Goal: Task Accomplishment & Management: Manage account settings

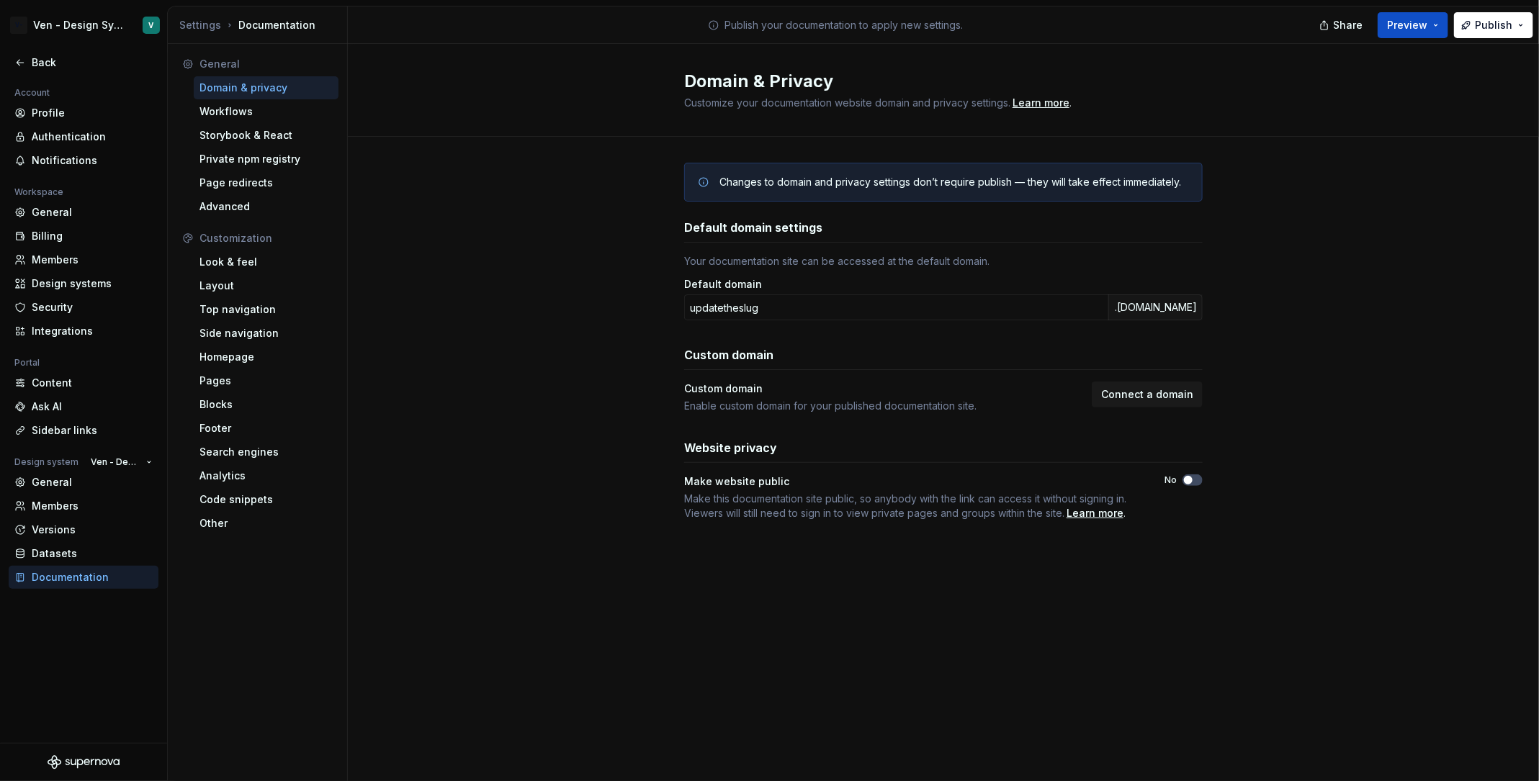
click at [97, 763] on icon "Supernova Logo" at bounding box center [84, 762] width 72 height 14
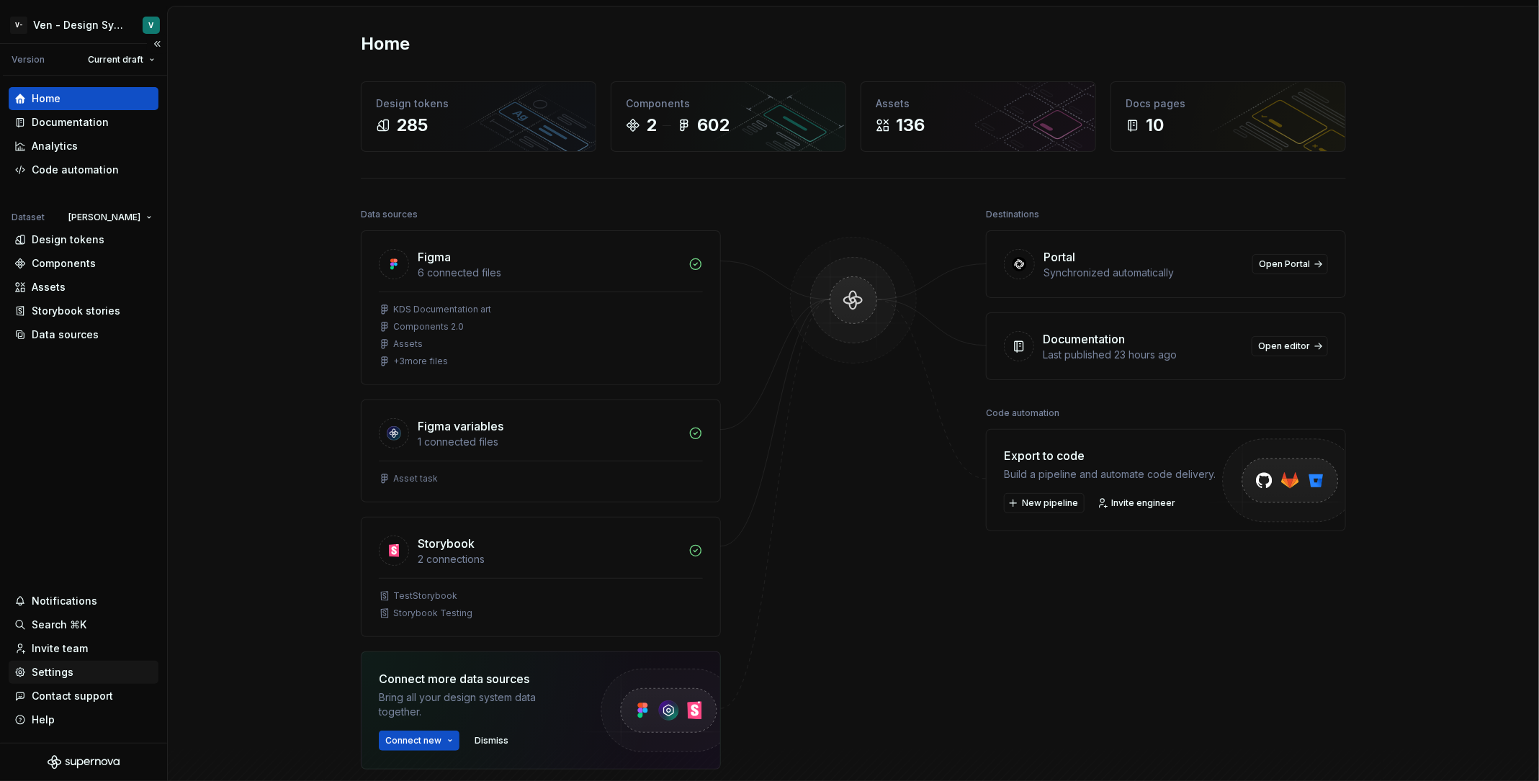
click at [84, 676] on div "Settings" at bounding box center [83, 672] width 138 height 14
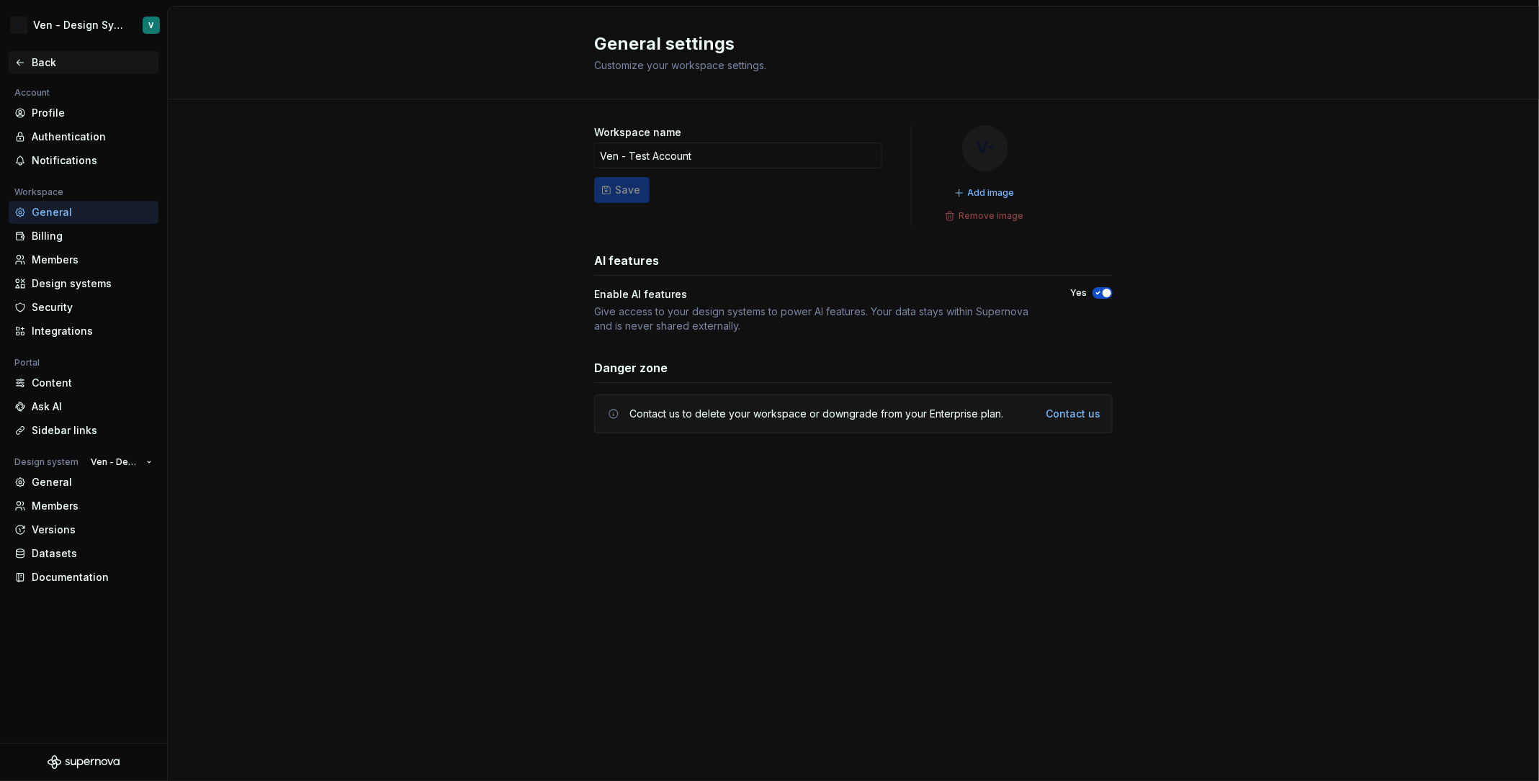
click at [42, 55] on div "Back" at bounding box center [84, 62] width 150 height 23
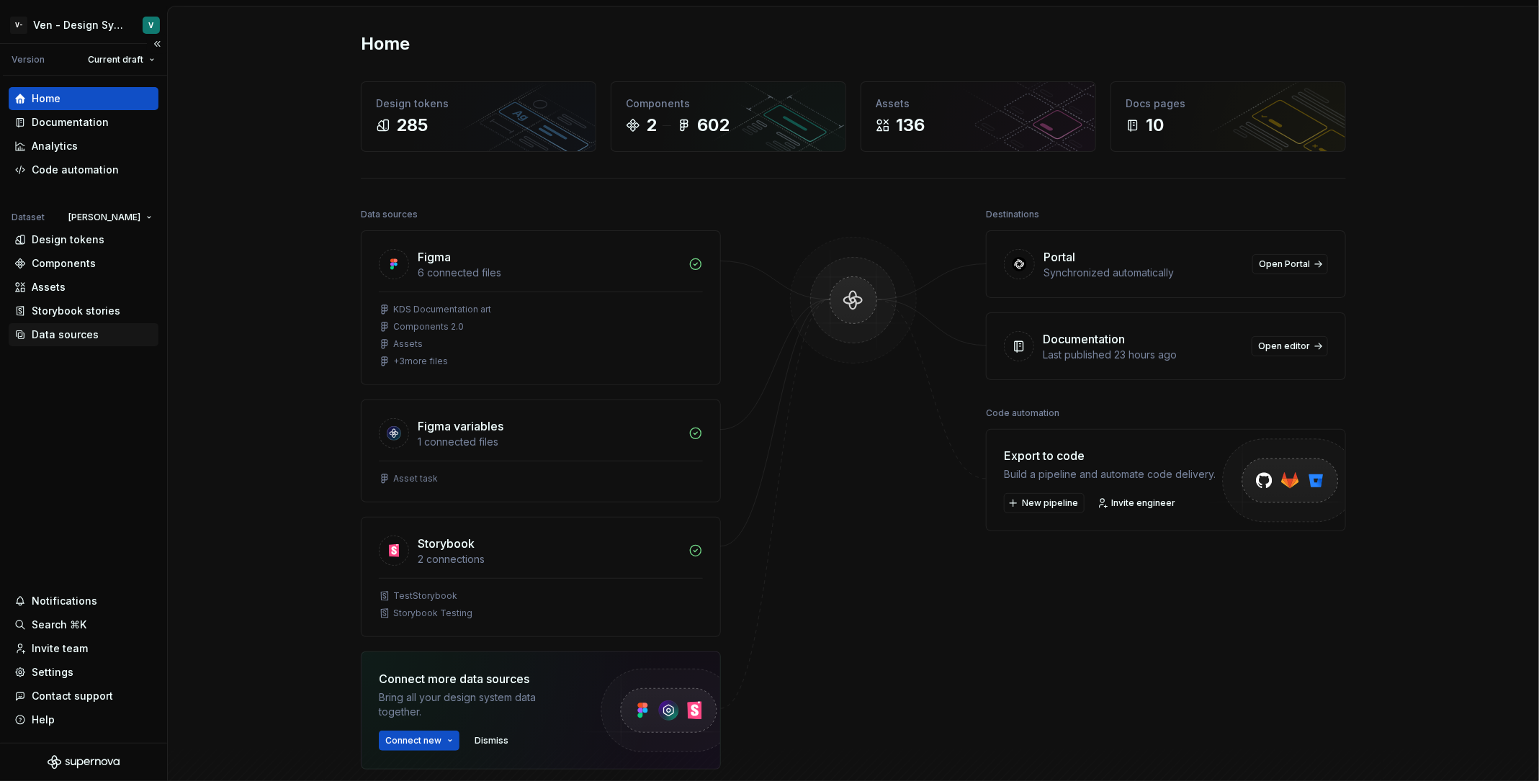
click at [104, 337] on div "Data sources" at bounding box center [83, 335] width 138 height 14
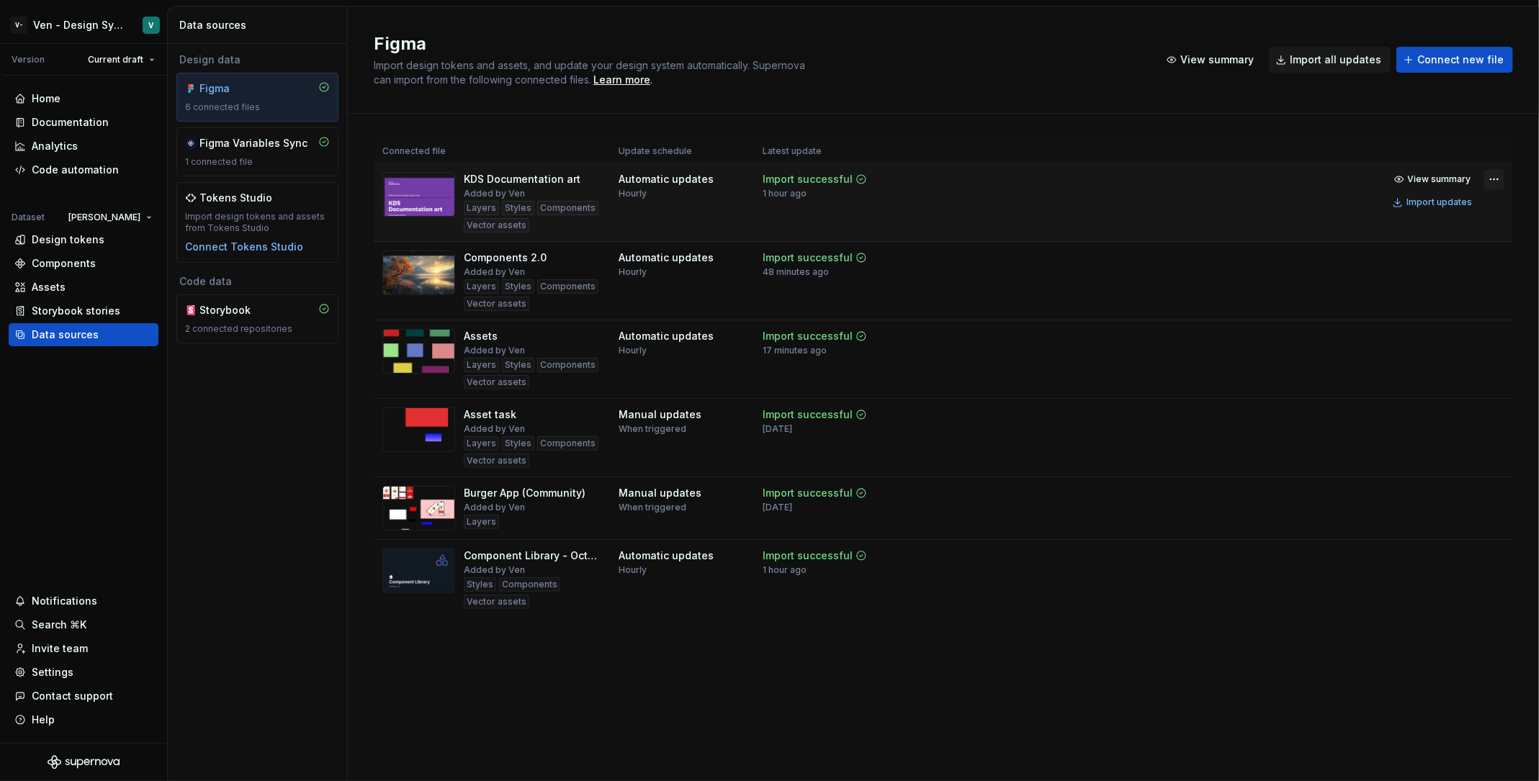
click at [1491, 174] on html "V- Ven - Design System Test V Version Current draft Home Documentation Analytic…" at bounding box center [769, 390] width 1539 height 781
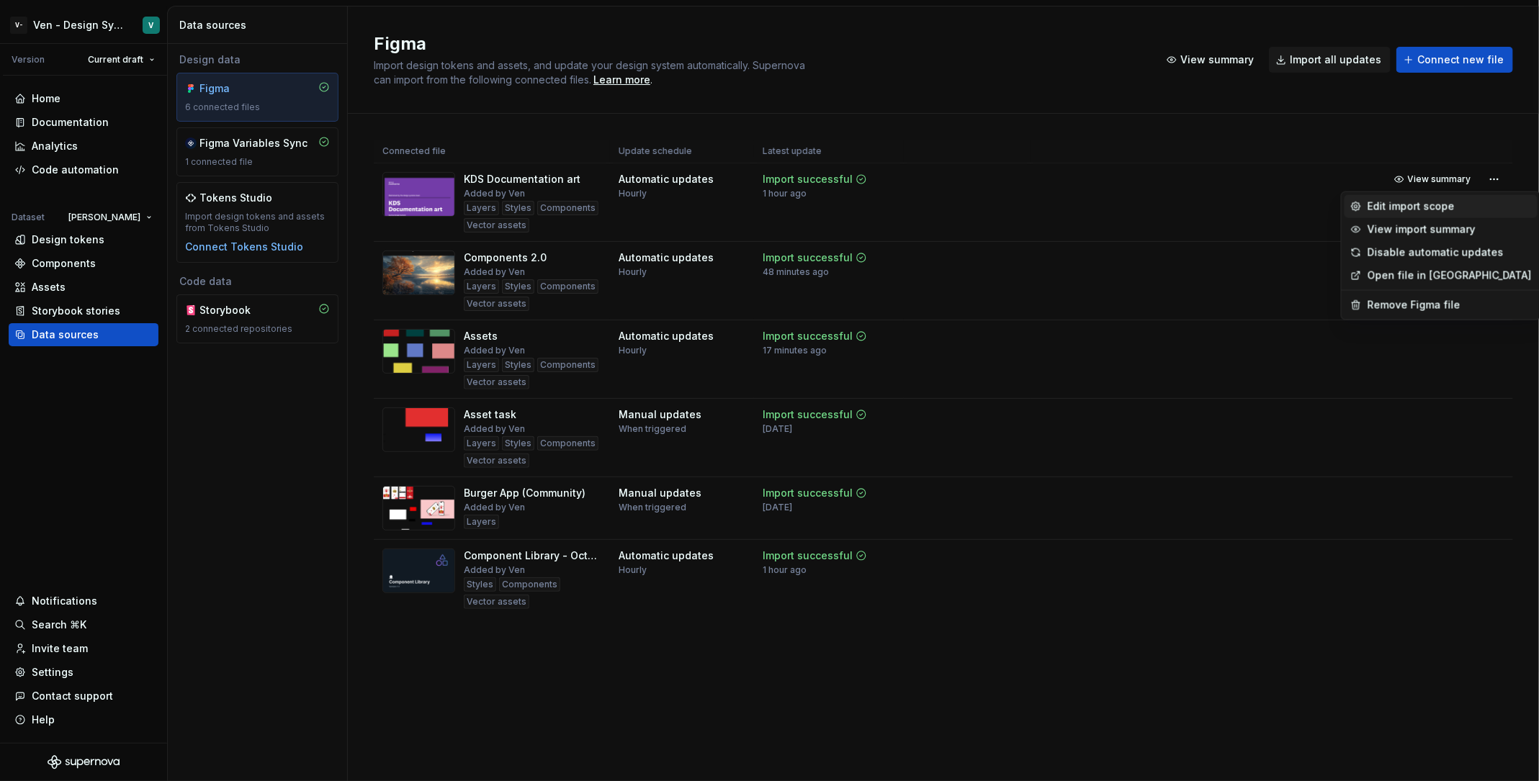
click at [1450, 204] on div "Edit import scope" at bounding box center [1450, 206] width 164 height 14
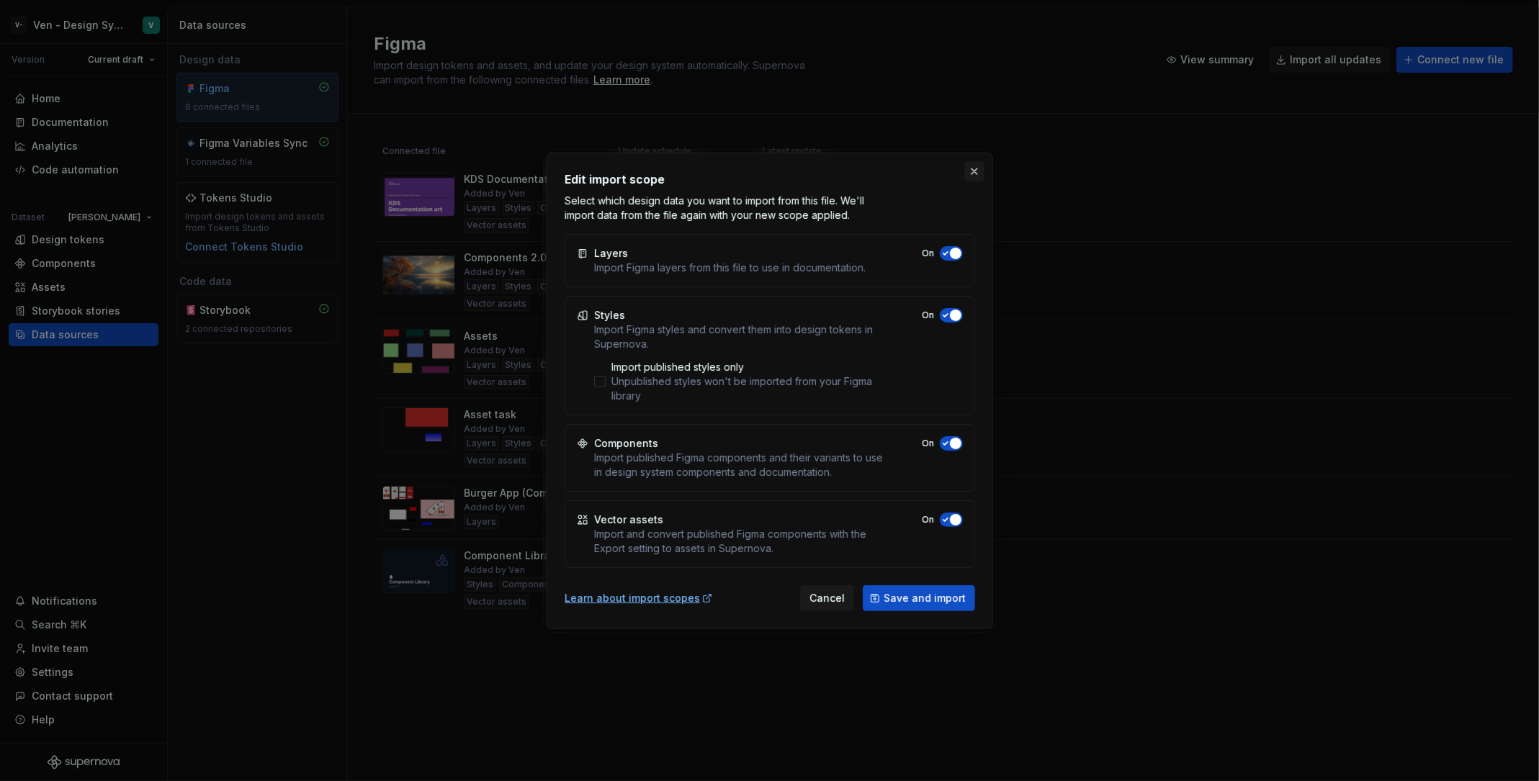
click at [964, 179] on button "button" at bounding box center [974, 171] width 20 height 20
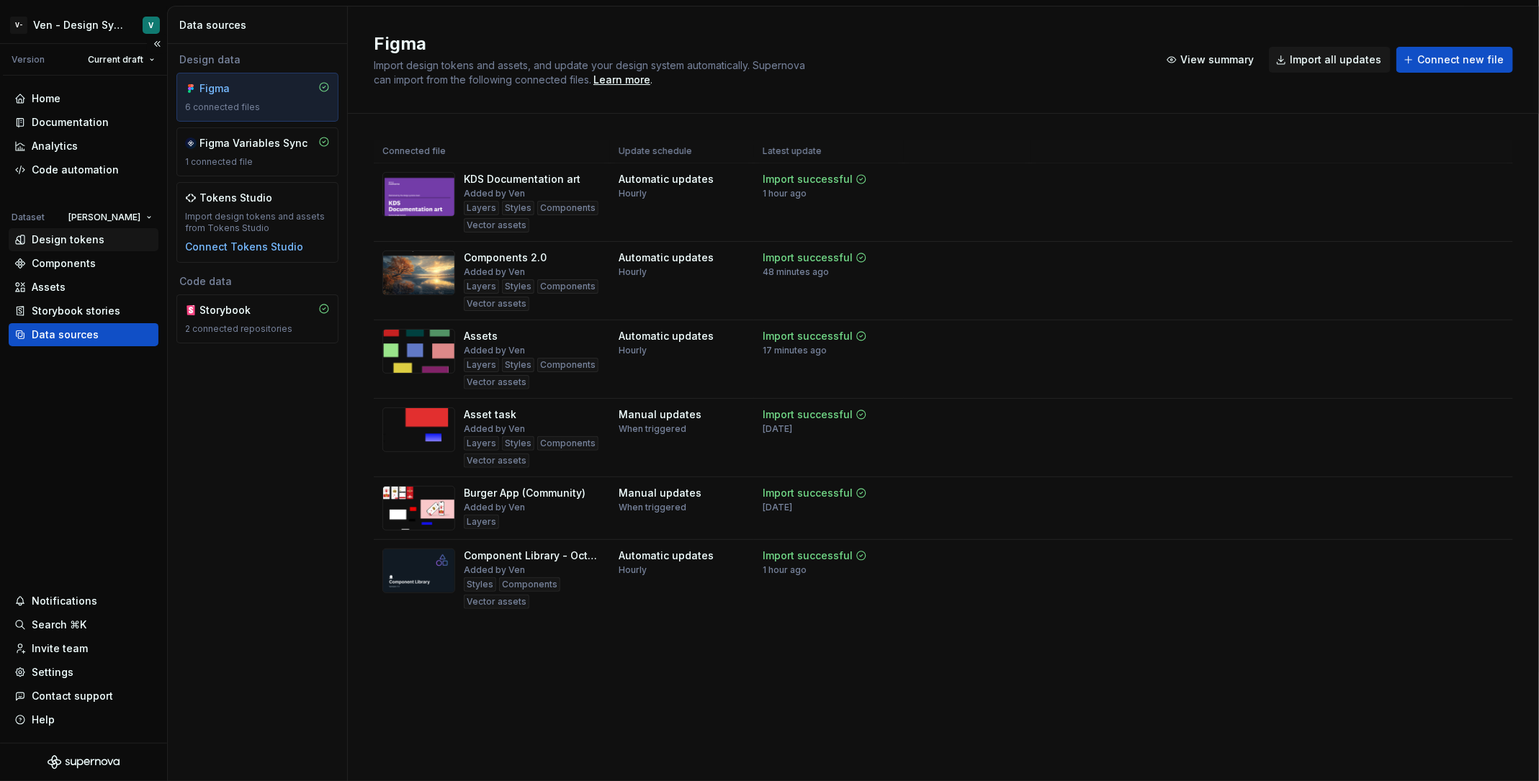
click at [73, 246] on div "Design tokens" at bounding box center [84, 239] width 150 height 23
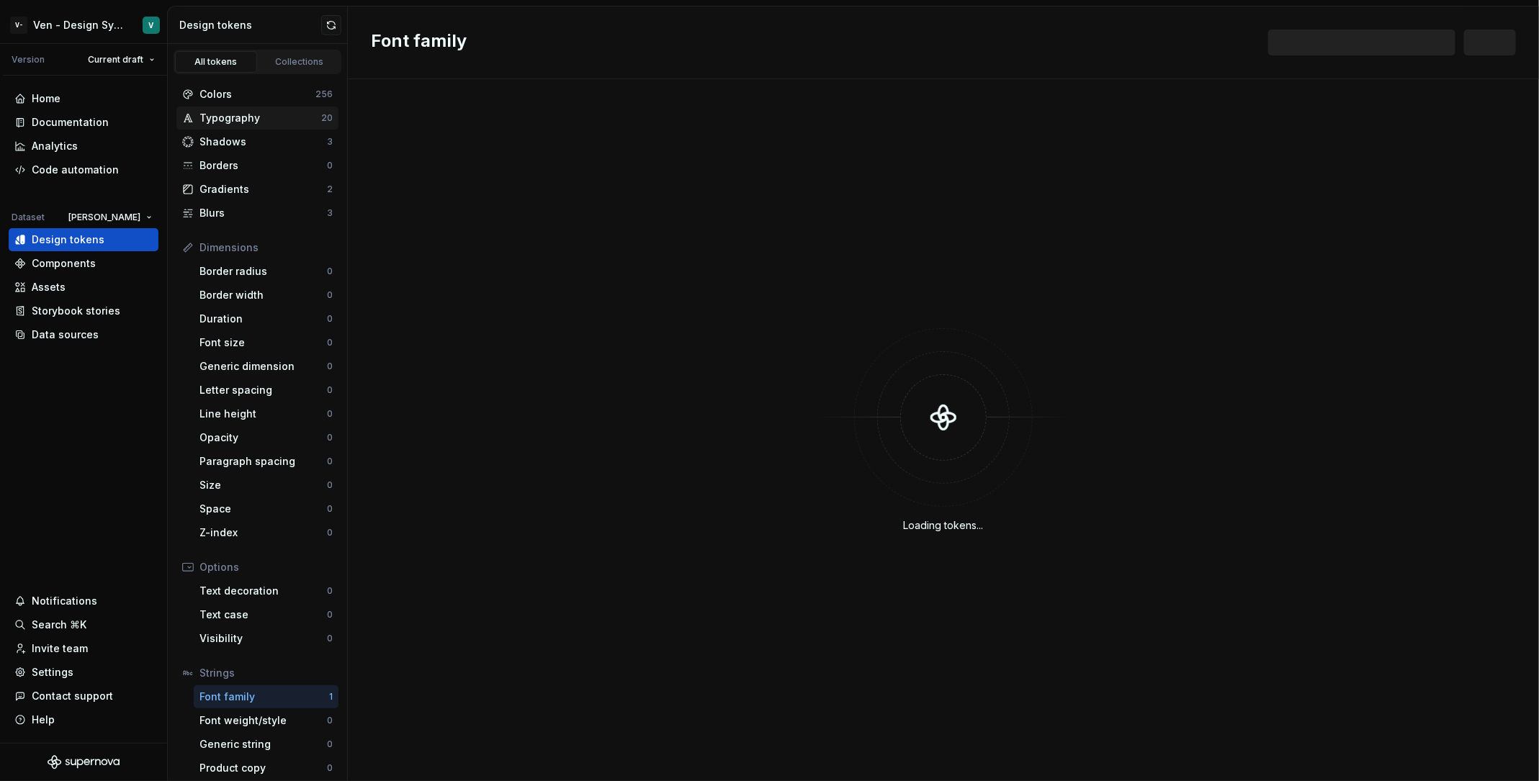
click at [263, 120] on div "Typography" at bounding box center [260, 118] width 122 height 14
click at [81, 334] on div "Data sources" at bounding box center [65, 335] width 67 height 14
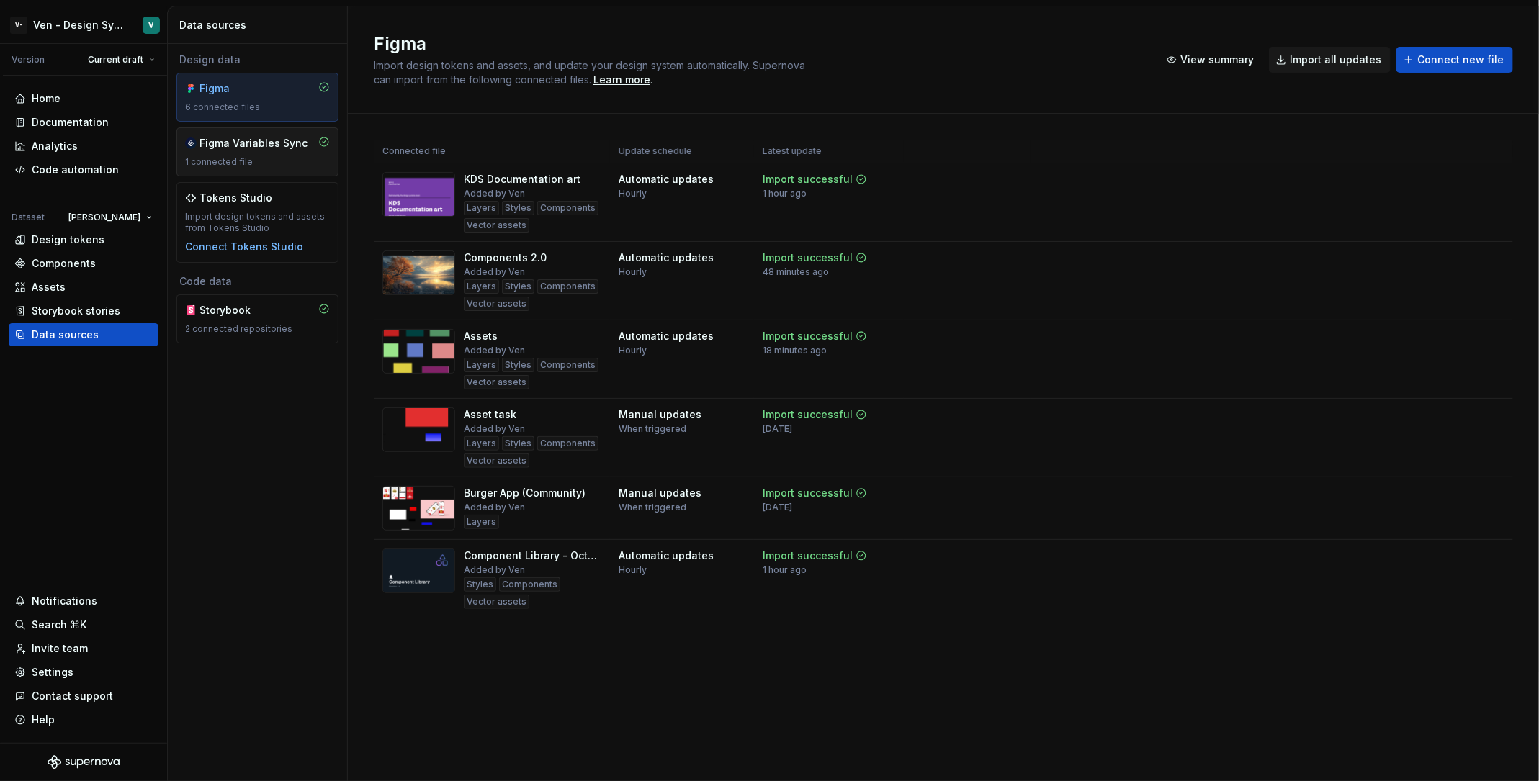
click at [277, 156] on div "1 connected file" at bounding box center [257, 162] width 145 height 12
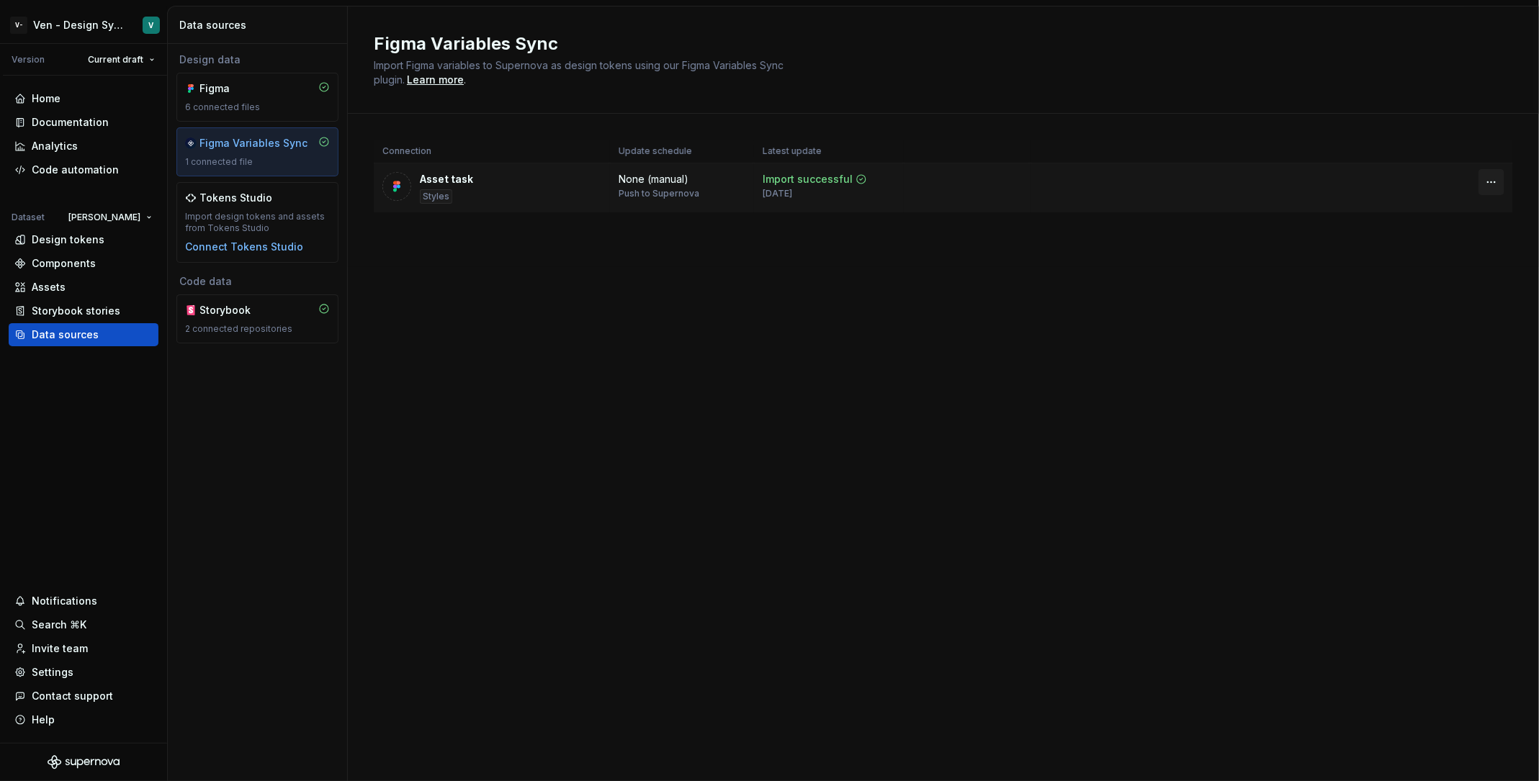
click at [1495, 181] on html "V- Ven - Design System Test V Version Current draft Home Documentation Analytic…" at bounding box center [769, 390] width 1539 height 781
click at [1480, 220] on div "Disconnect plugin" at bounding box center [1475, 212] width 122 height 23
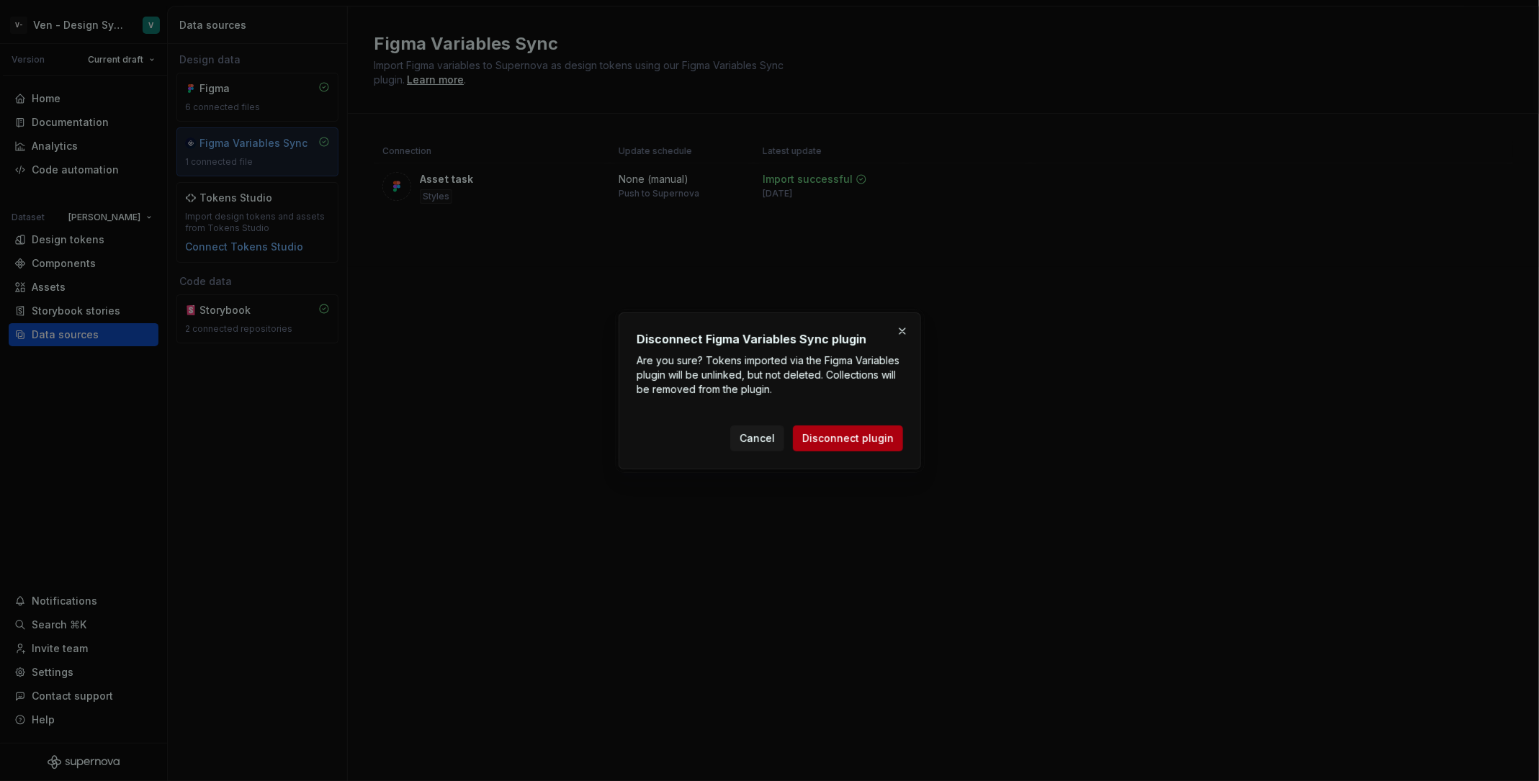
click at [864, 435] on span "Disconnect plugin" at bounding box center [847, 438] width 91 height 14
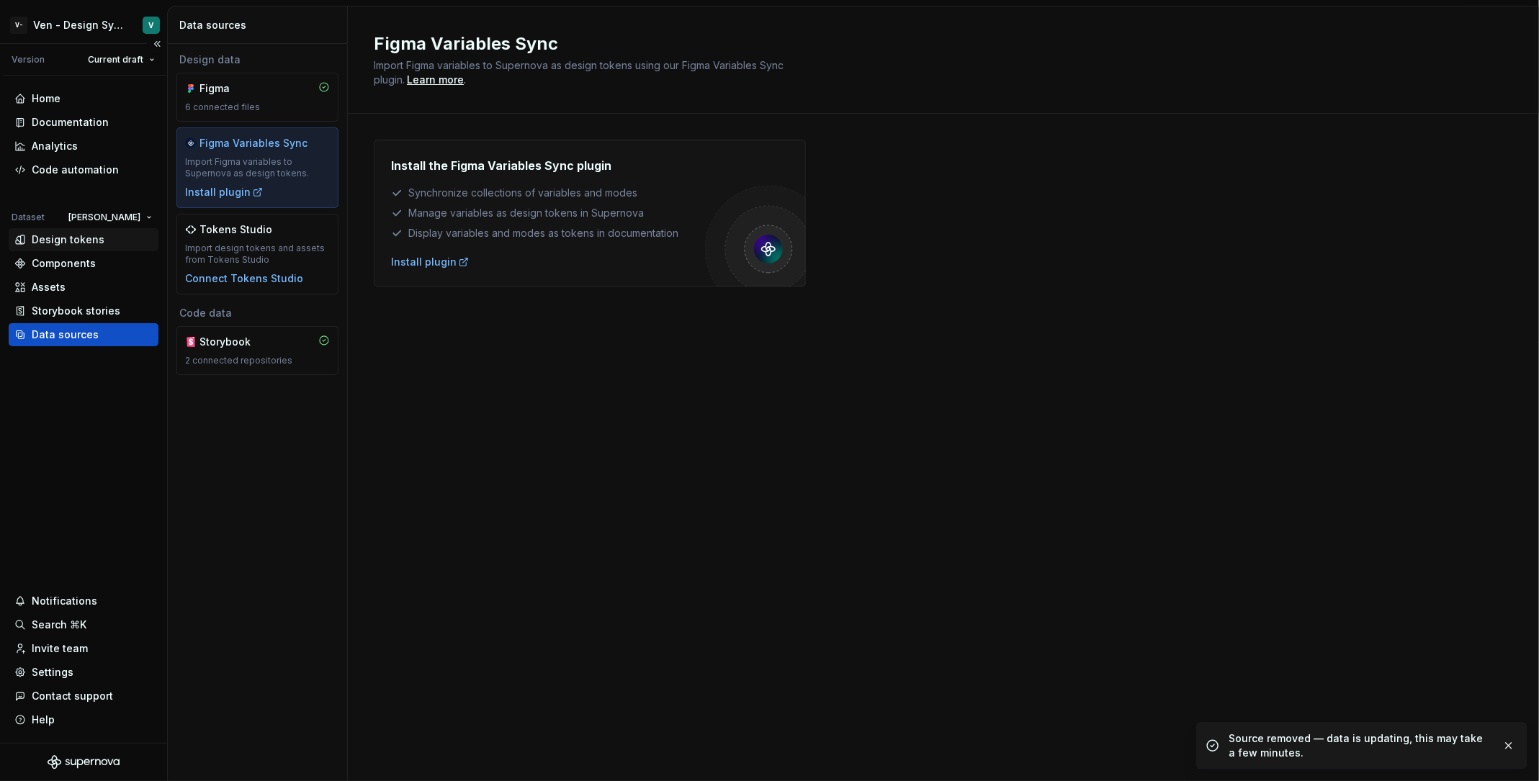
click at [79, 235] on div "Design tokens" at bounding box center [68, 240] width 73 height 14
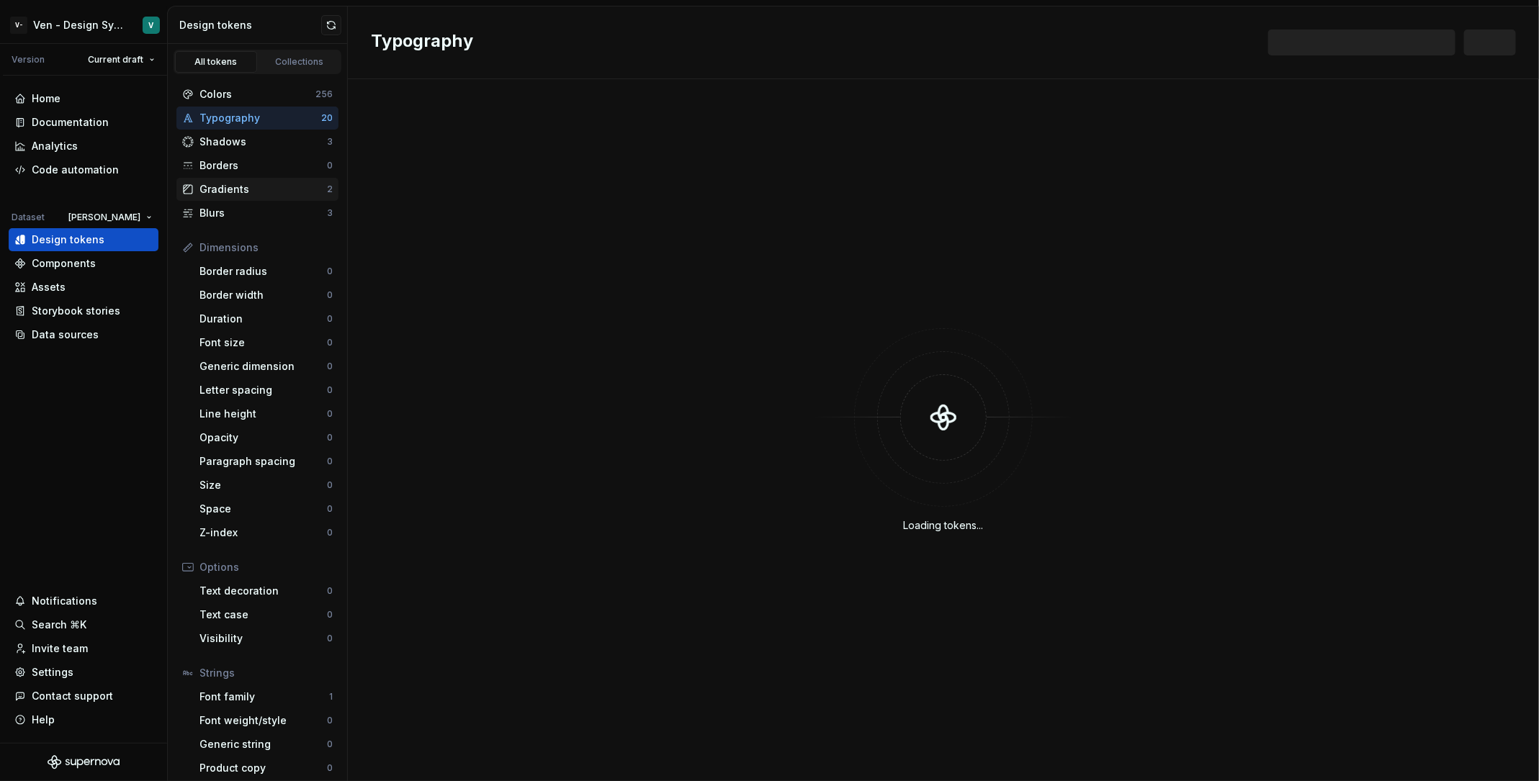
click at [272, 191] on div "Gradients" at bounding box center [262, 189] width 127 height 14
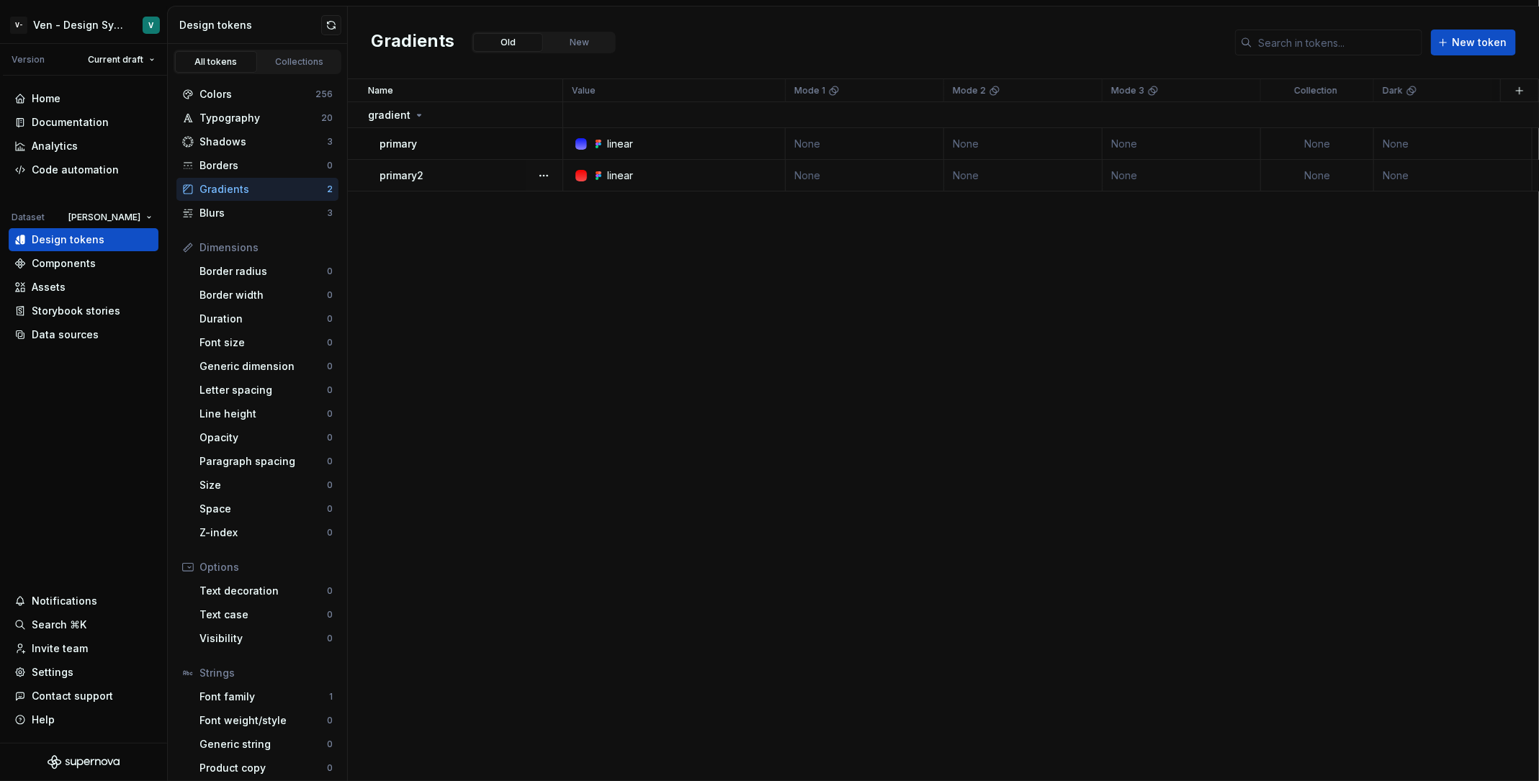
click at [1498, 173] on td "None" at bounding box center [1453, 176] width 158 height 32
click at [544, 176] on button "button" at bounding box center [544, 176] width 20 height 20
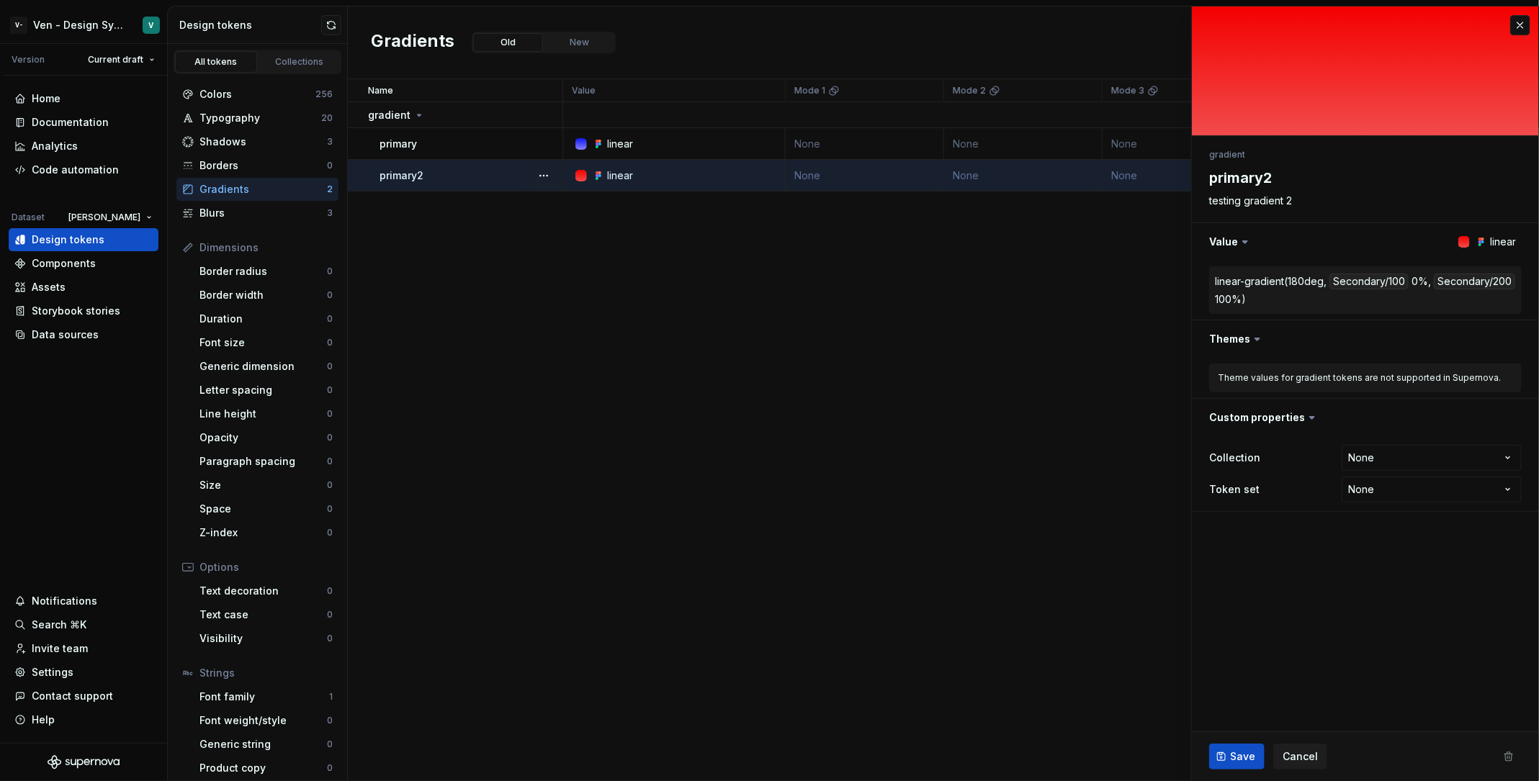
type textarea "*"
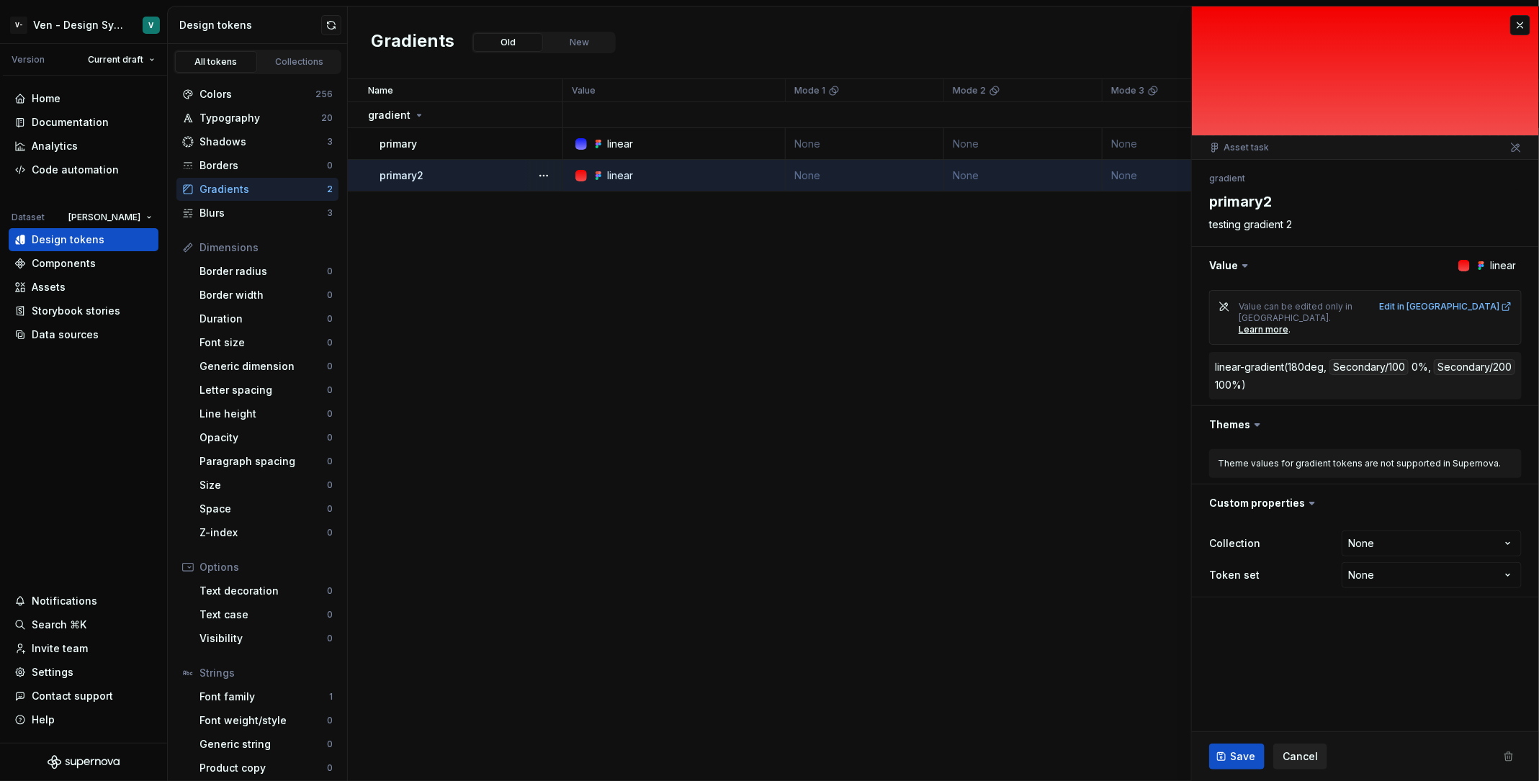
click at [1302, 755] on span "Cancel" at bounding box center [1300, 757] width 35 height 14
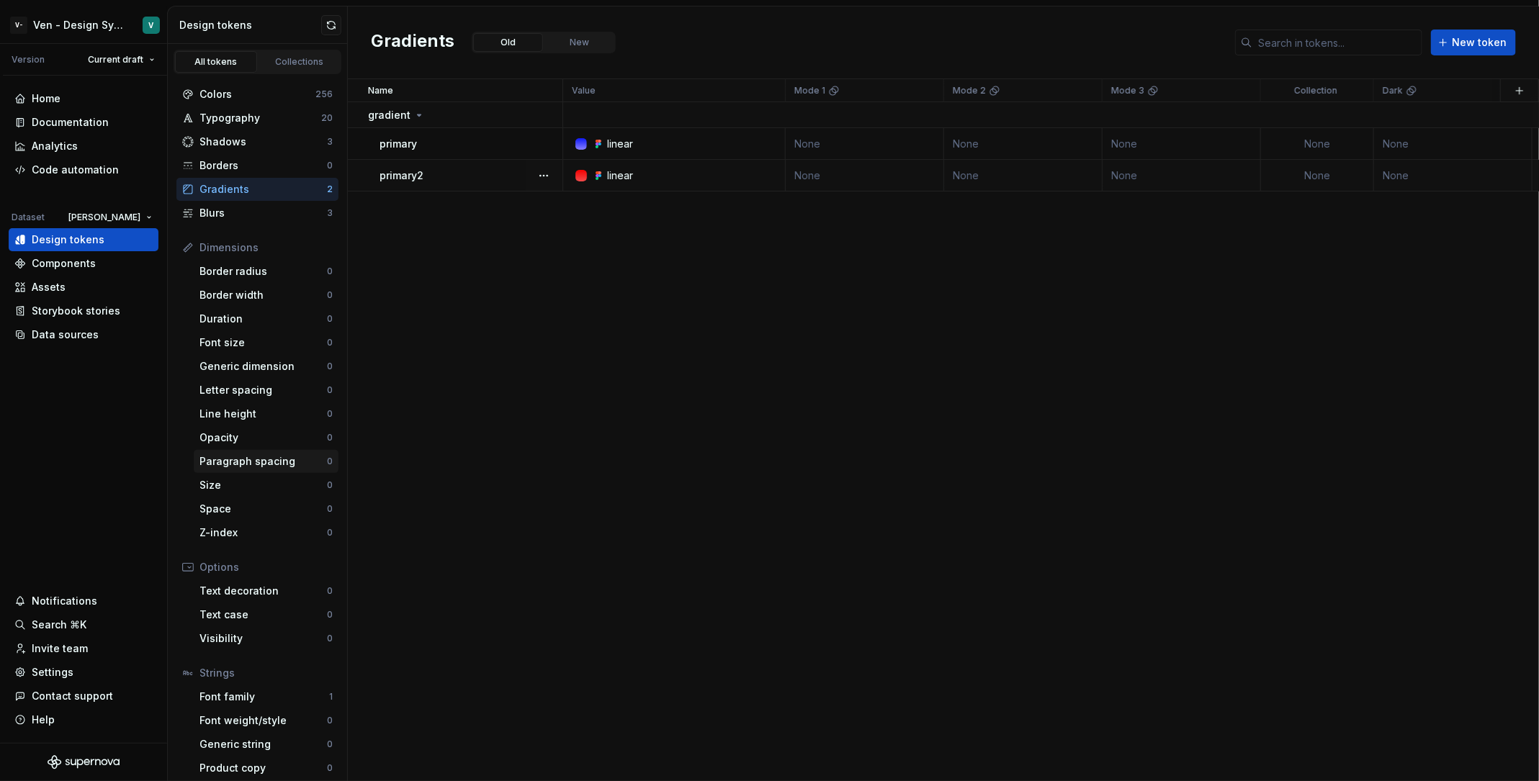
scroll to position [6, 0]
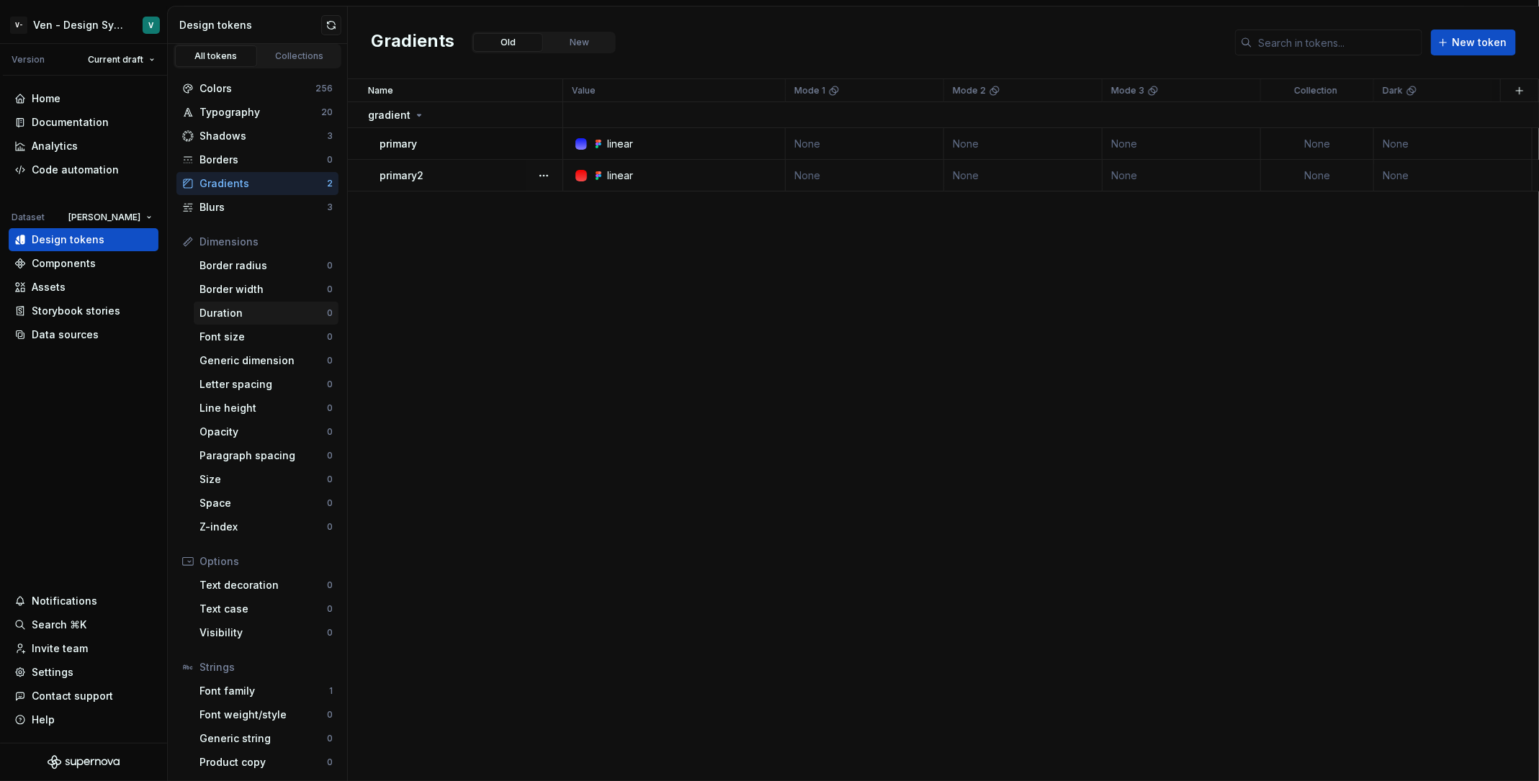
click at [294, 306] on div "Duration" at bounding box center [262, 313] width 127 height 14
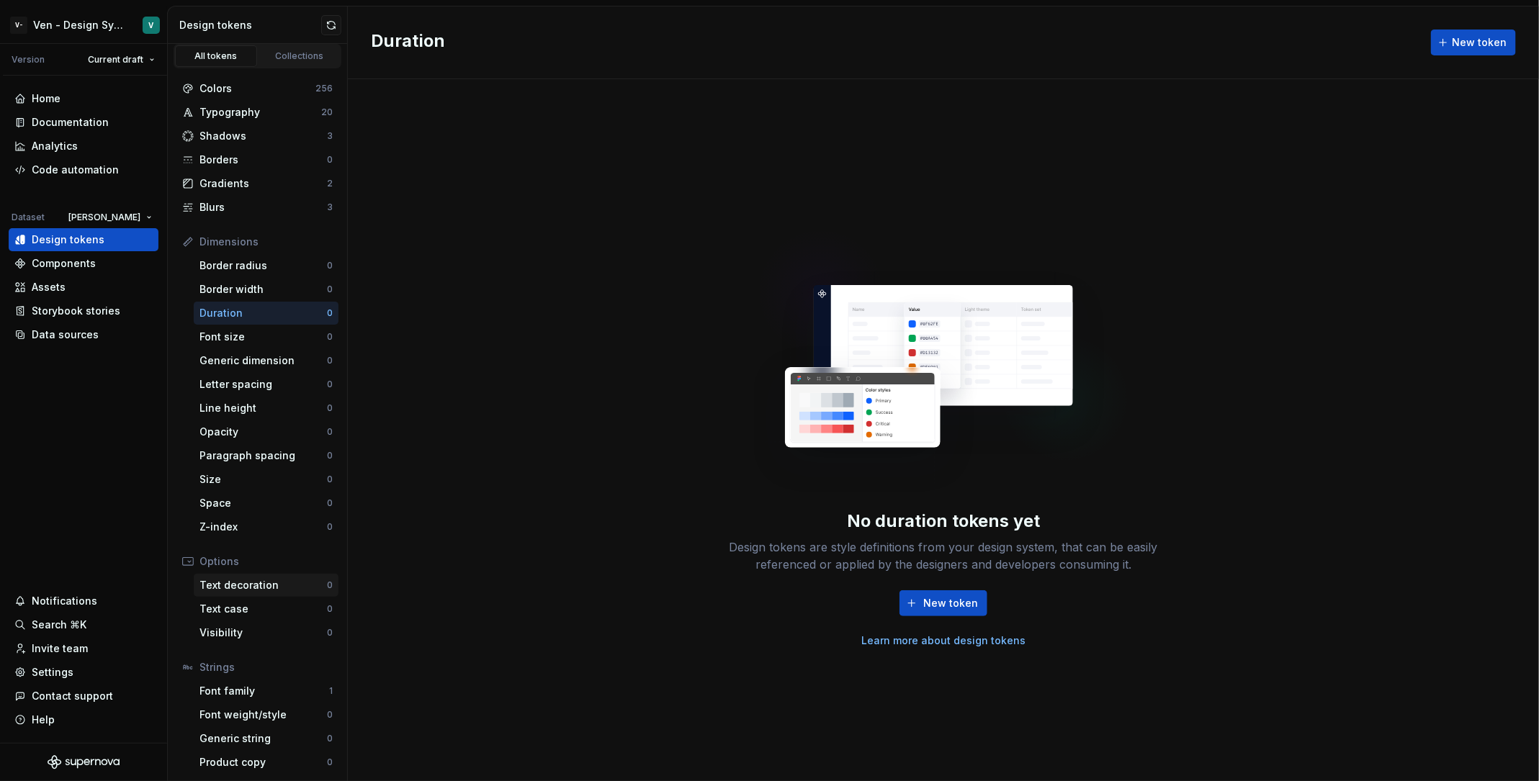
click at [276, 589] on div "Text decoration" at bounding box center [262, 585] width 127 height 14
click at [278, 622] on div "Visibility 0" at bounding box center [266, 633] width 145 height 23
click at [290, 444] on div "Paragraph spacing 0" at bounding box center [266, 455] width 145 height 23
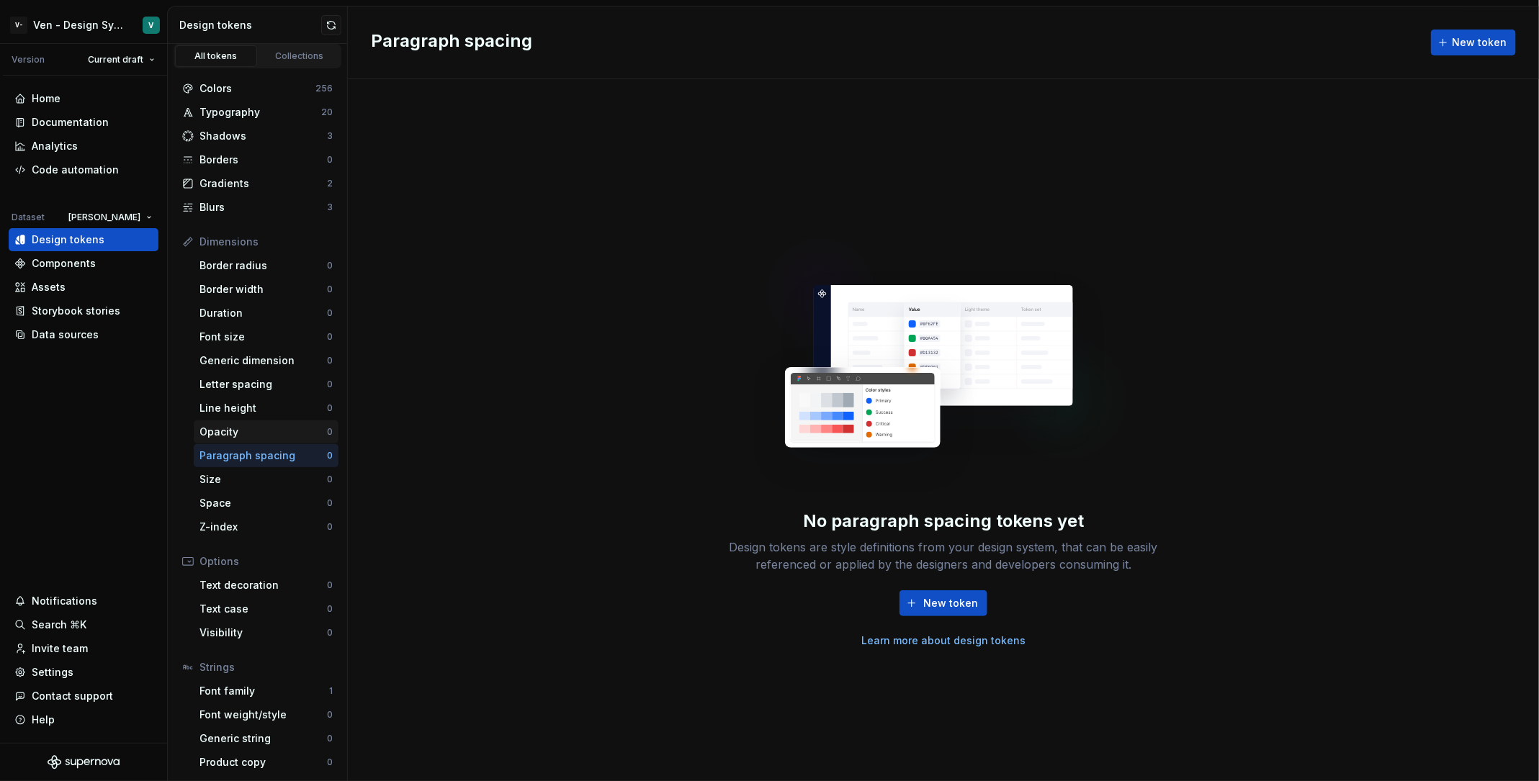
click at [290, 422] on div "Opacity 0" at bounding box center [266, 432] width 145 height 23
click at [95, 321] on div "Storybook stories" at bounding box center [84, 311] width 150 height 23
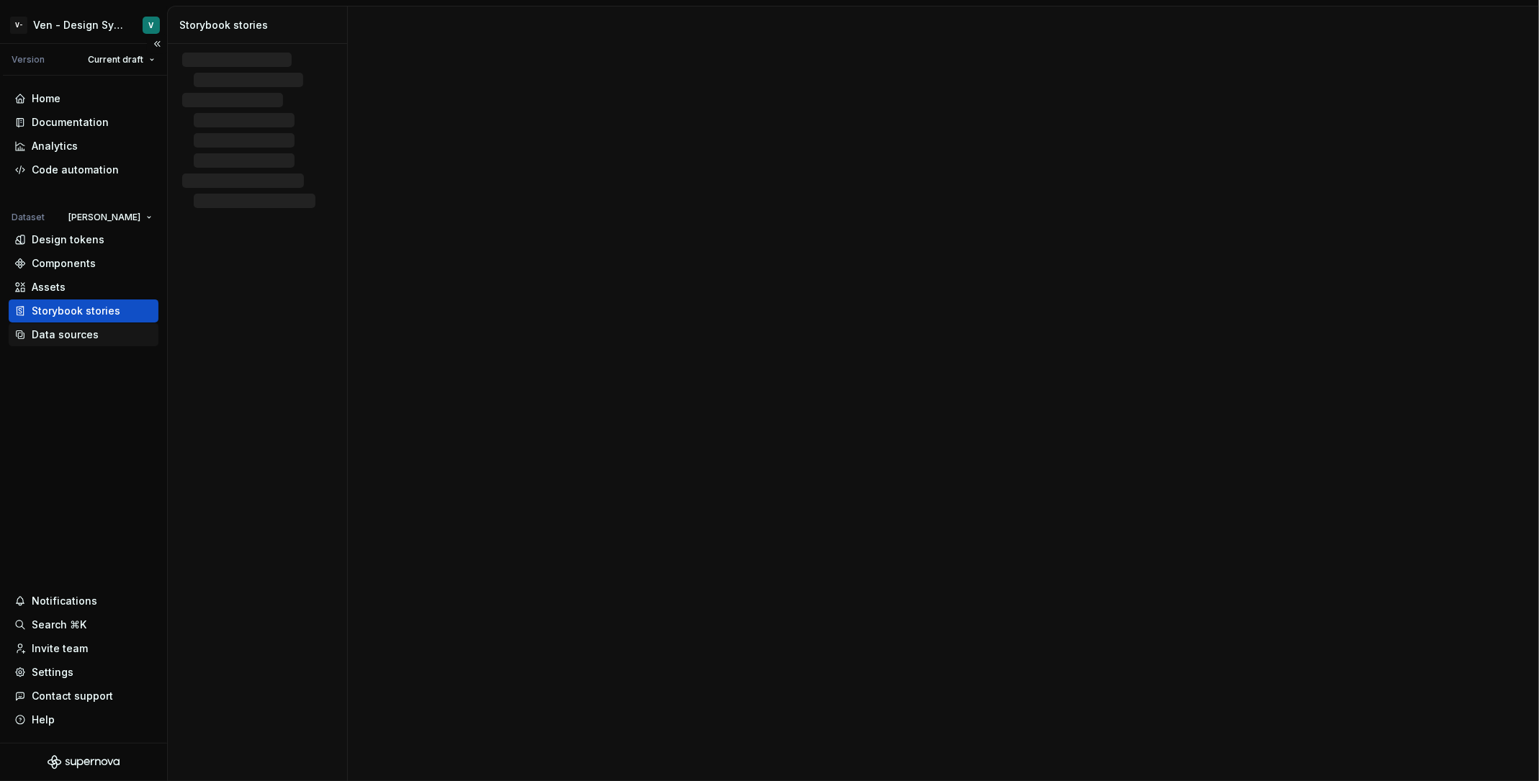
click at [97, 334] on div "Data sources" at bounding box center [83, 335] width 138 height 14
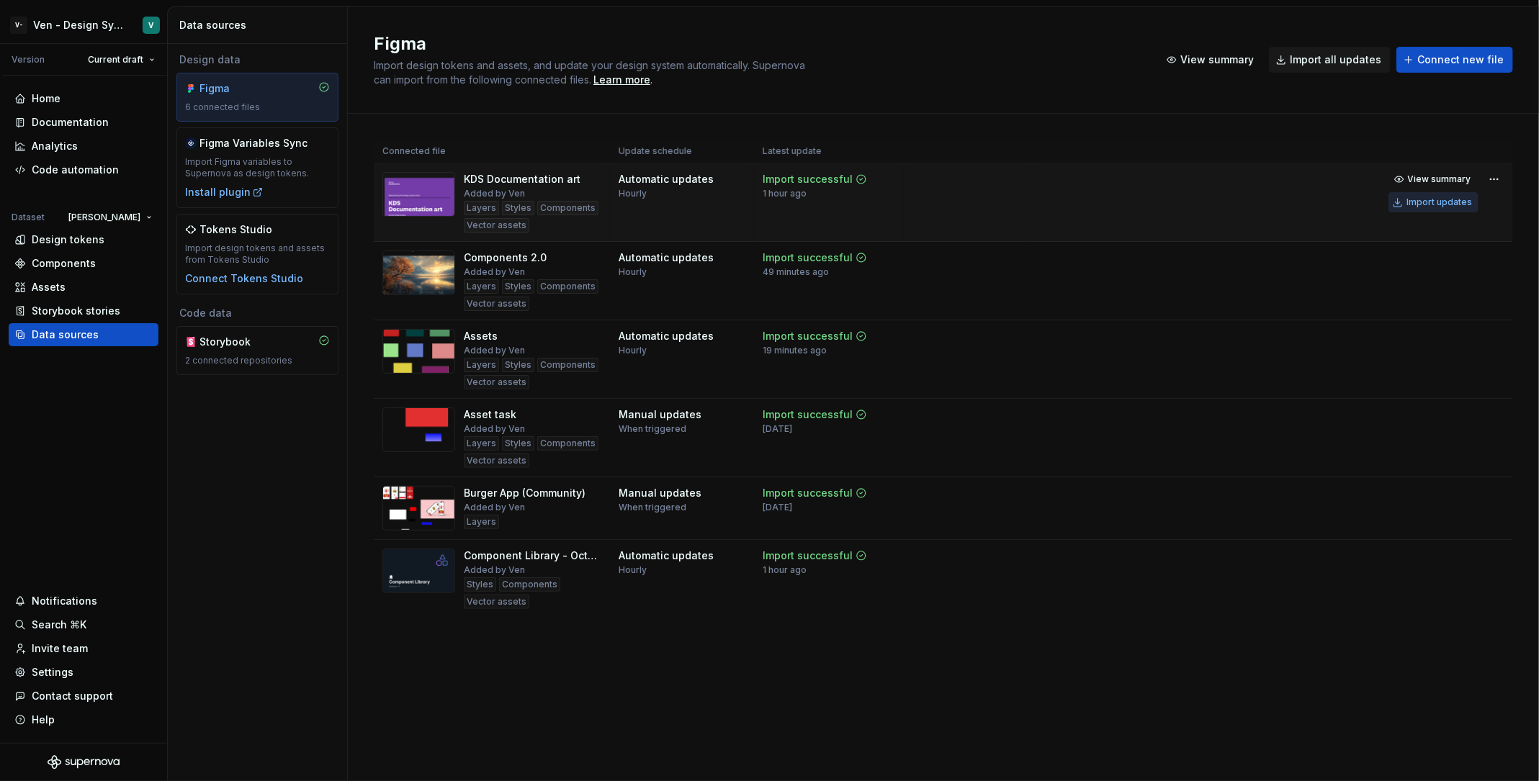
click at [1473, 196] on button "Import updates" at bounding box center [1434, 202] width 90 height 20
click at [1417, 275] on div "Import updates" at bounding box center [1440, 281] width 66 height 12
click at [1427, 202] on div "Import updates" at bounding box center [1440, 203] width 66 height 12
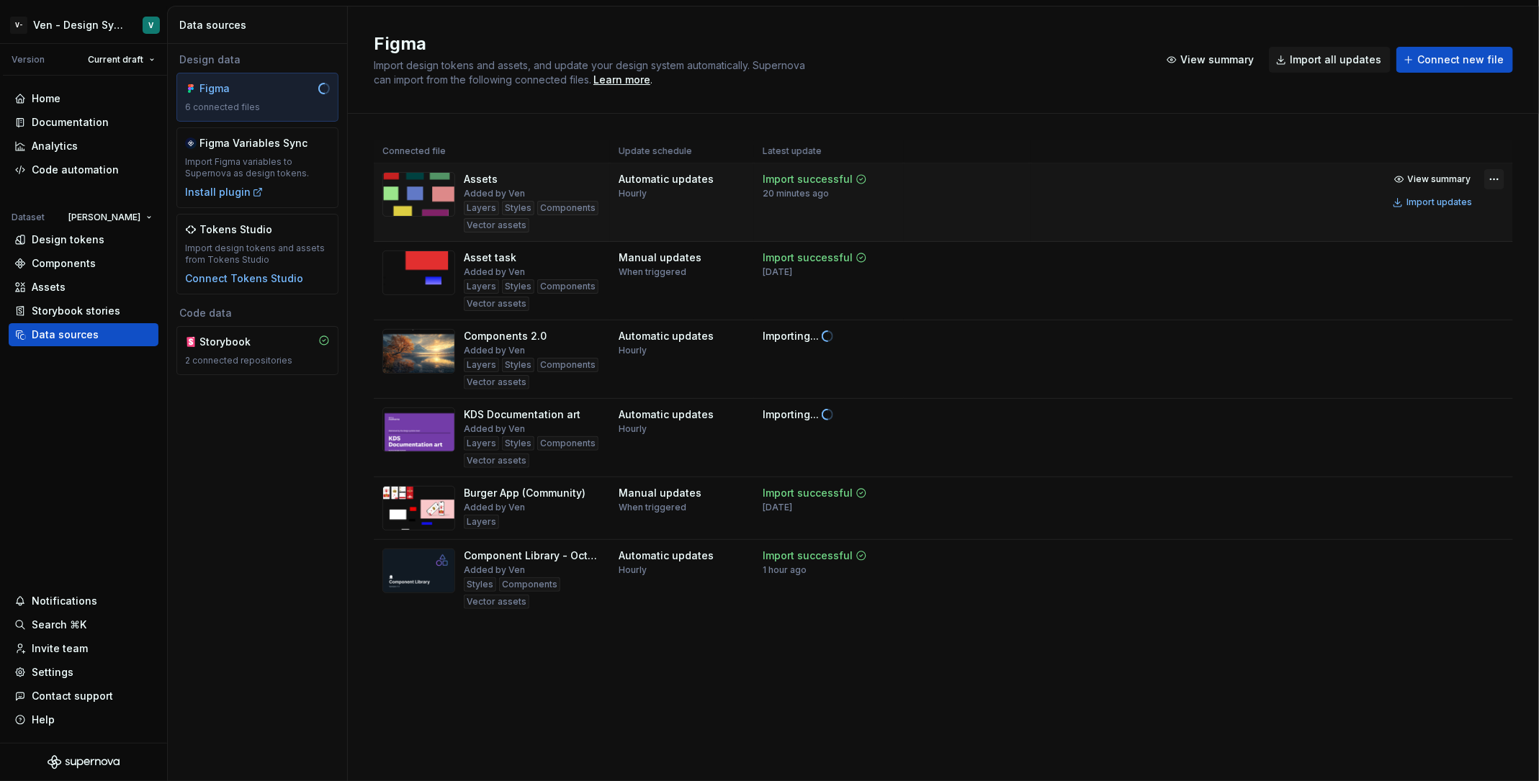
click at [1494, 181] on html "V- Ven - Design System Test V Version Current draft Home Documentation Analytic…" at bounding box center [769, 390] width 1539 height 781
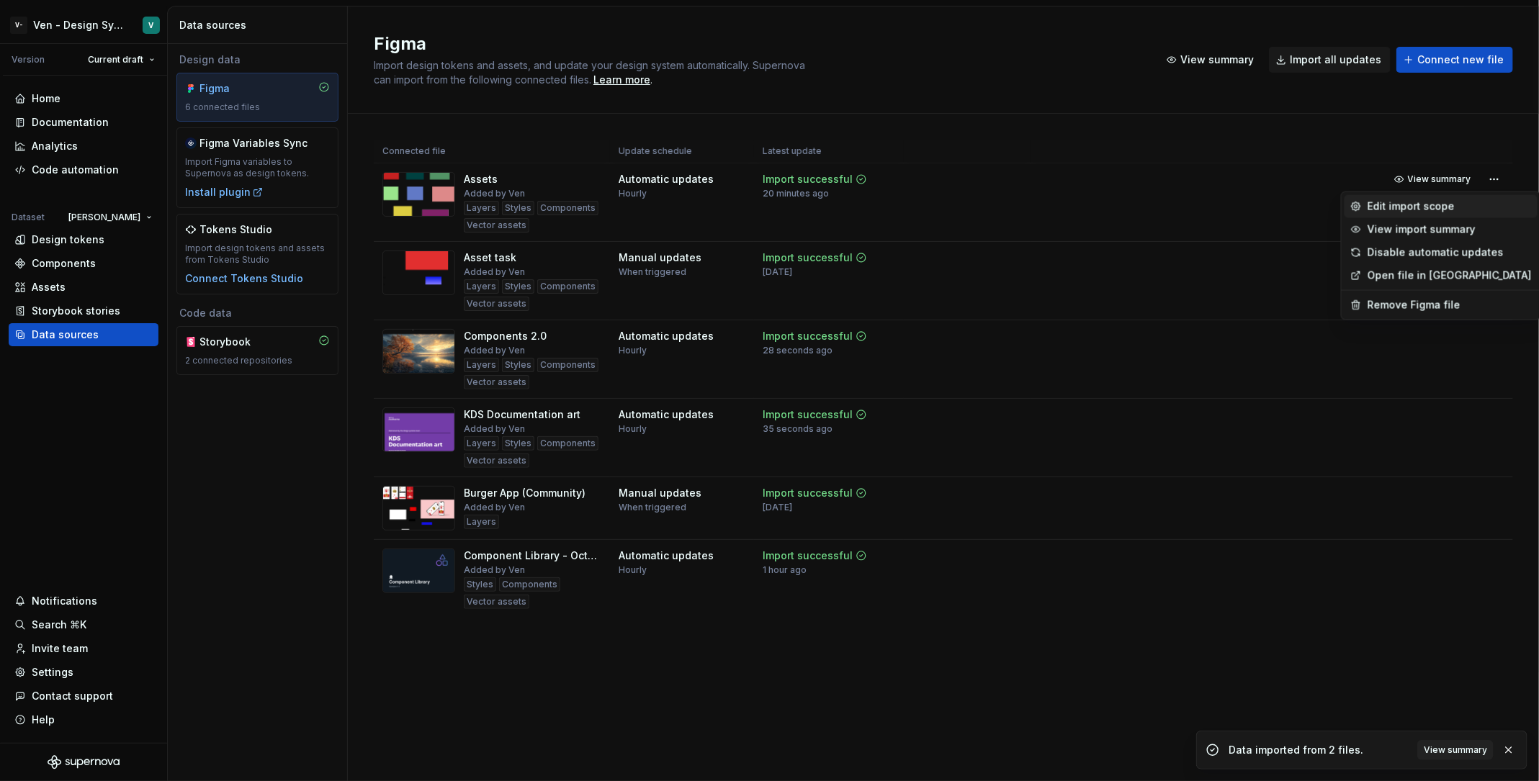
click at [1409, 208] on div "Edit import scope" at bounding box center [1450, 206] width 164 height 14
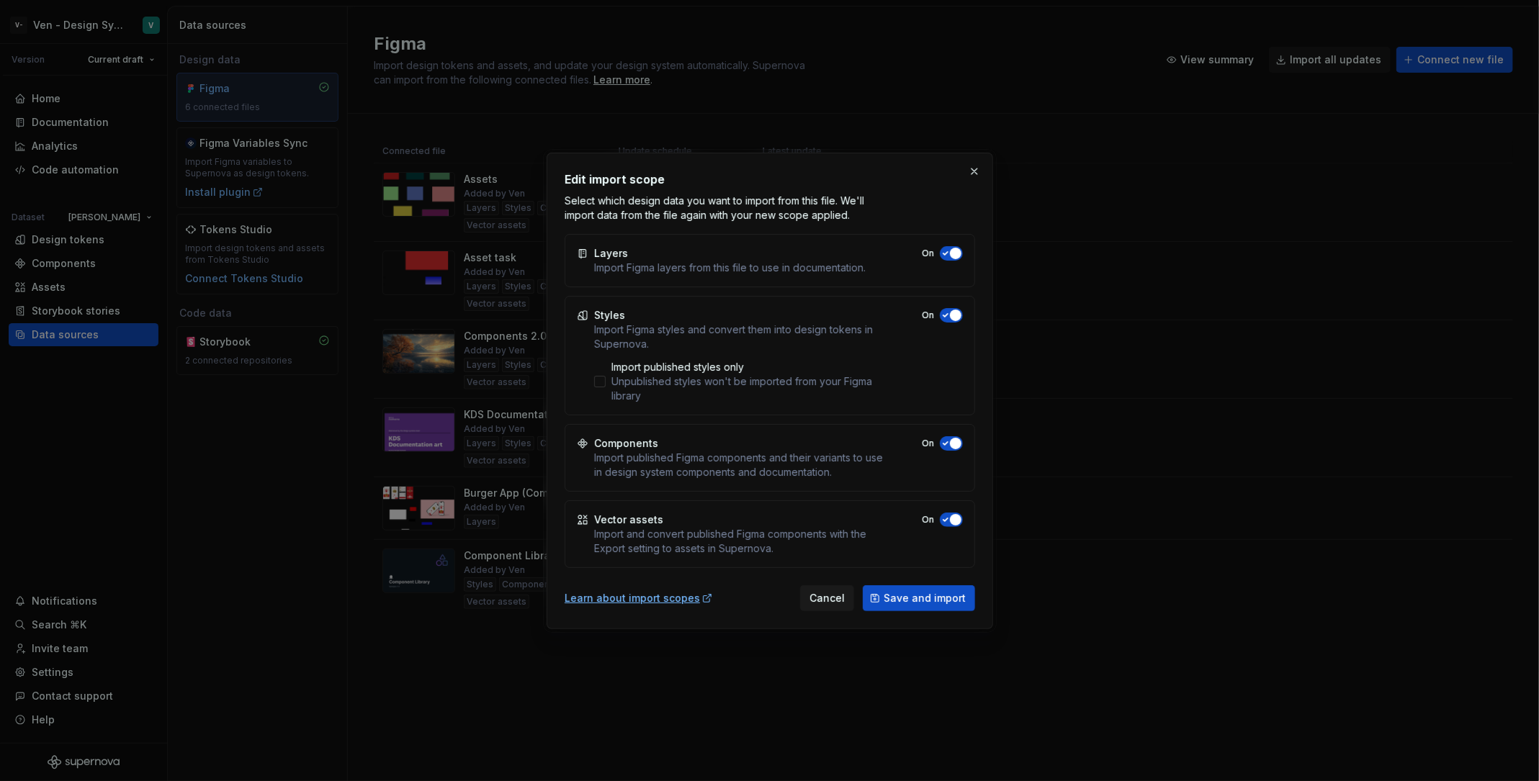
click at [962, 166] on div "Edit import scope Select which design data you want to import from this file. W…" at bounding box center [770, 391] width 447 height 477
click at [972, 171] on button "button" at bounding box center [974, 171] width 20 height 20
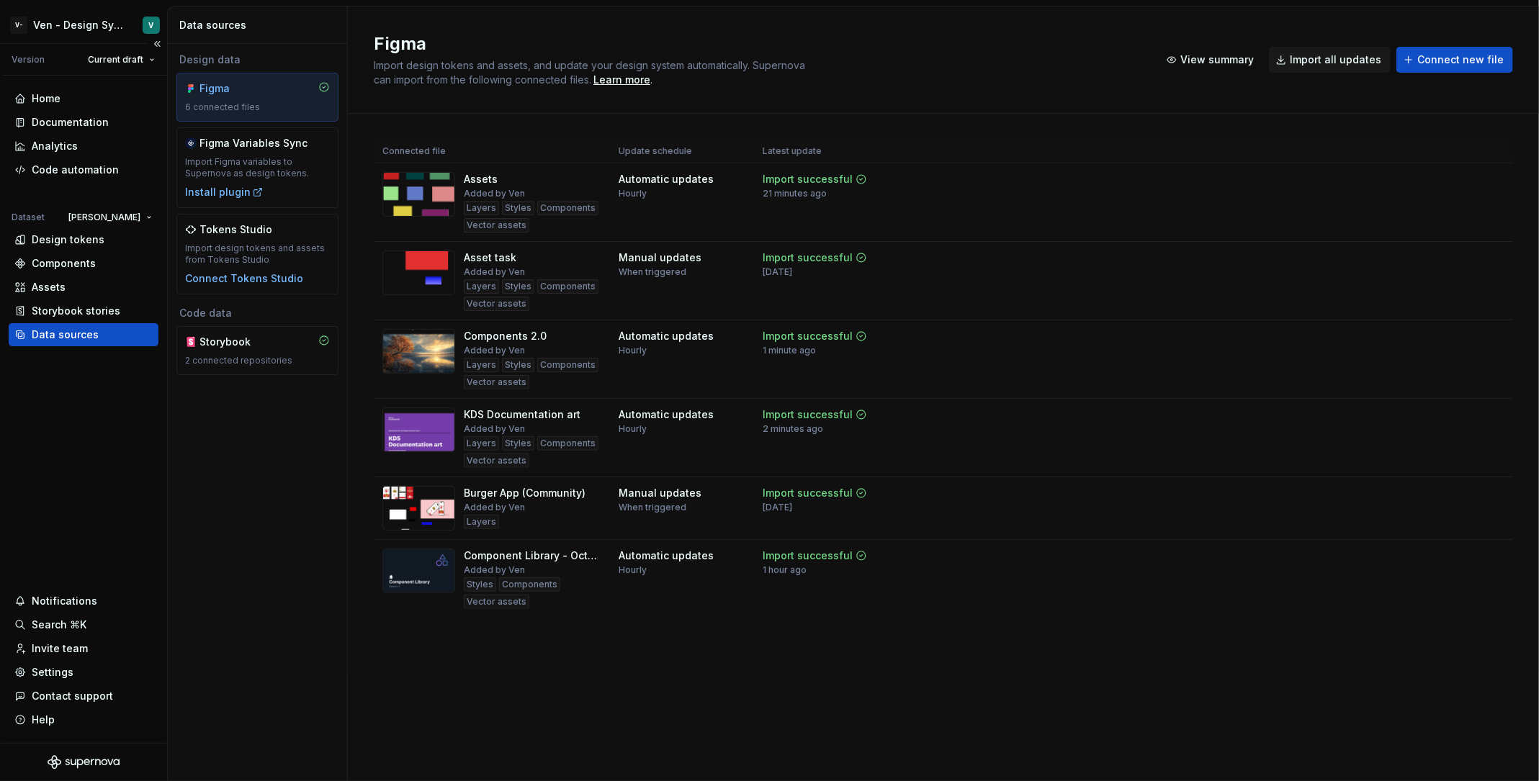
click at [77, 344] on div "Data sources" at bounding box center [84, 334] width 150 height 23
click at [276, 162] on div "Import Figma variables to Supernova as design tokens." at bounding box center [257, 167] width 145 height 23
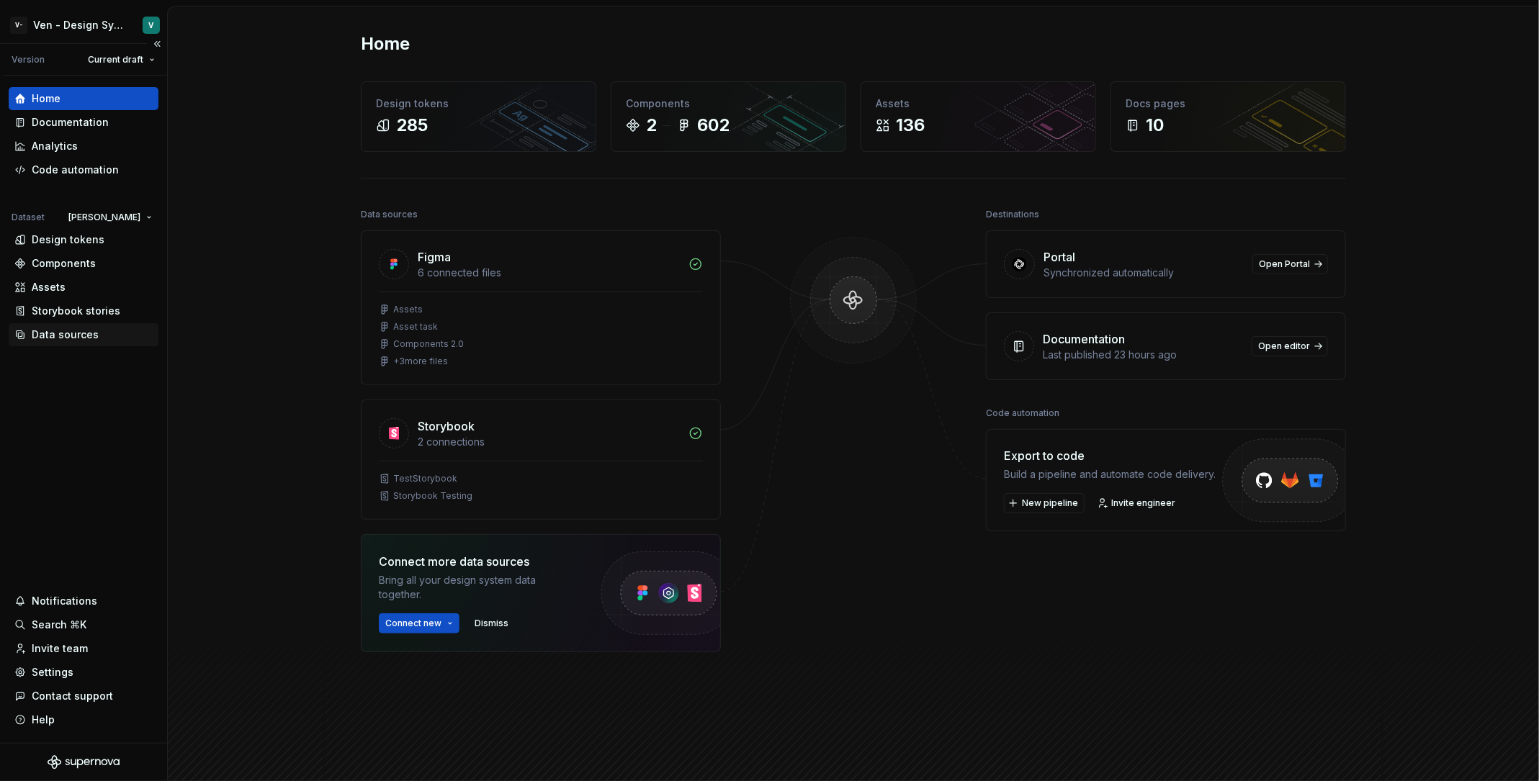
click at [63, 331] on div "Data sources" at bounding box center [65, 335] width 67 height 14
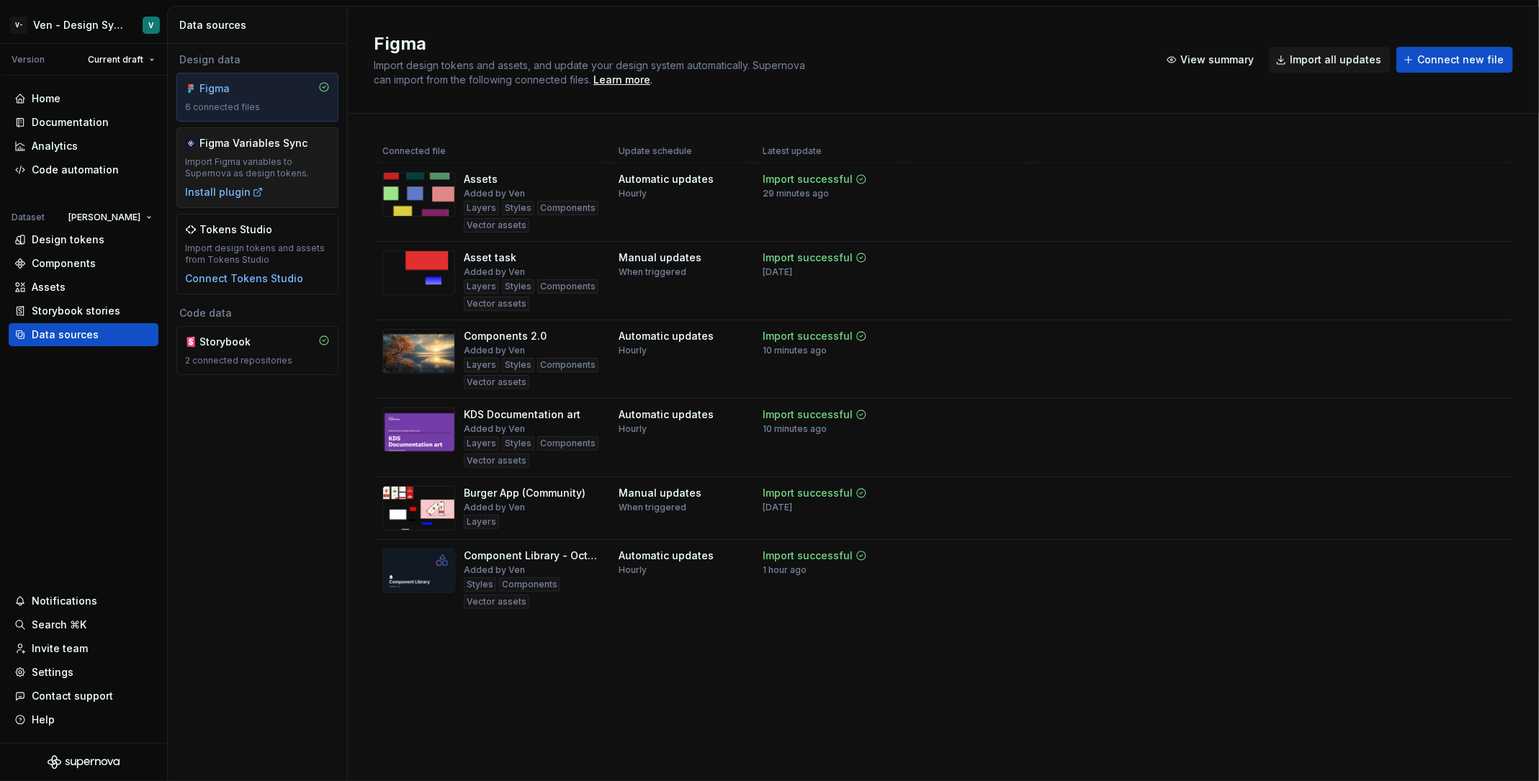
click at [264, 179] on div "Figma Variables Sync Import Figma variables to Supernova as design tokens. Inst…" at bounding box center [257, 167] width 145 height 63
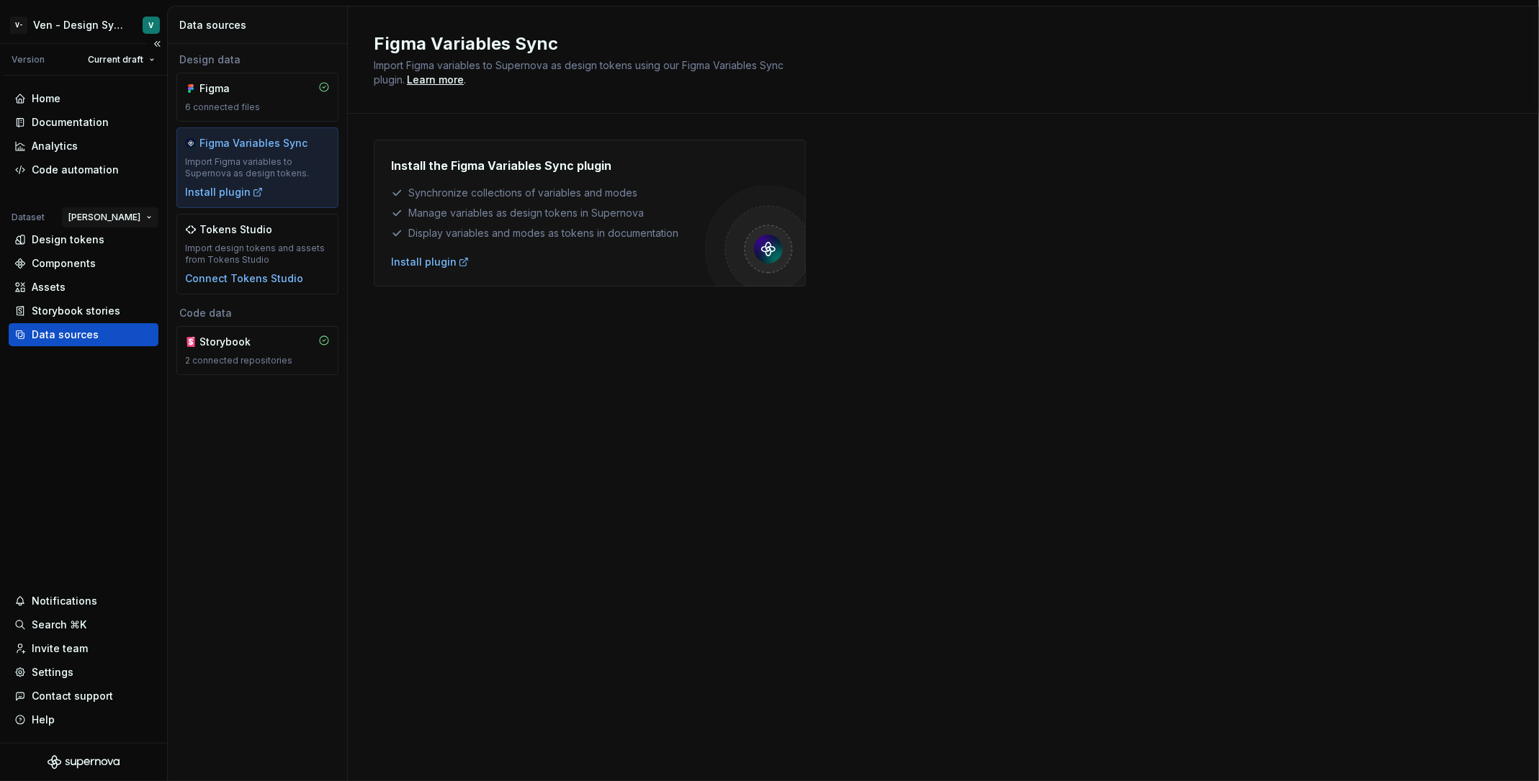
click at [132, 213] on html "V- Ven - Design System Test V Version Current draft Home Documentation Analytic…" at bounding box center [769, 390] width 1539 height 781
click at [148, 311] on div "Manage datasets" at bounding box center [168, 320] width 122 height 23
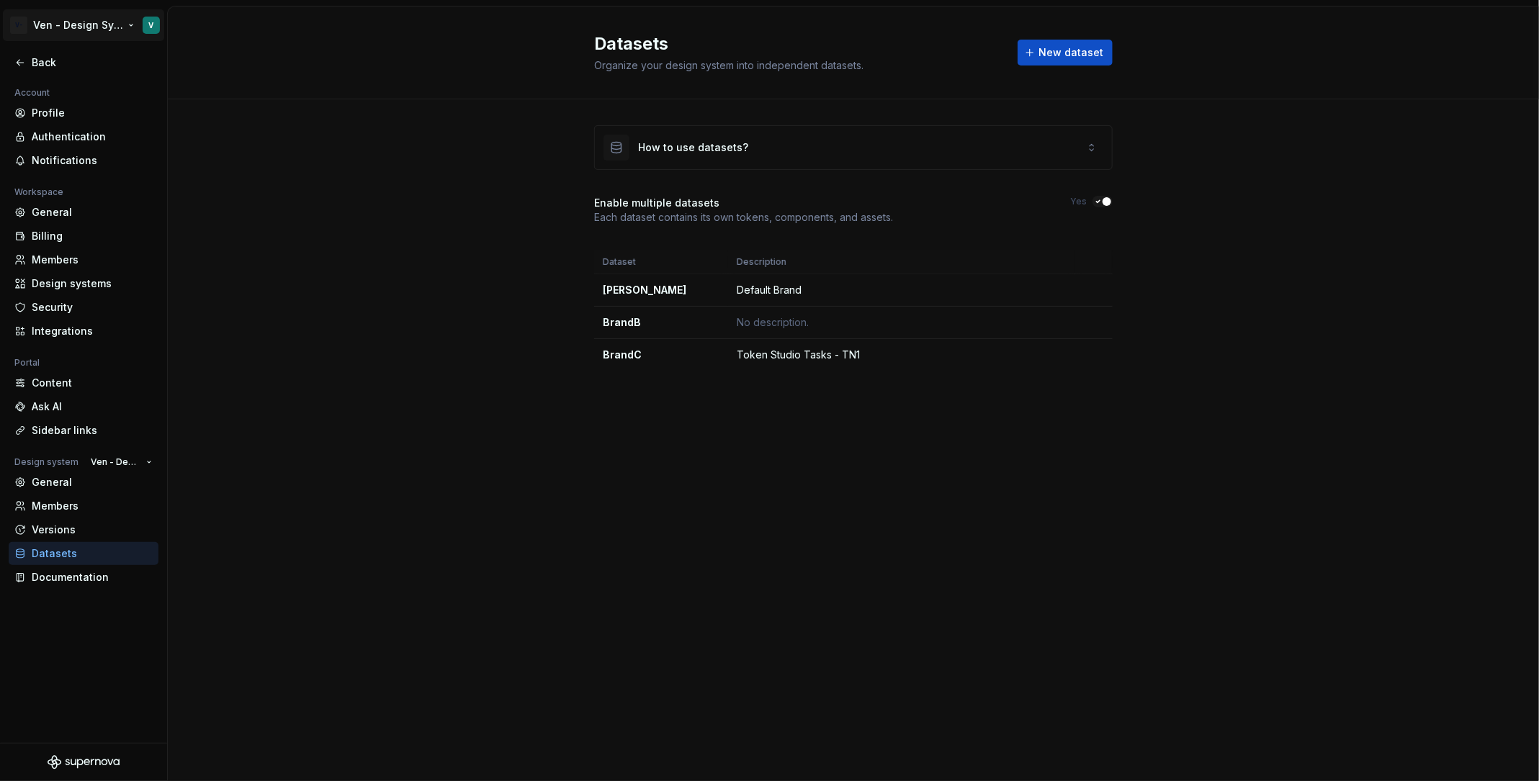
click at [86, 20] on html "V- Ven - Design System Test V Back Account Profile Authentication Notifications…" at bounding box center [769, 390] width 1539 height 781
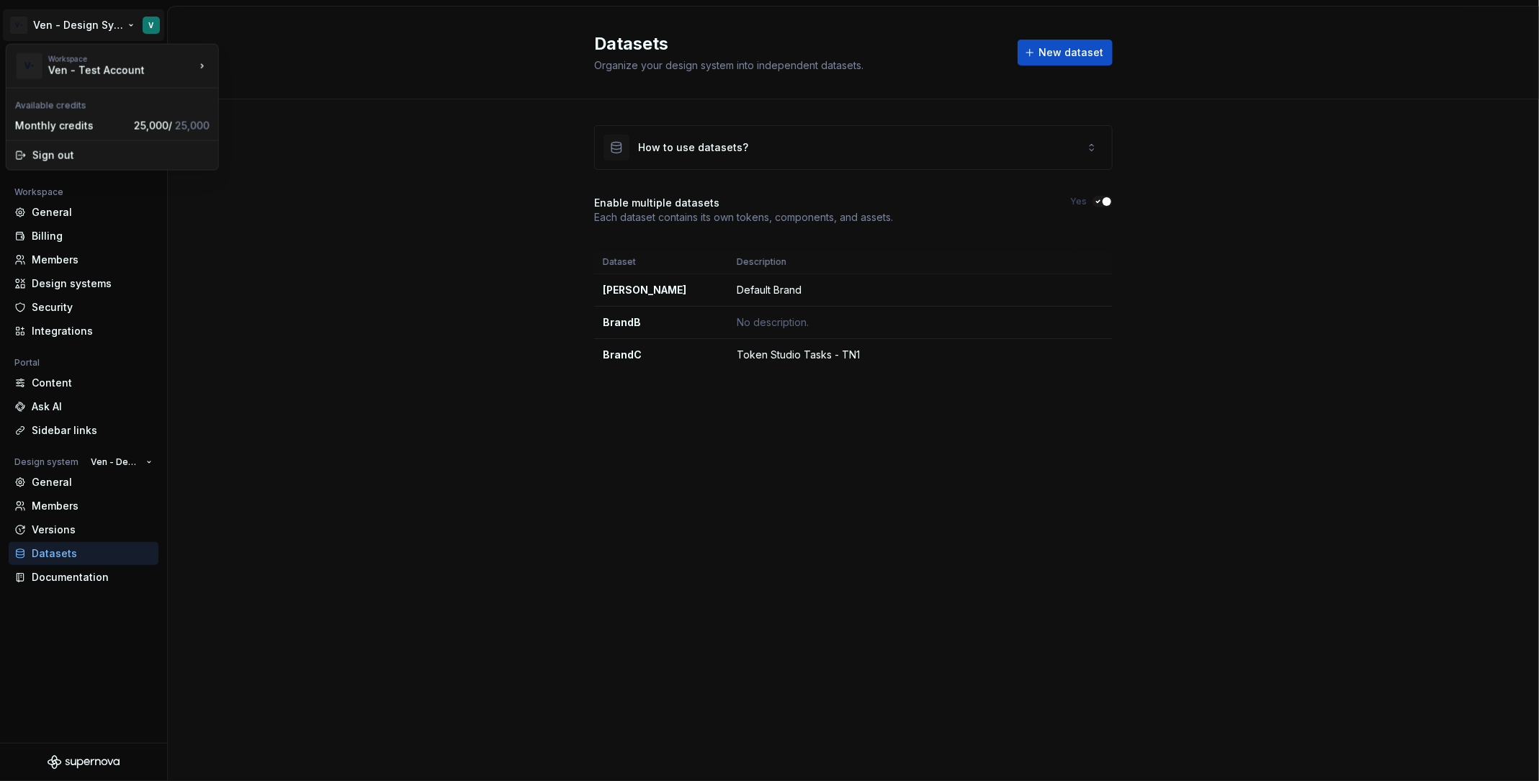
click at [102, 709] on html "V- Ven - Design System Test V Back Account Profile Authentication Notifications…" at bounding box center [769, 390] width 1539 height 781
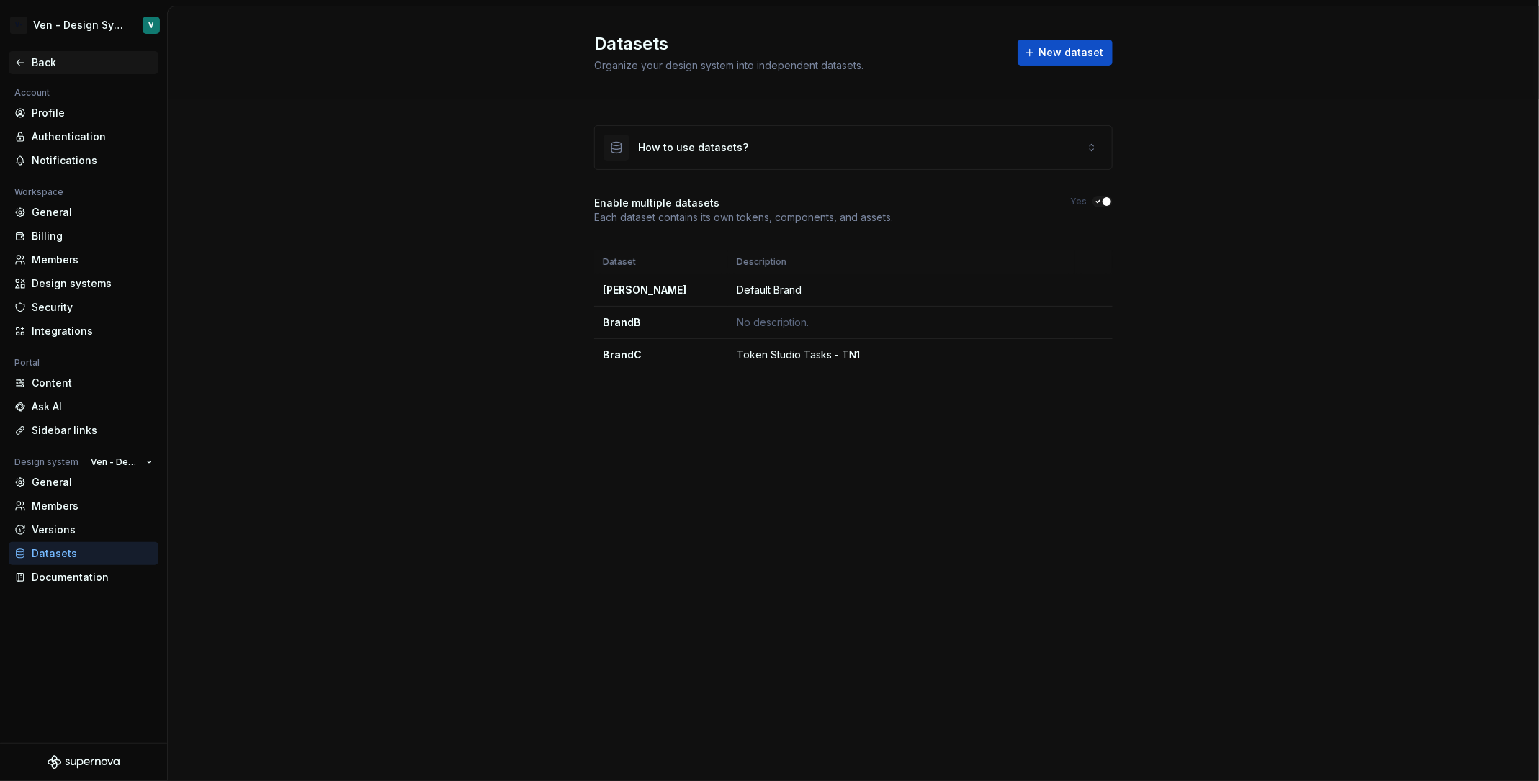
click at [37, 70] on div "Back" at bounding box center [84, 62] width 150 height 23
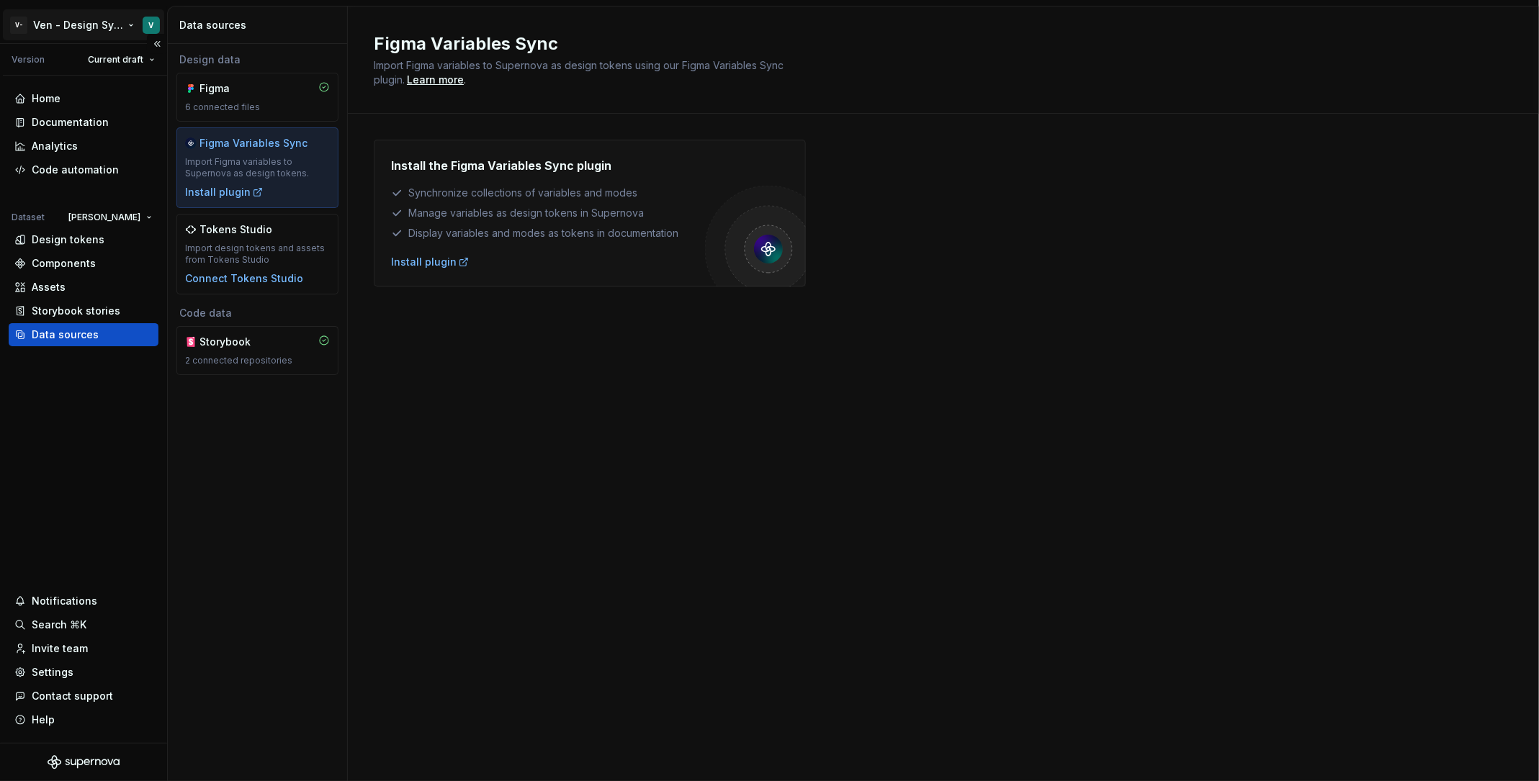
click at [79, 23] on html "V- Ven - Design System Test V Version Current draft Home Documentation Analytic…" at bounding box center [769, 390] width 1539 height 781
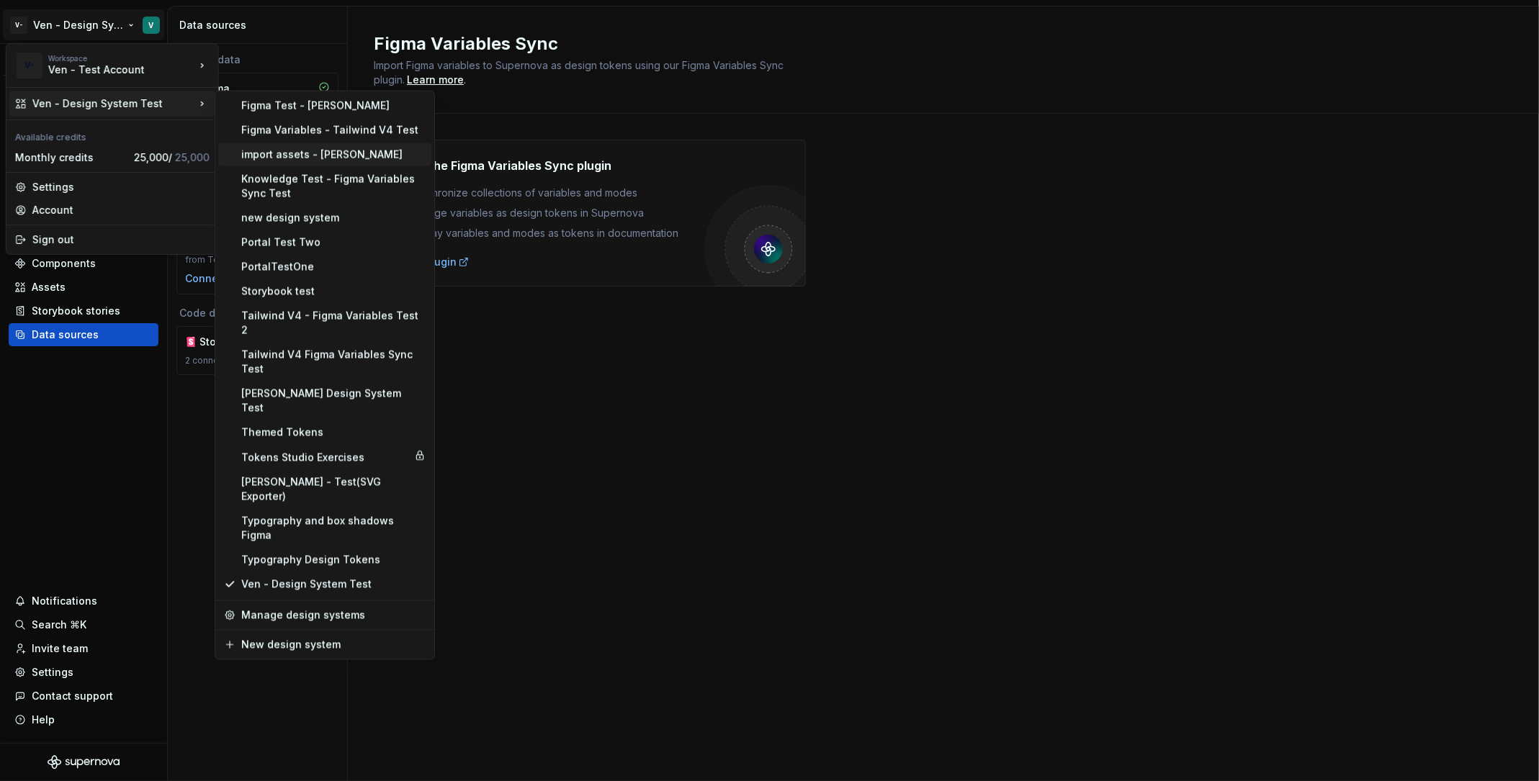
click at [302, 149] on div "import assets - [PERSON_NAME]" at bounding box center [333, 155] width 184 height 14
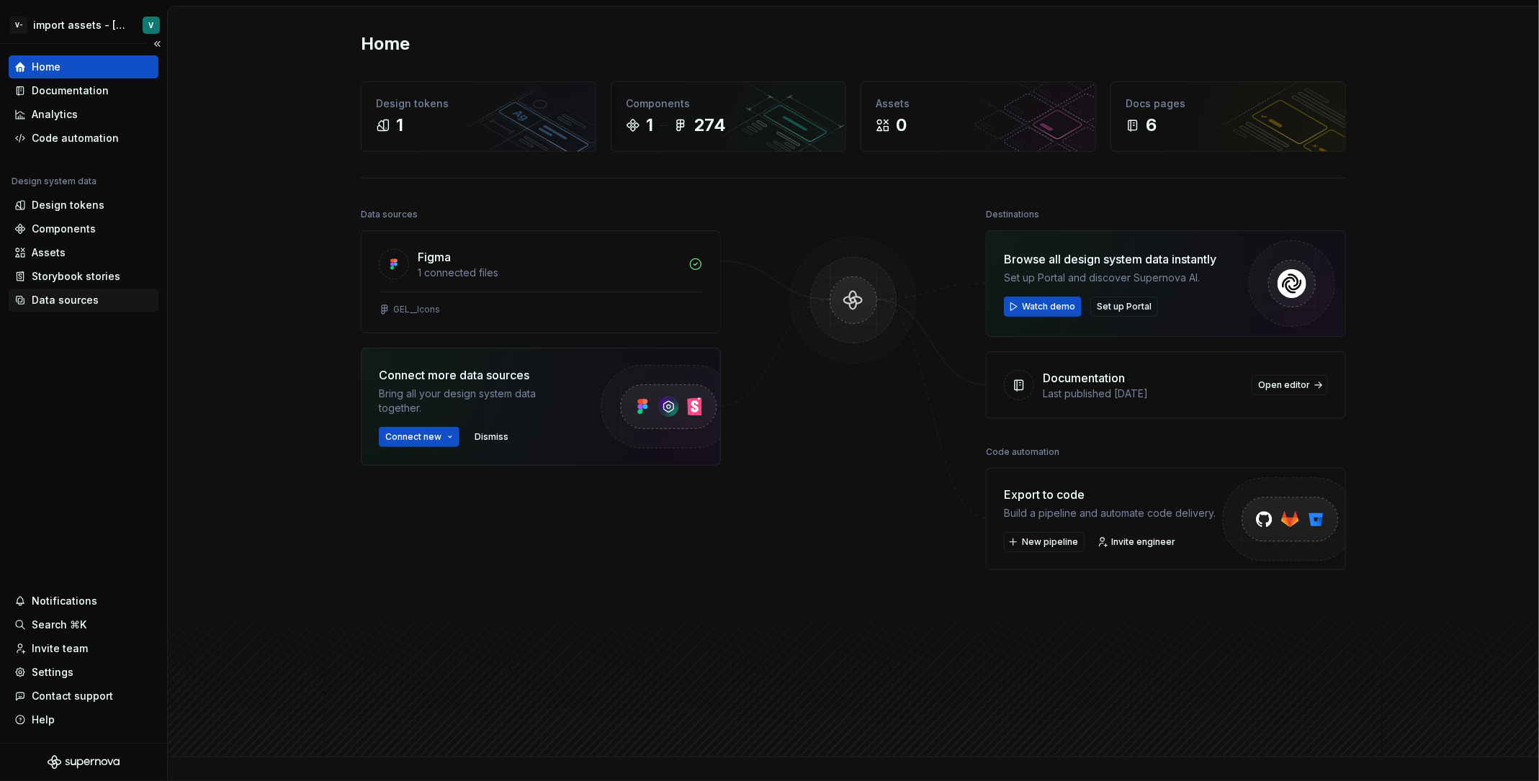
click at [90, 308] on div "Data sources" at bounding box center [84, 300] width 150 height 23
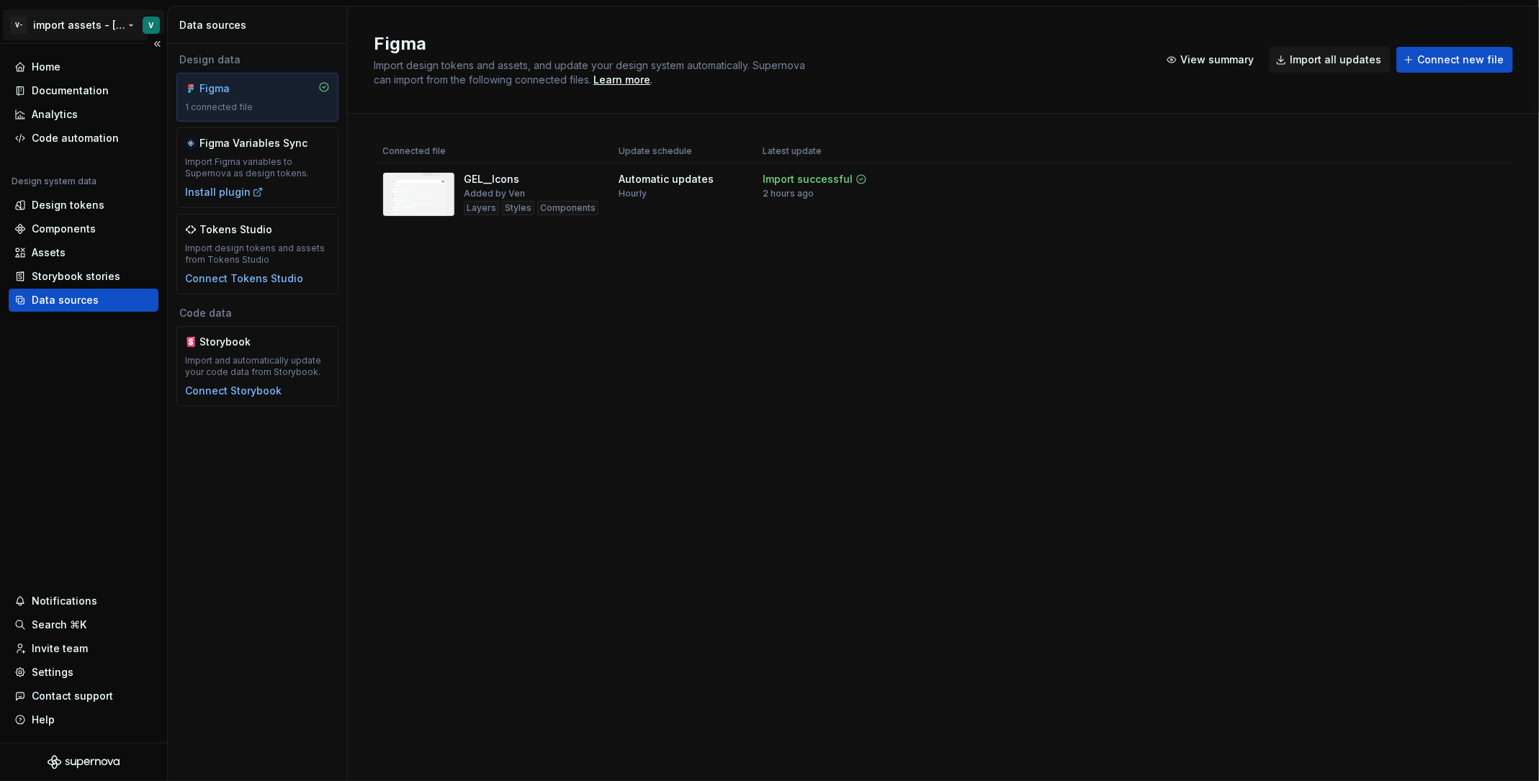
click at [92, 26] on html "V- import assets - Nikki V Home Documentation Analytics Code automation Design …" at bounding box center [769, 390] width 1539 height 781
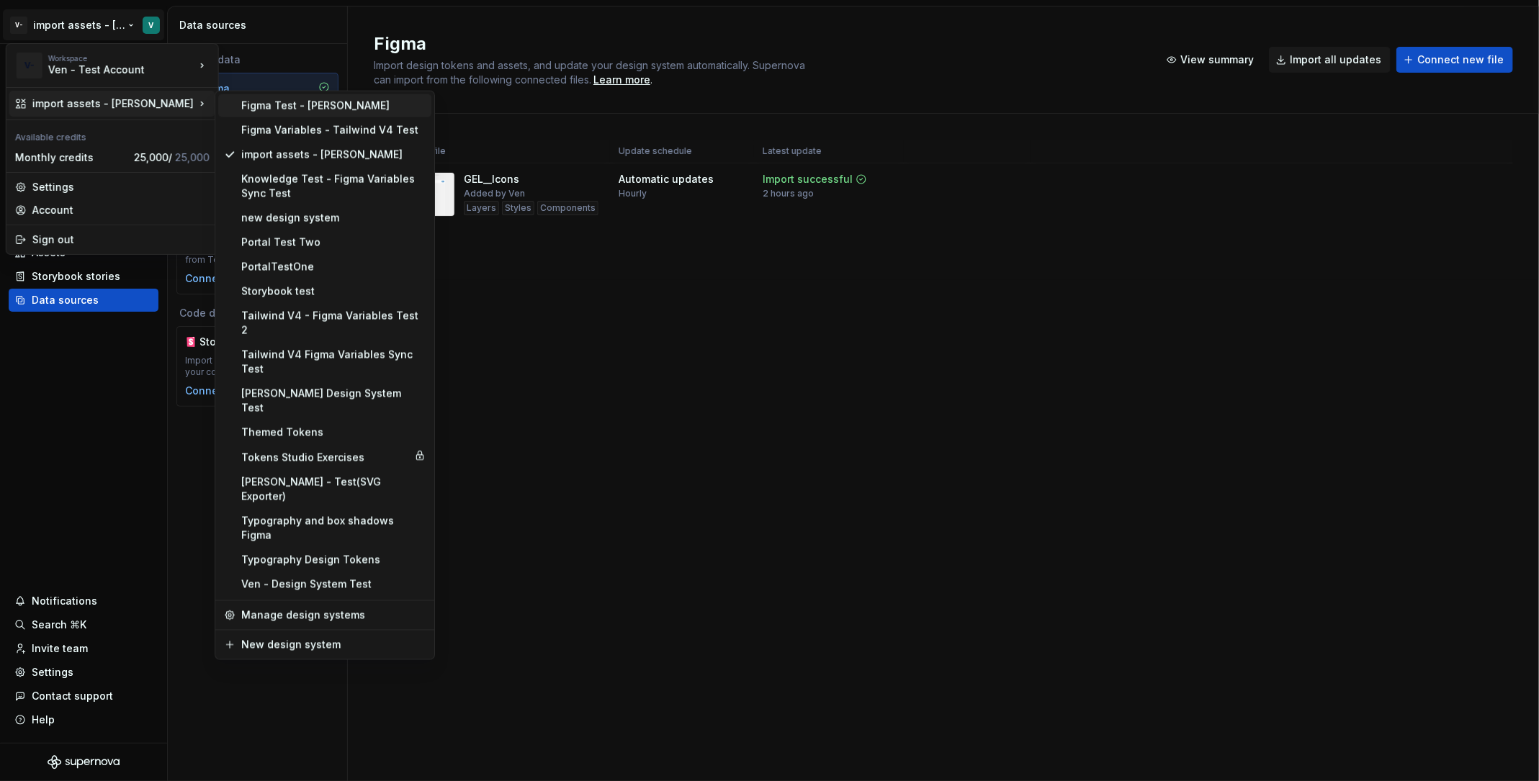
click at [357, 107] on div "Figma Test - [PERSON_NAME]" at bounding box center [333, 106] width 184 height 14
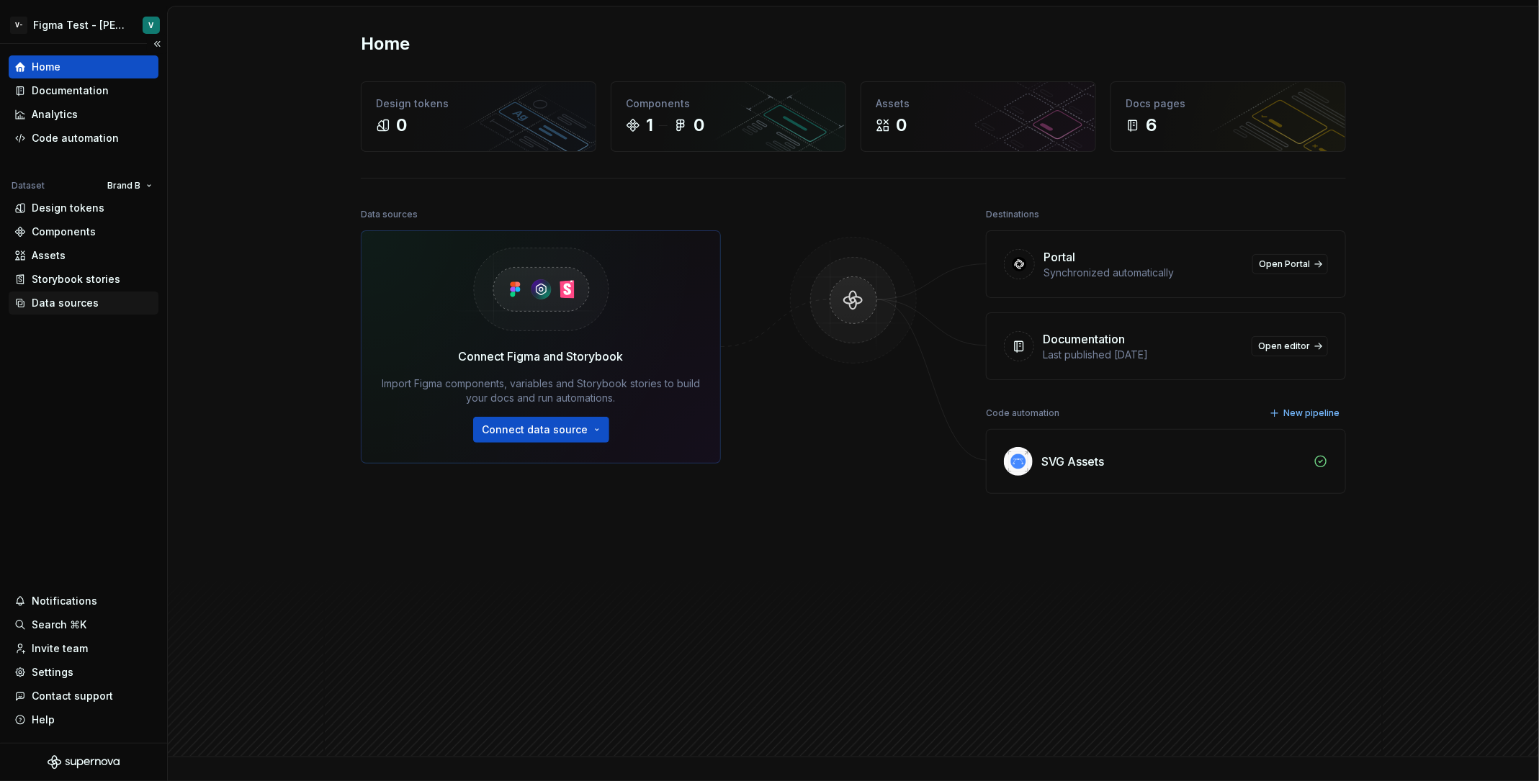
click at [91, 296] on div "Data sources" at bounding box center [65, 303] width 67 height 14
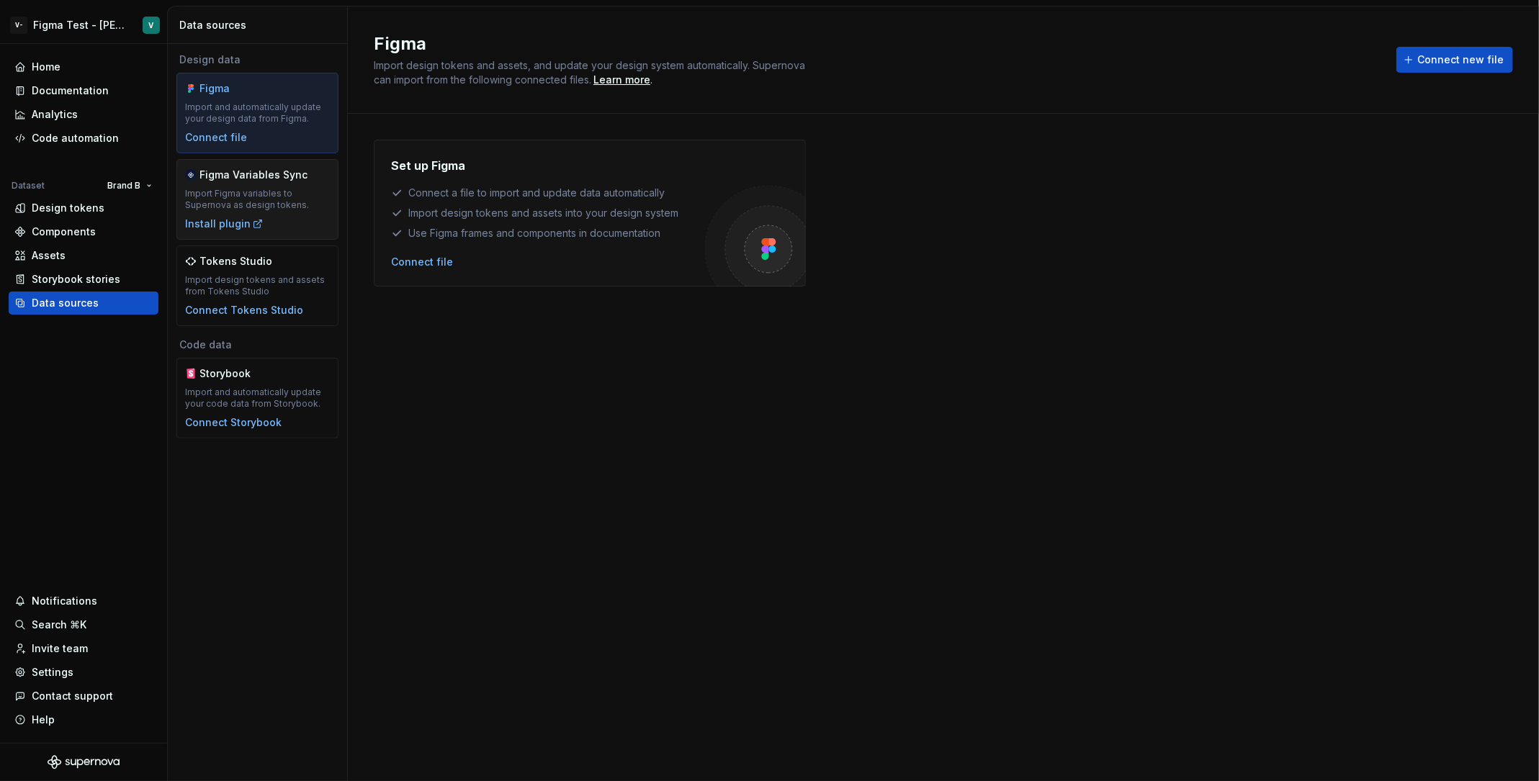
click at [307, 193] on div "Import Figma variables to Supernova as design tokens." at bounding box center [257, 199] width 145 height 23
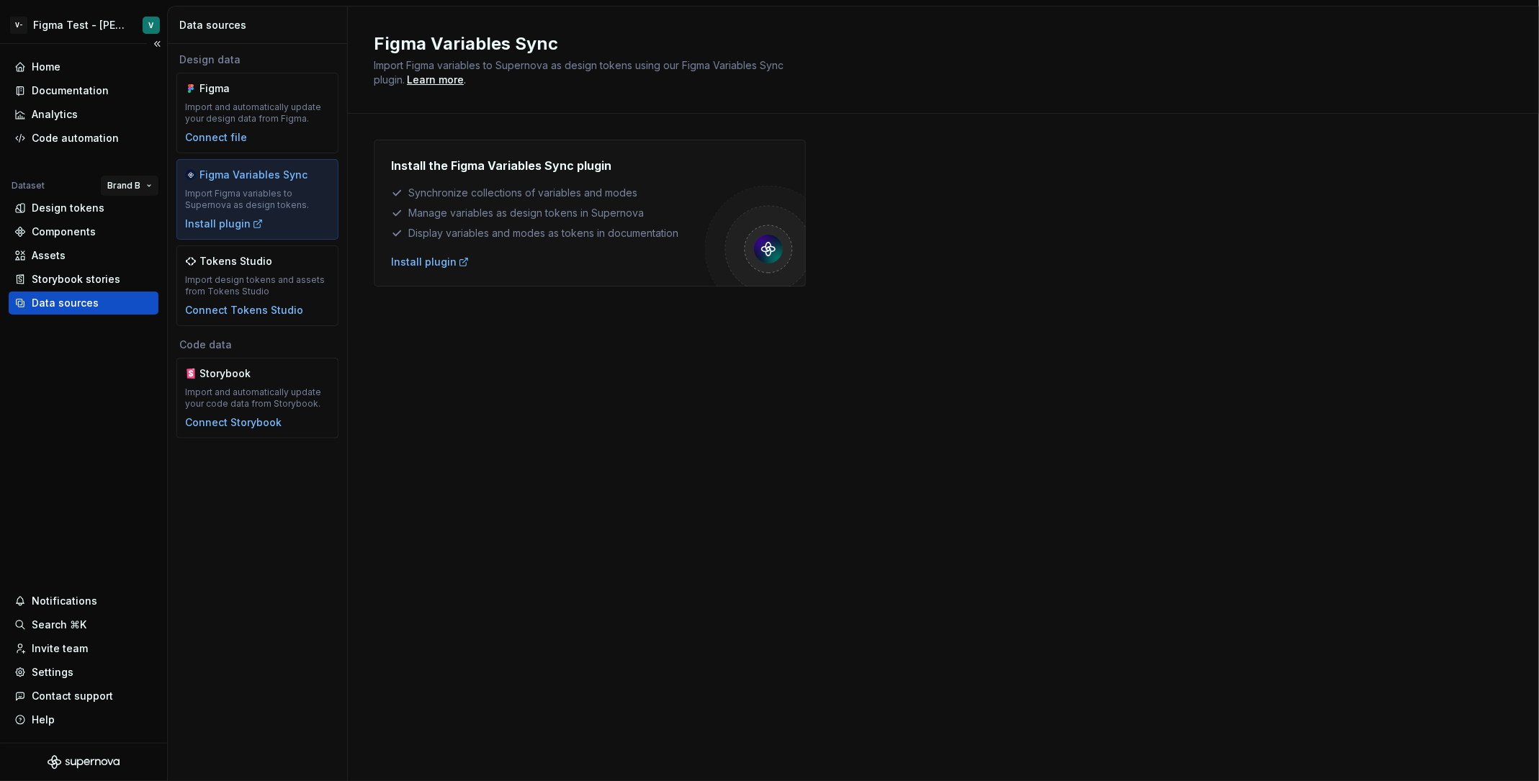
click at [120, 182] on html "V- Figma Test - John Doe V Home Documentation Analytics Code automation Dataset…" at bounding box center [769, 390] width 1539 height 781
click at [154, 205] on div "Brand A" at bounding box center [167, 213] width 122 height 23
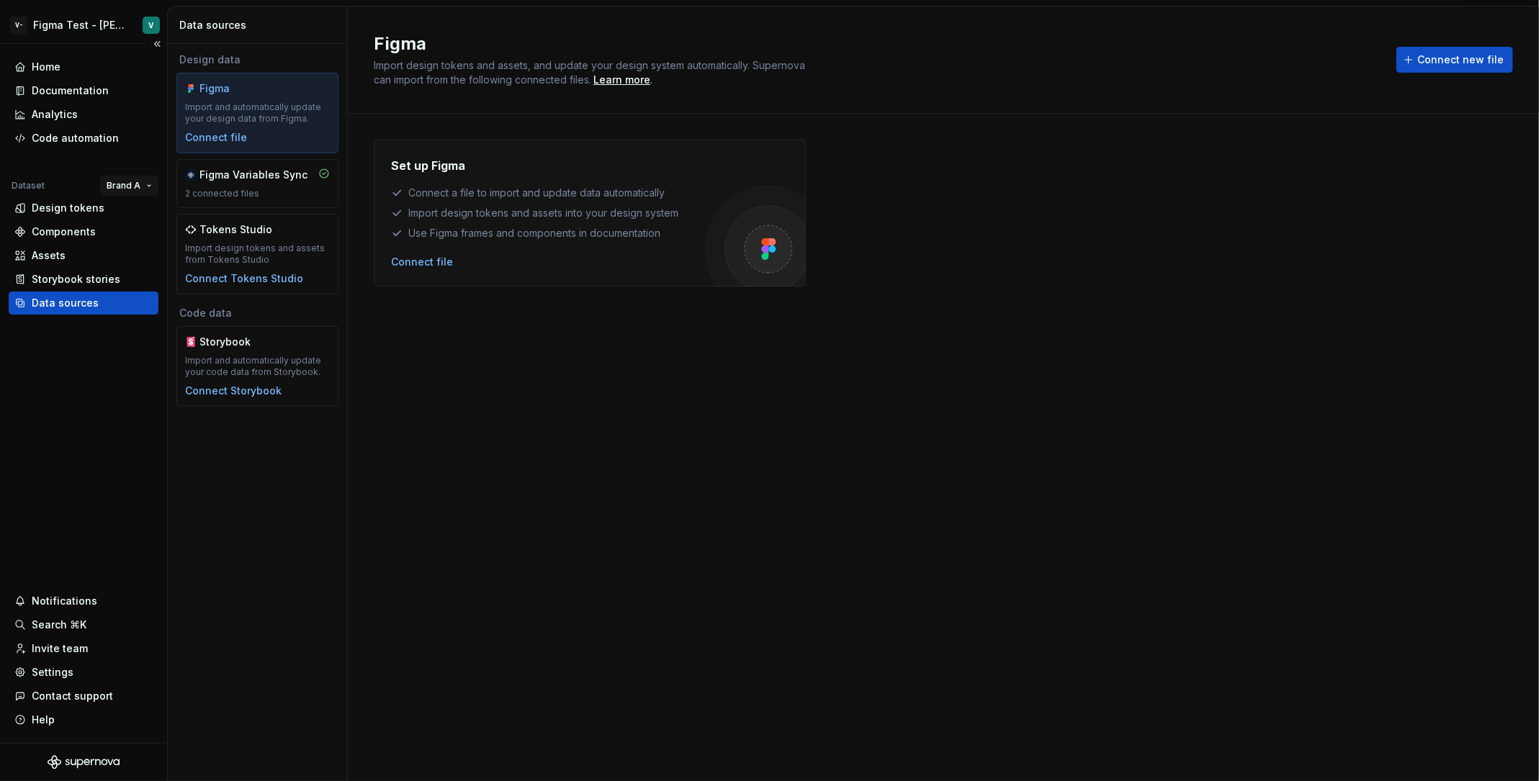
click at [143, 181] on html "V- Figma Test - John Doe V Home Documentation Analytics Code automation Dataset…" at bounding box center [769, 390] width 1539 height 781
click at [545, 398] on html "V- Figma Test - John Doe V Home Documentation Analytics Code automation Dataset…" at bounding box center [769, 390] width 1539 height 781
click at [84, 667] on div "Settings" at bounding box center [83, 672] width 138 height 14
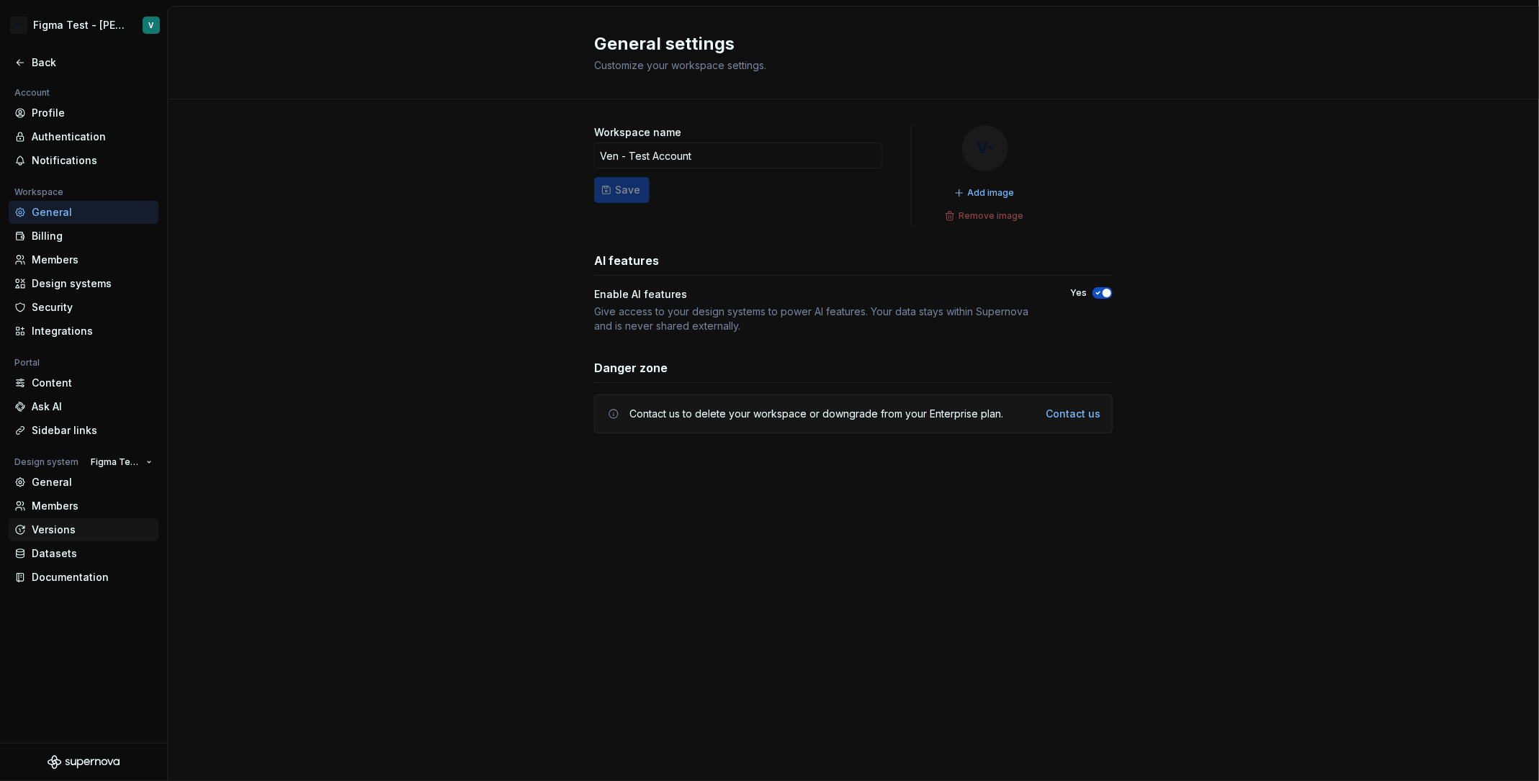
click at [97, 535] on div "Versions" at bounding box center [92, 530] width 121 height 14
click at [102, 571] on div "Documentation" at bounding box center [92, 577] width 121 height 14
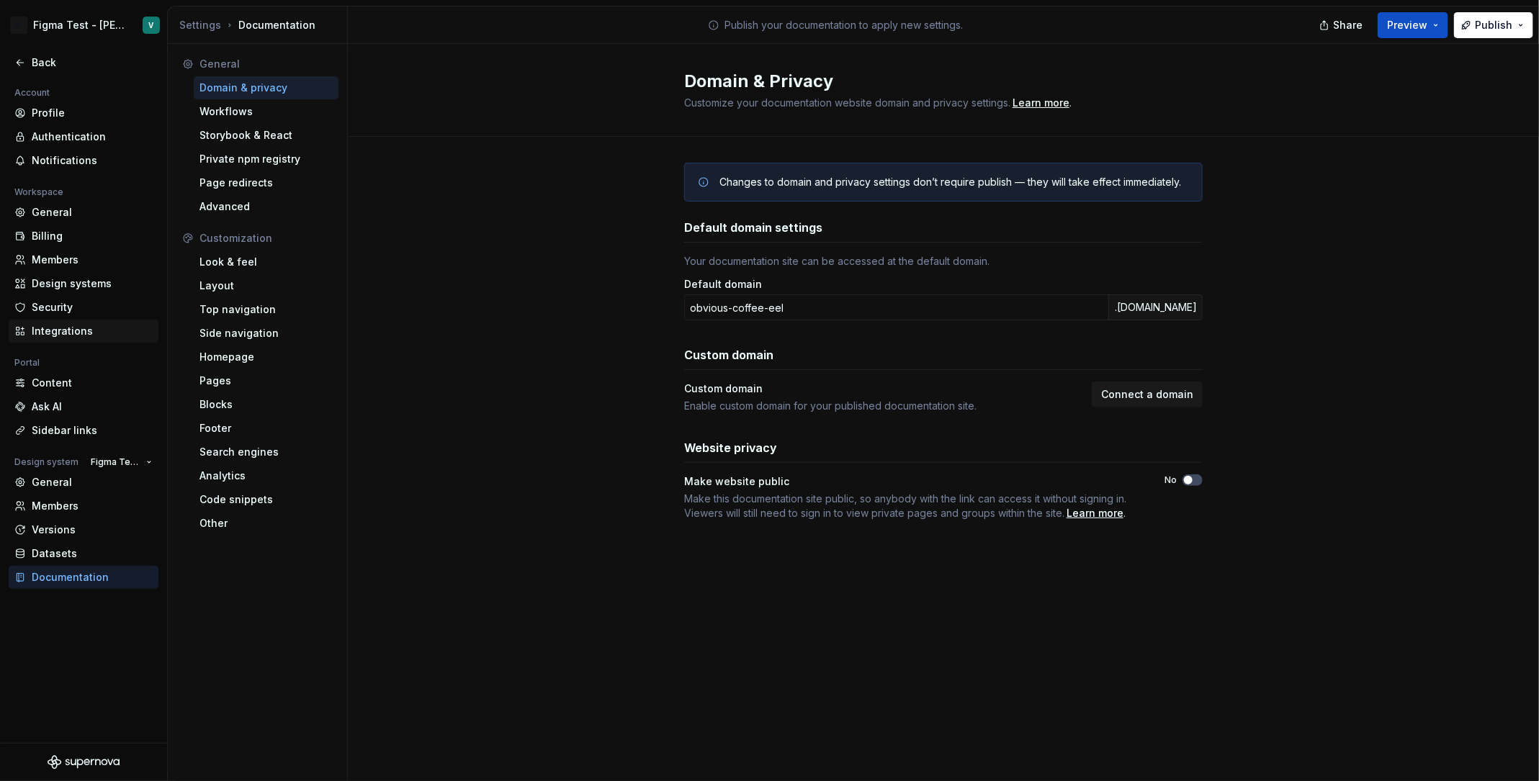
click at [114, 324] on div "Integrations" at bounding box center [92, 331] width 121 height 14
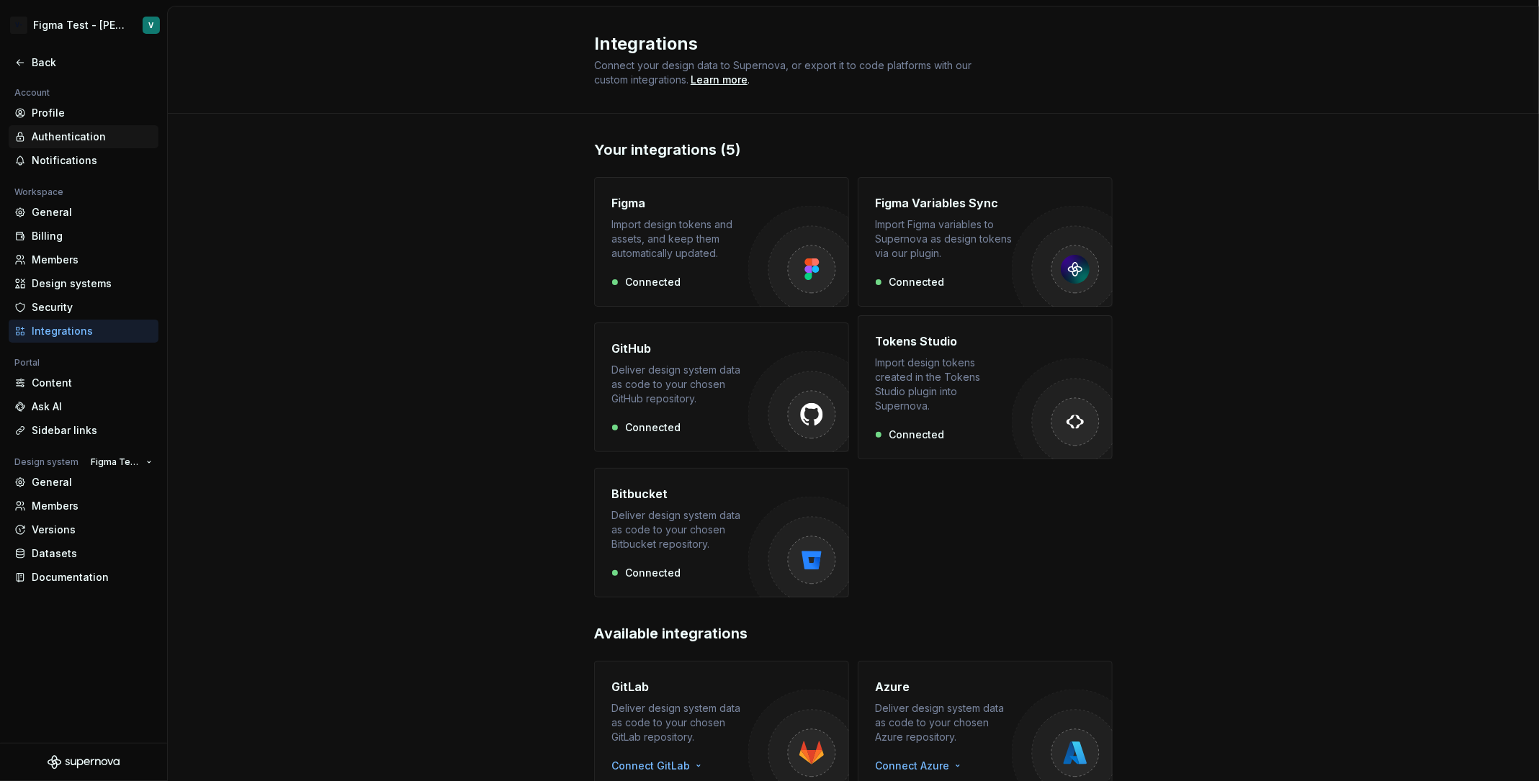
click at [94, 138] on div "Authentication" at bounding box center [92, 137] width 121 height 14
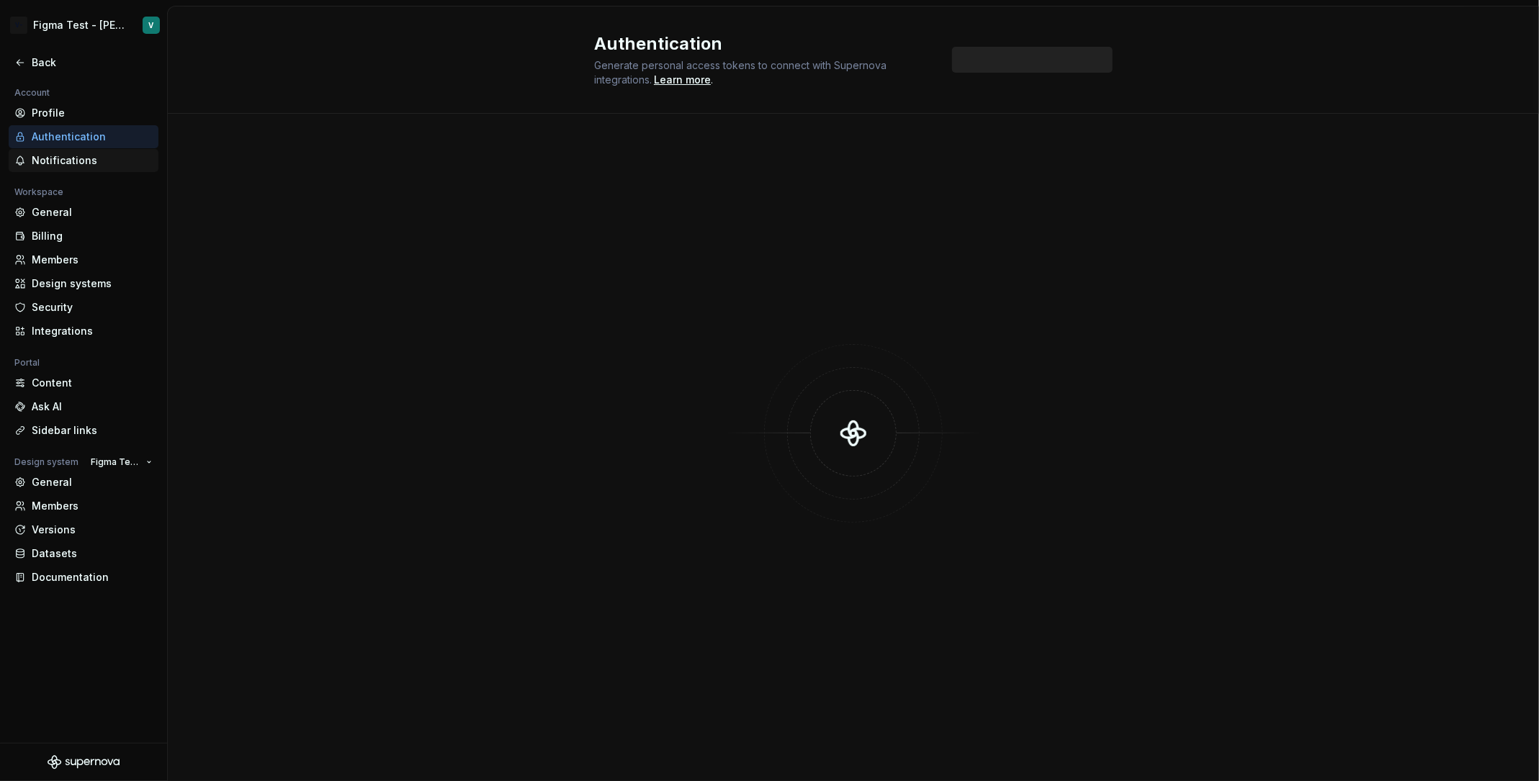
click at [107, 158] on div "Notifications" at bounding box center [92, 160] width 121 height 14
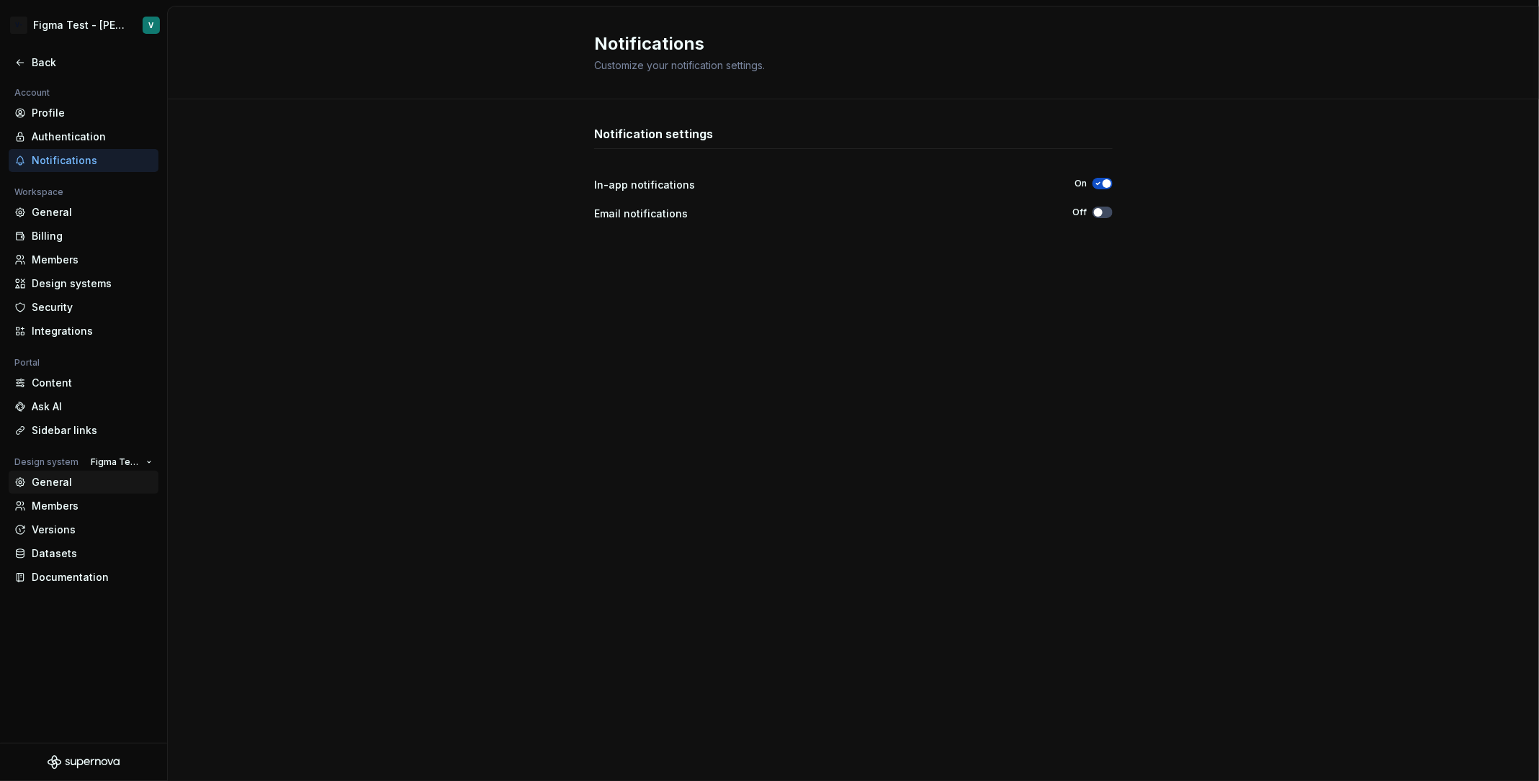
click at [53, 483] on div "General" at bounding box center [92, 482] width 121 height 14
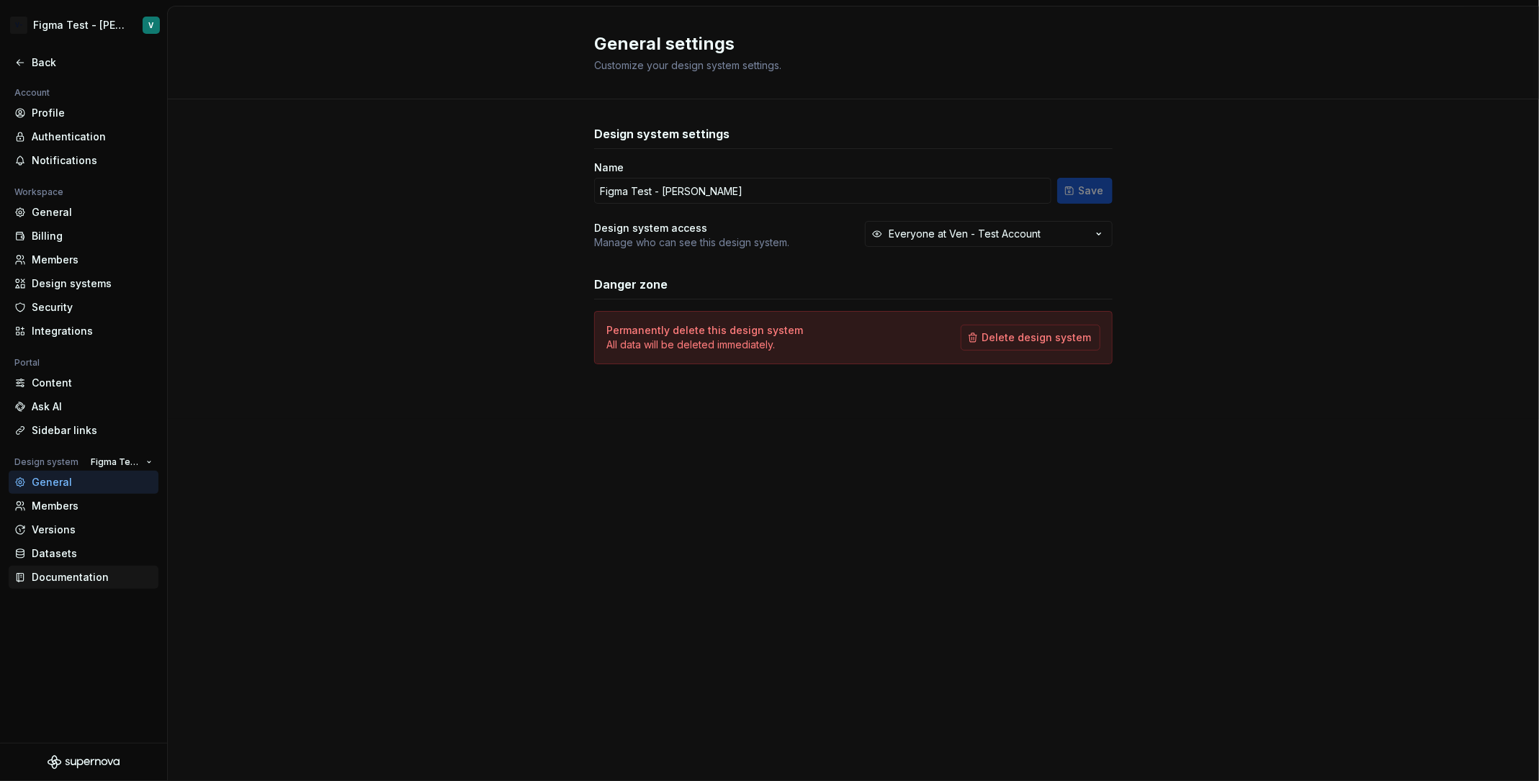
click at [43, 573] on div "Documentation" at bounding box center [92, 577] width 121 height 14
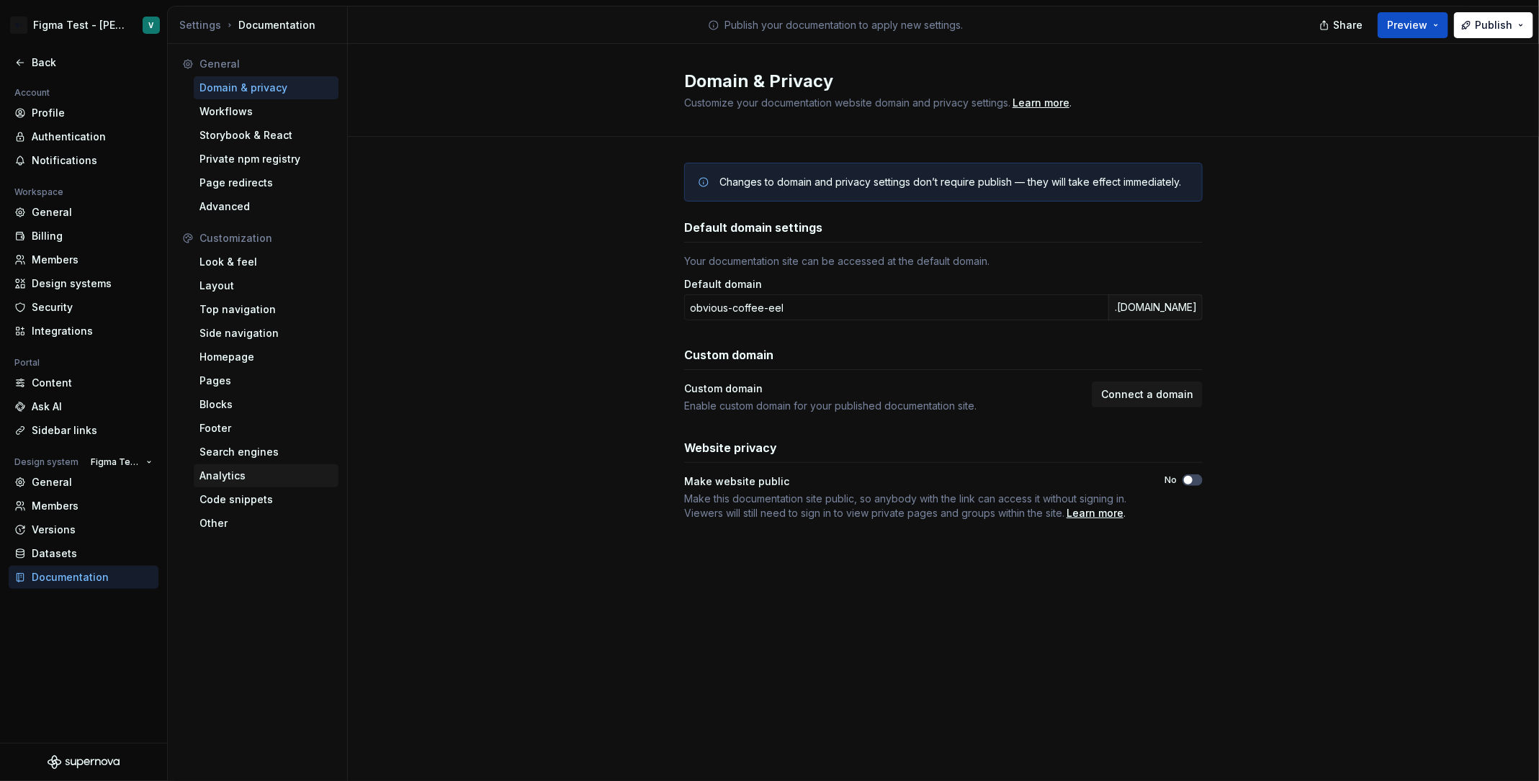
click at [251, 485] on div "Analytics" at bounding box center [266, 476] width 145 height 23
click at [267, 502] on div "Code snippets" at bounding box center [265, 500] width 133 height 14
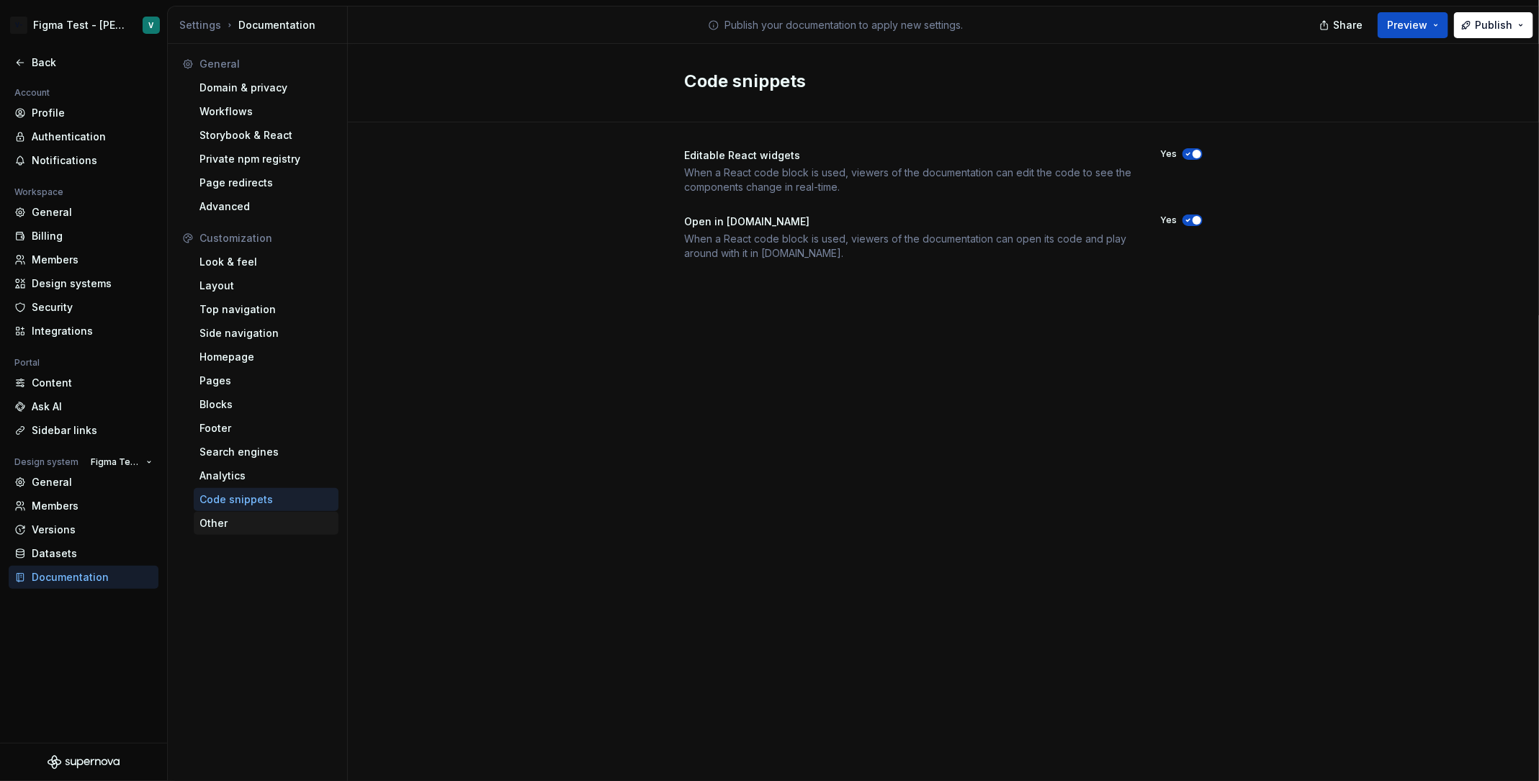
click at [279, 524] on div "Other" at bounding box center [265, 523] width 133 height 14
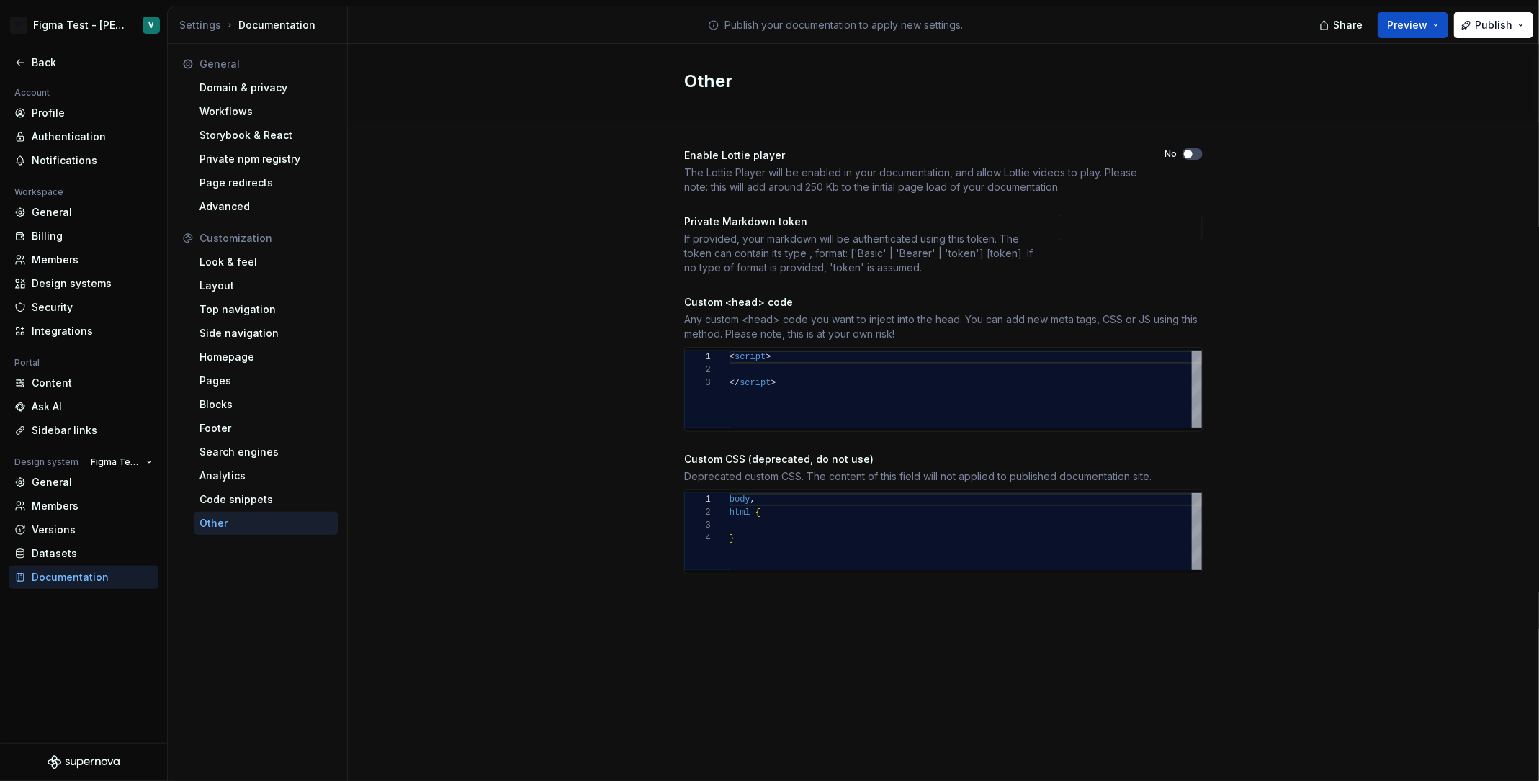
click at [782, 355] on div "< script > </ script >" at bounding box center [966, 389] width 472 height 77
type textarea "******** **** *********"
click at [798, 366] on div "< script > </ script >" at bounding box center [966, 389] width 472 height 77
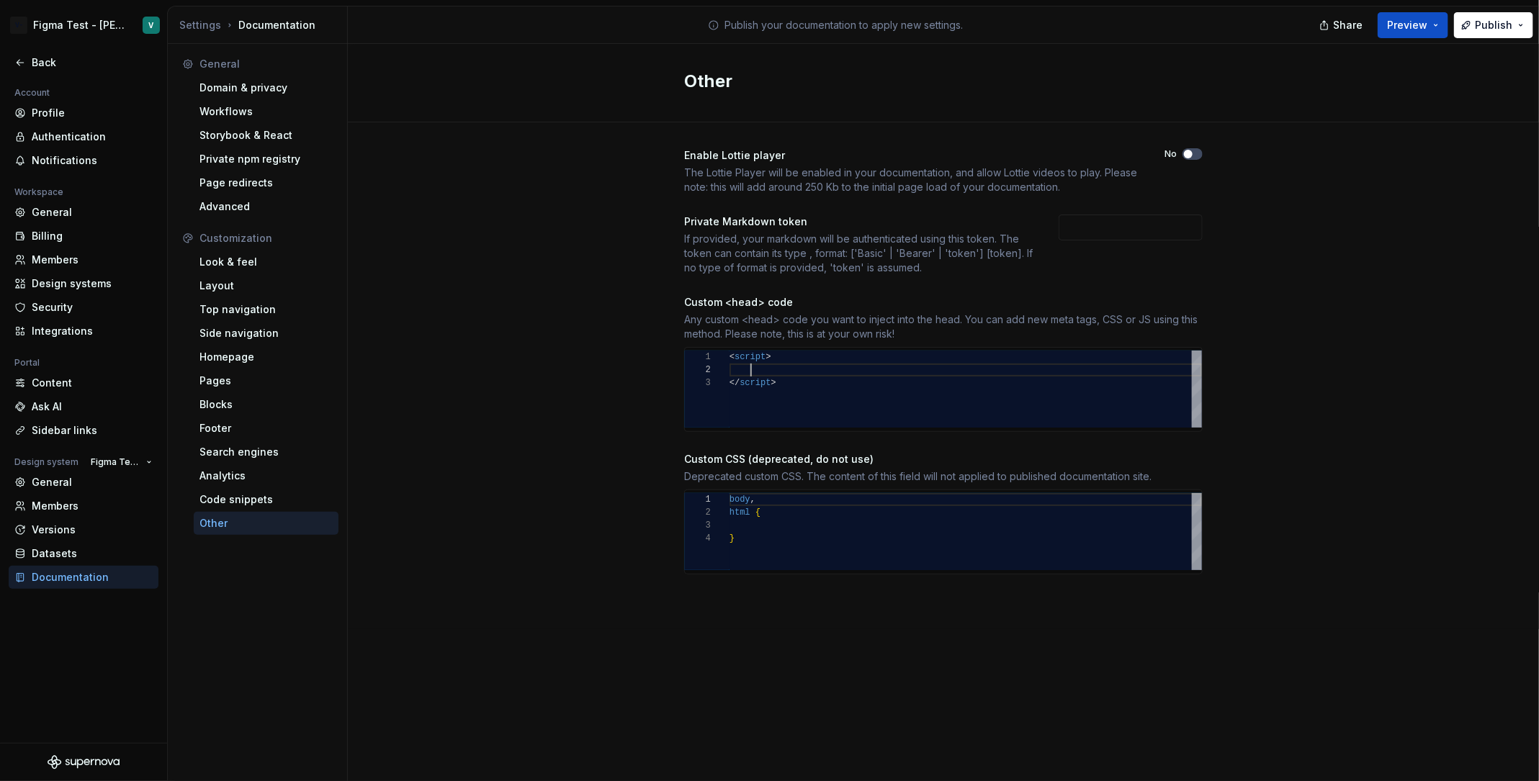
click at [815, 460] on div "Custom CSS (deprecated, do not use)" at bounding box center [943, 459] width 519 height 14
click at [905, 460] on div "Custom CSS (deprecated, do not use)" at bounding box center [943, 459] width 519 height 14
click at [934, 490] on div "1 2 3 4 body , html { }" at bounding box center [943, 532] width 519 height 85
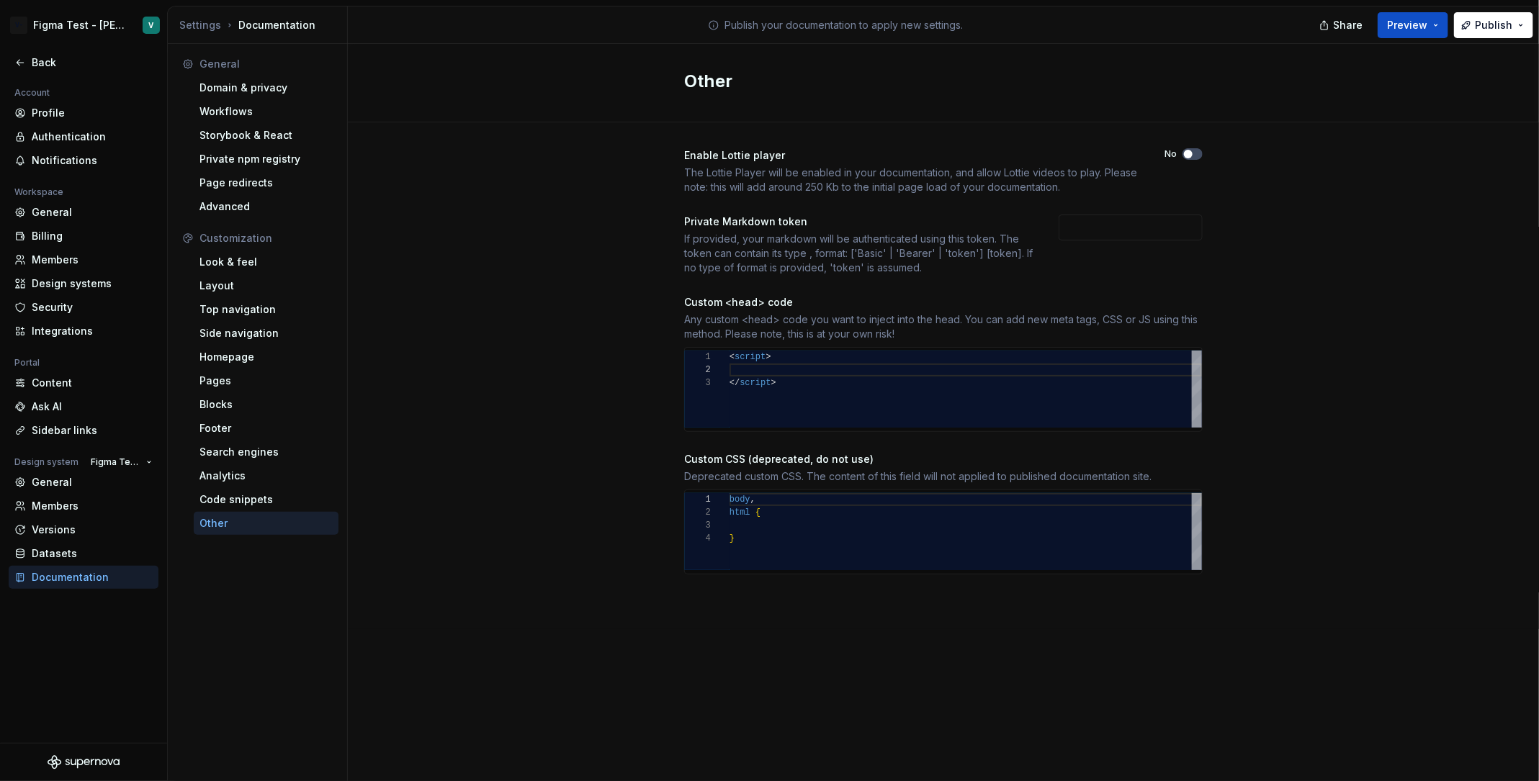
click at [909, 480] on div "Deprecated custom CSS. The content of this field will not applied to published …" at bounding box center [943, 477] width 519 height 14
click at [945, 475] on div "Deprecated custom CSS. The content of this field will not applied to published …" at bounding box center [943, 477] width 519 height 14
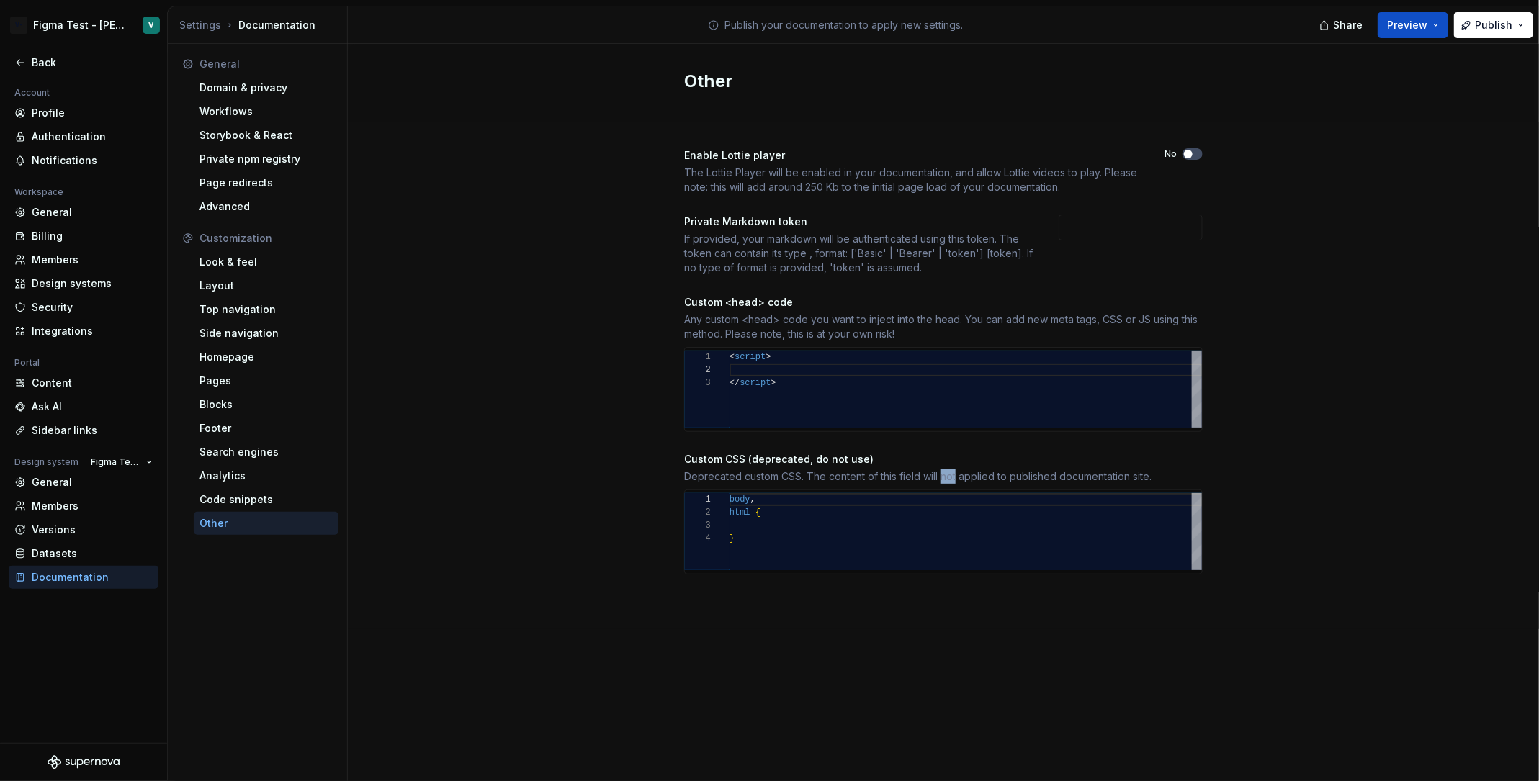
click at [945, 475] on div "Deprecated custom CSS. The content of this field will not applied to published …" at bounding box center [943, 477] width 519 height 14
click at [874, 453] on div "Custom CSS (deprecated, do not use)" at bounding box center [943, 459] width 519 height 14
click at [838, 462] on div "Custom CSS (deprecated, do not use)" at bounding box center [943, 459] width 519 height 14
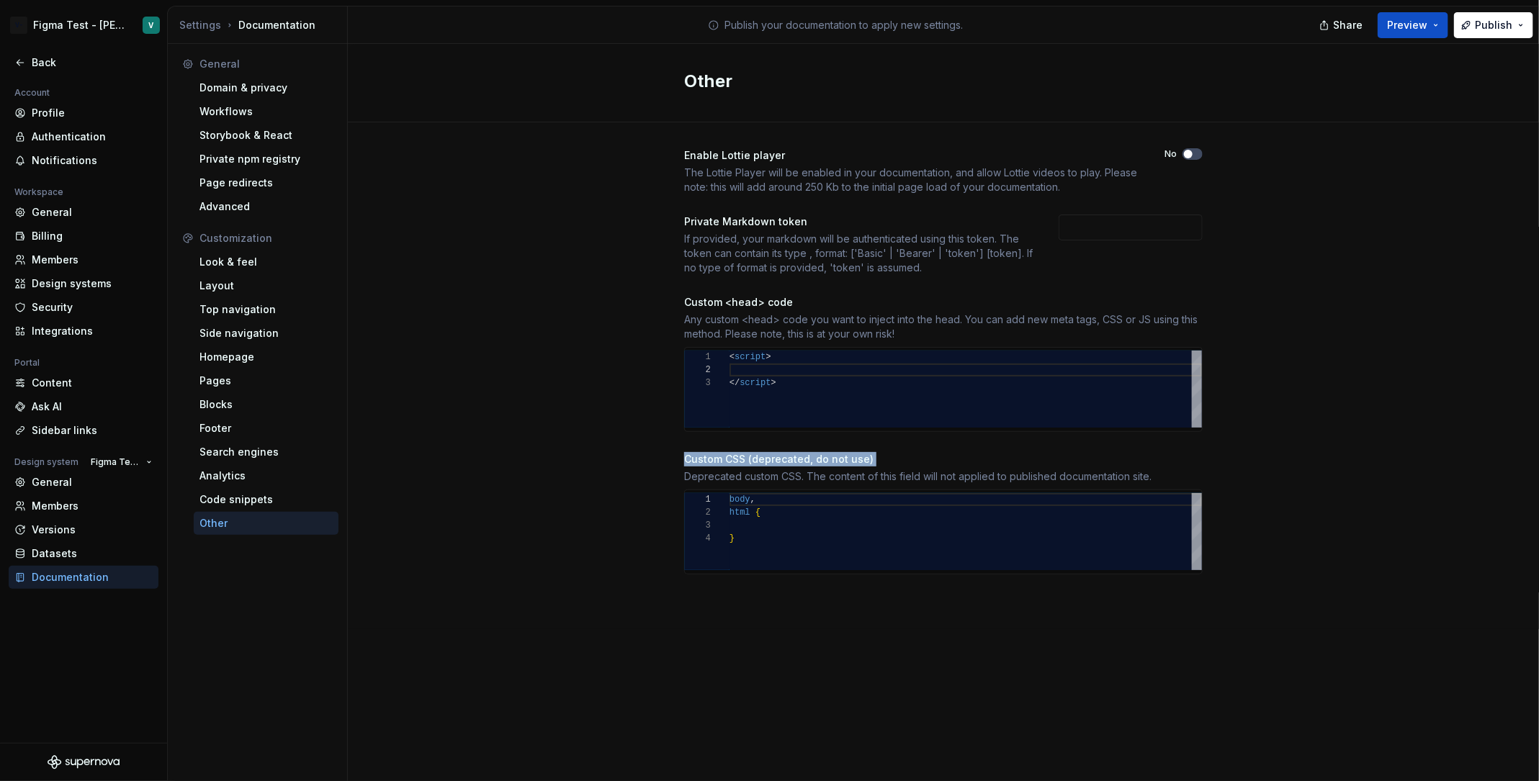
click at [728, 298] on div "Custom <head> code" at bounding box center [943, 302] width 519 height 14
copy div "Custom <head> code"
click at [790, 465] on div "Custom CSS (deprecated, do not use)" at bounding box center [943, 459] width 519 height 14
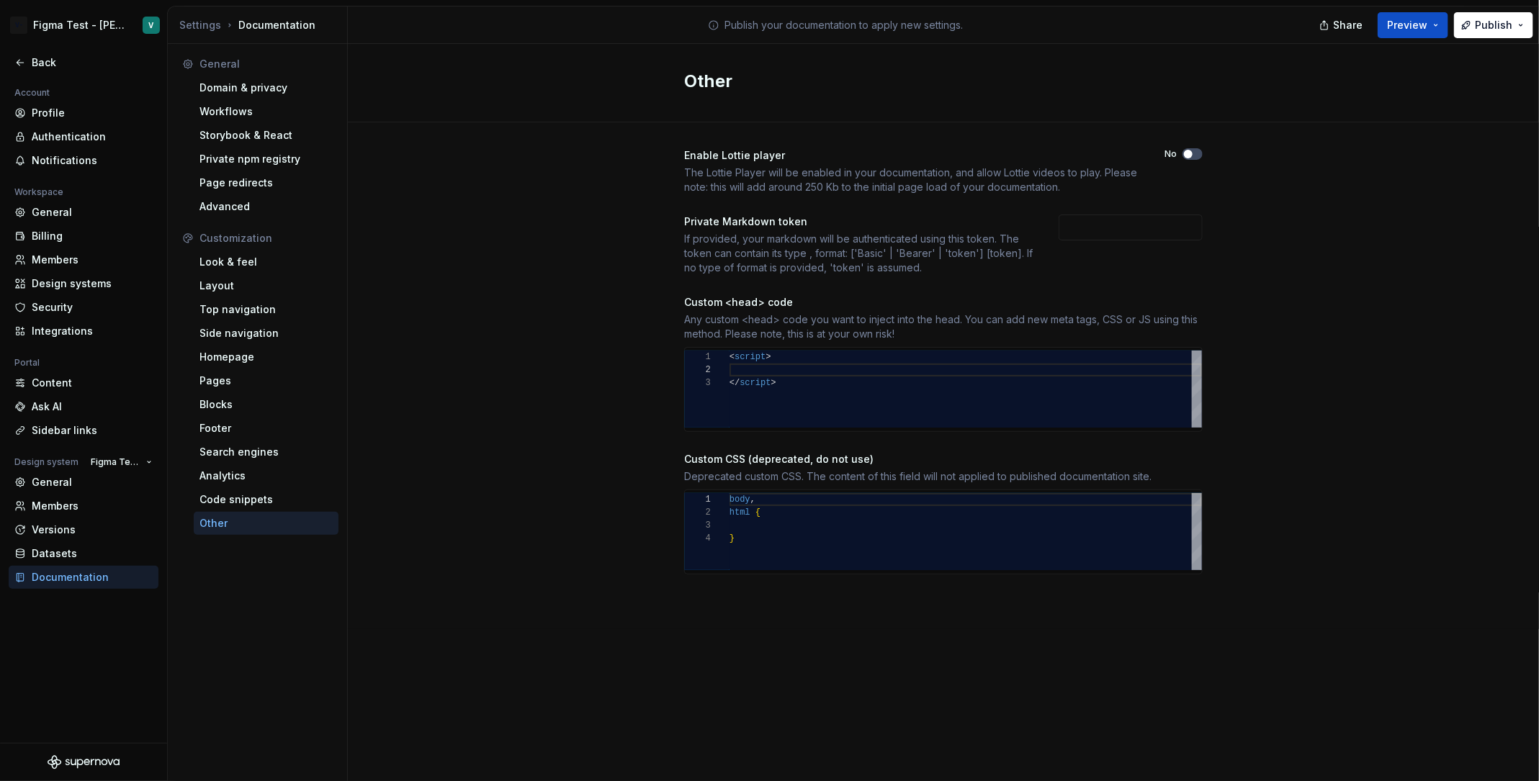
click at [790, 465] on div "Custom CSS (deprecated, do not use)" at bounding box center [943, 459] width 519 height 14
click at [809, 463] on div "Custom CSS (deprecated, do not use)" at bounding box center [943, 459] width 519 height 14
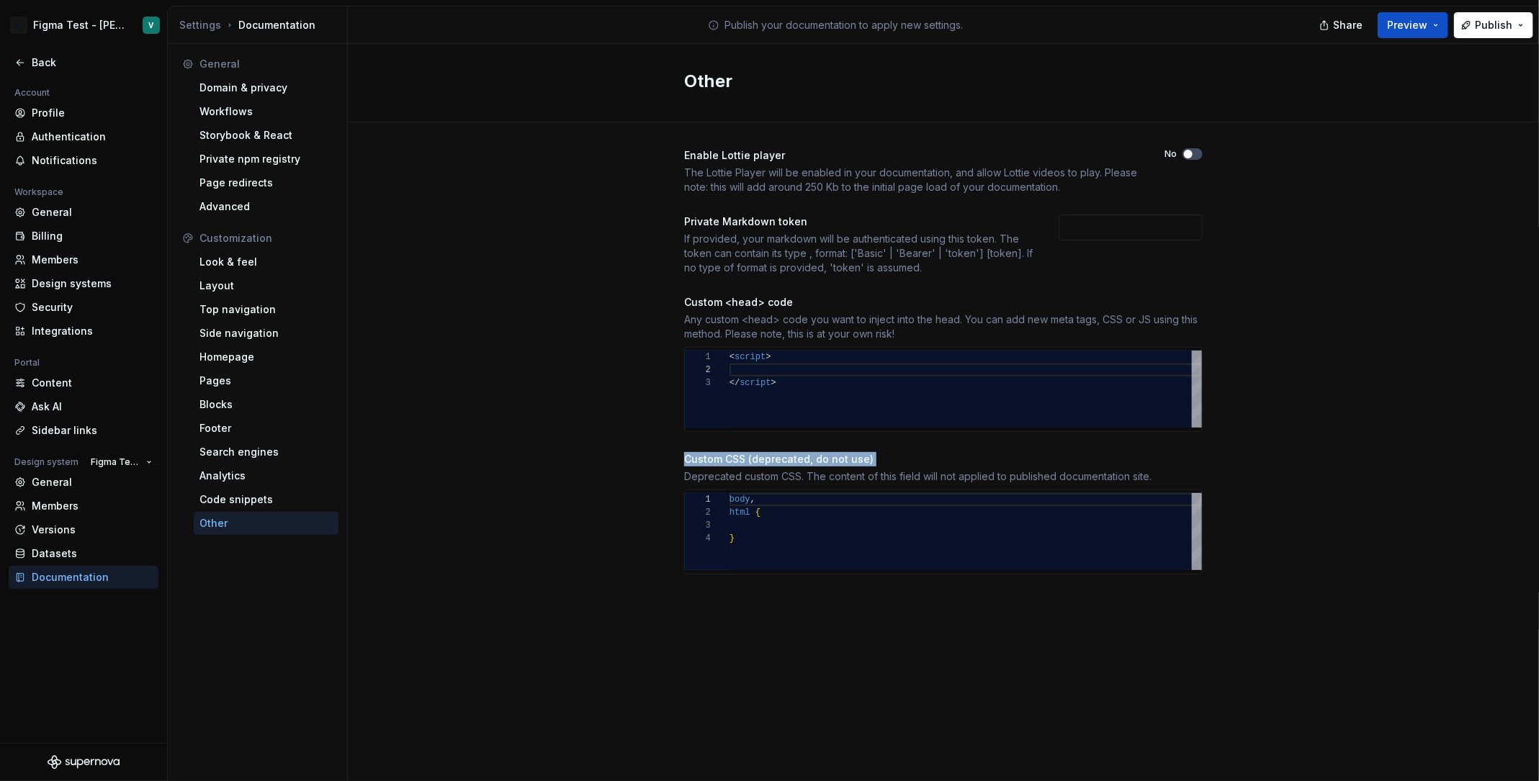
click at [794, 467] on div "Custom CSS (deprecated, do not use) Deprecated custom CSS. The content of this …" at bounding box center [943, 468] width 519 height 32
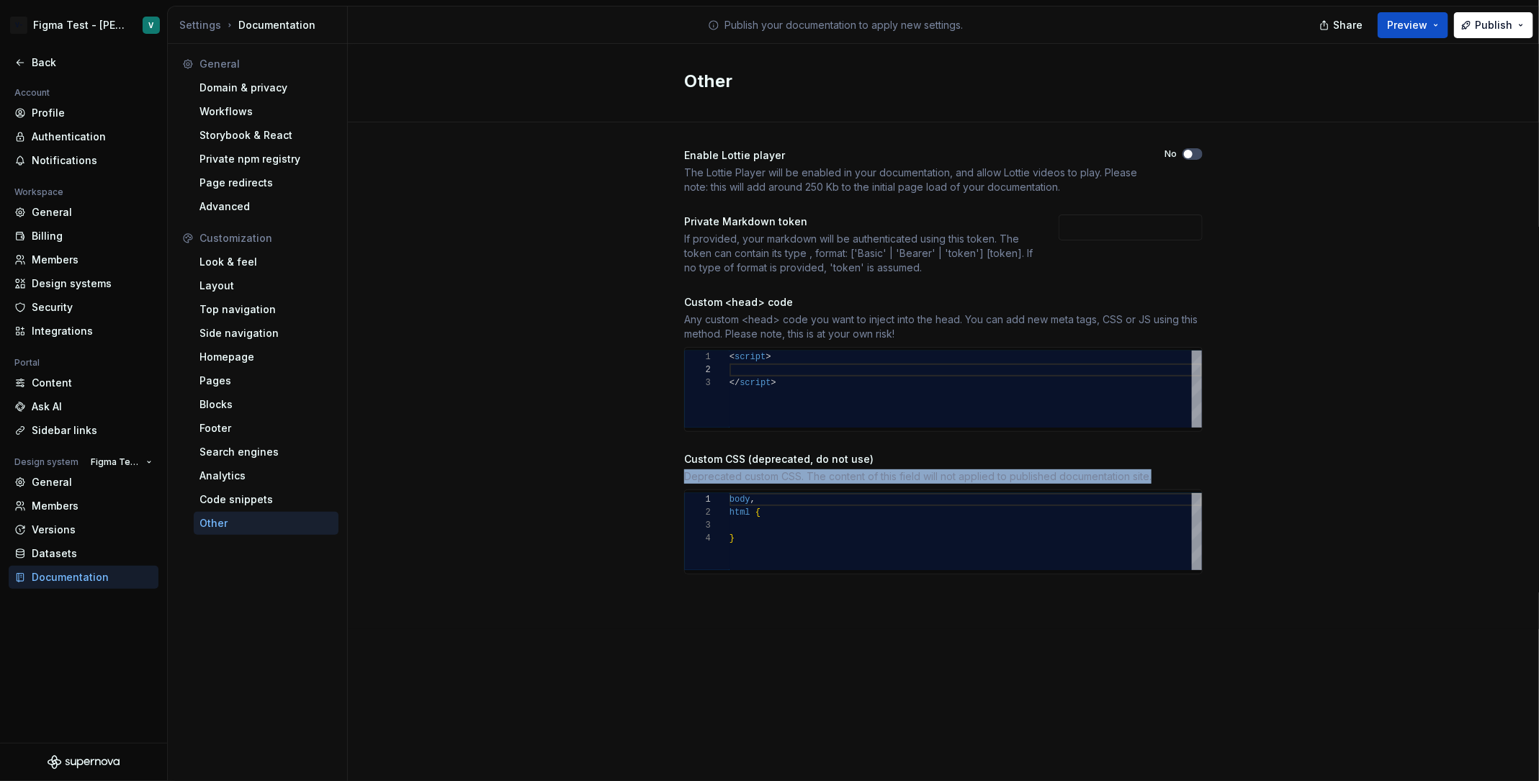
click at [804, 454] on div "Custom CSS (deprecated, do not use)" at bounding box center [943, 459] width 519 height 14
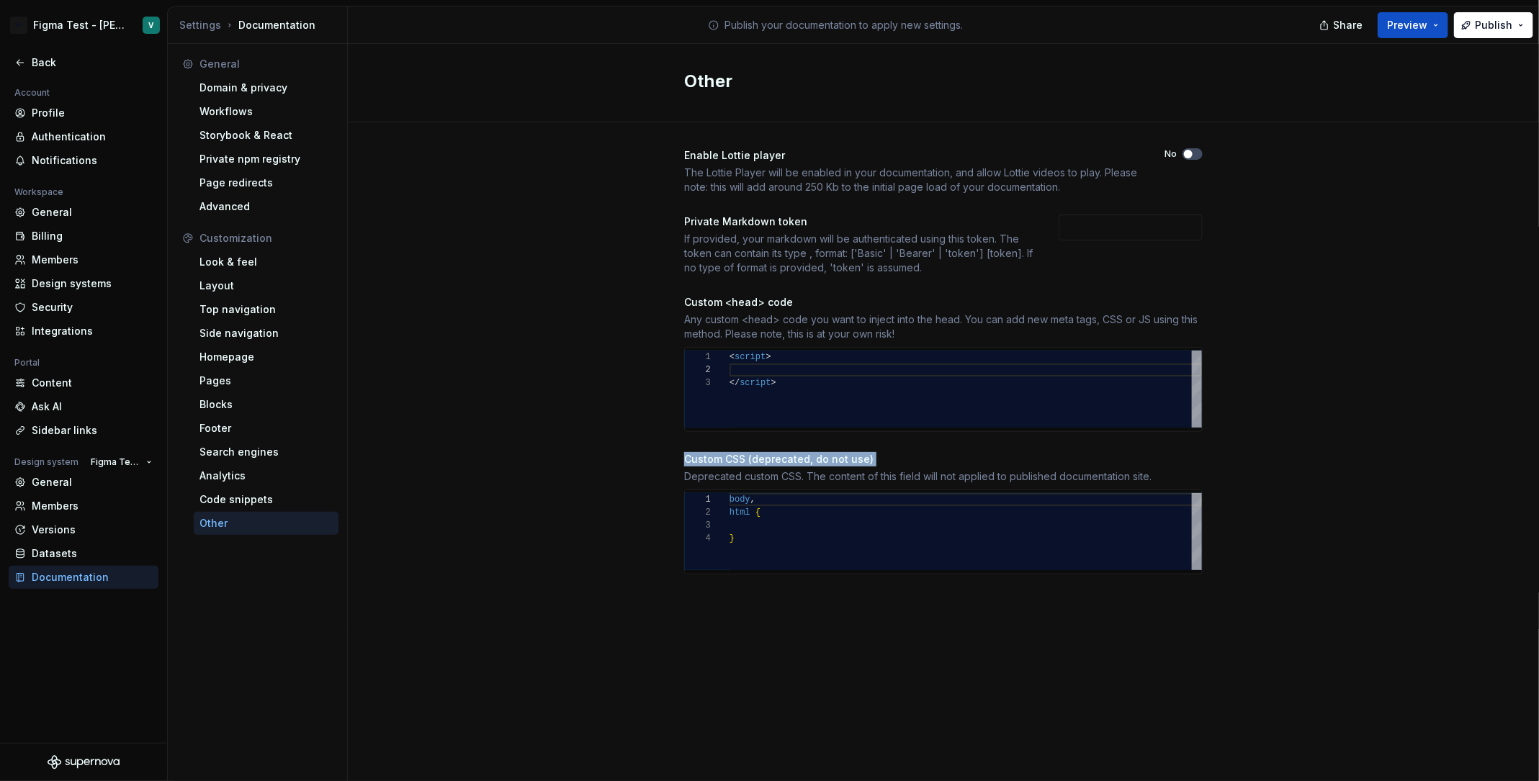
click at [784, 519] on div "body , html { }" at bounding box center [966, 531] width 472 height 77
type textarea "***** ****** *"
click at [820, 539] on div "body , html { }" at bounding box center [966, 531] width 472 height 77
click at [809, 514] on div "body , html { }" at bounding box center [966, 531] width 472 height 77
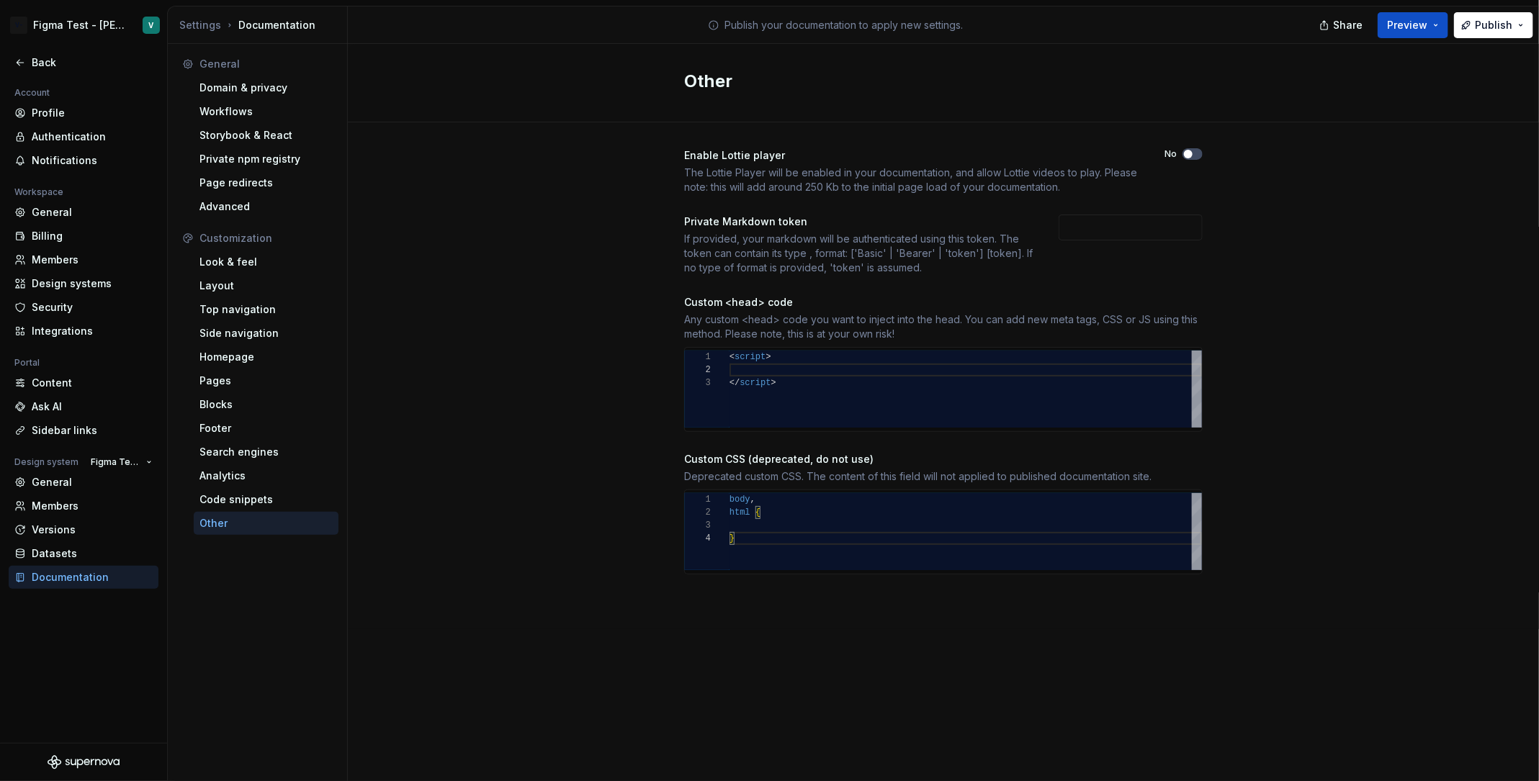
scroll to position [13, 30]
click at [819, 534] on div "body , html { }" at bounding box center [966, 531] width 472 height 77
click at [828, 523] on div "body , html { }" at bounding box center [966, 531] width 472 height 77
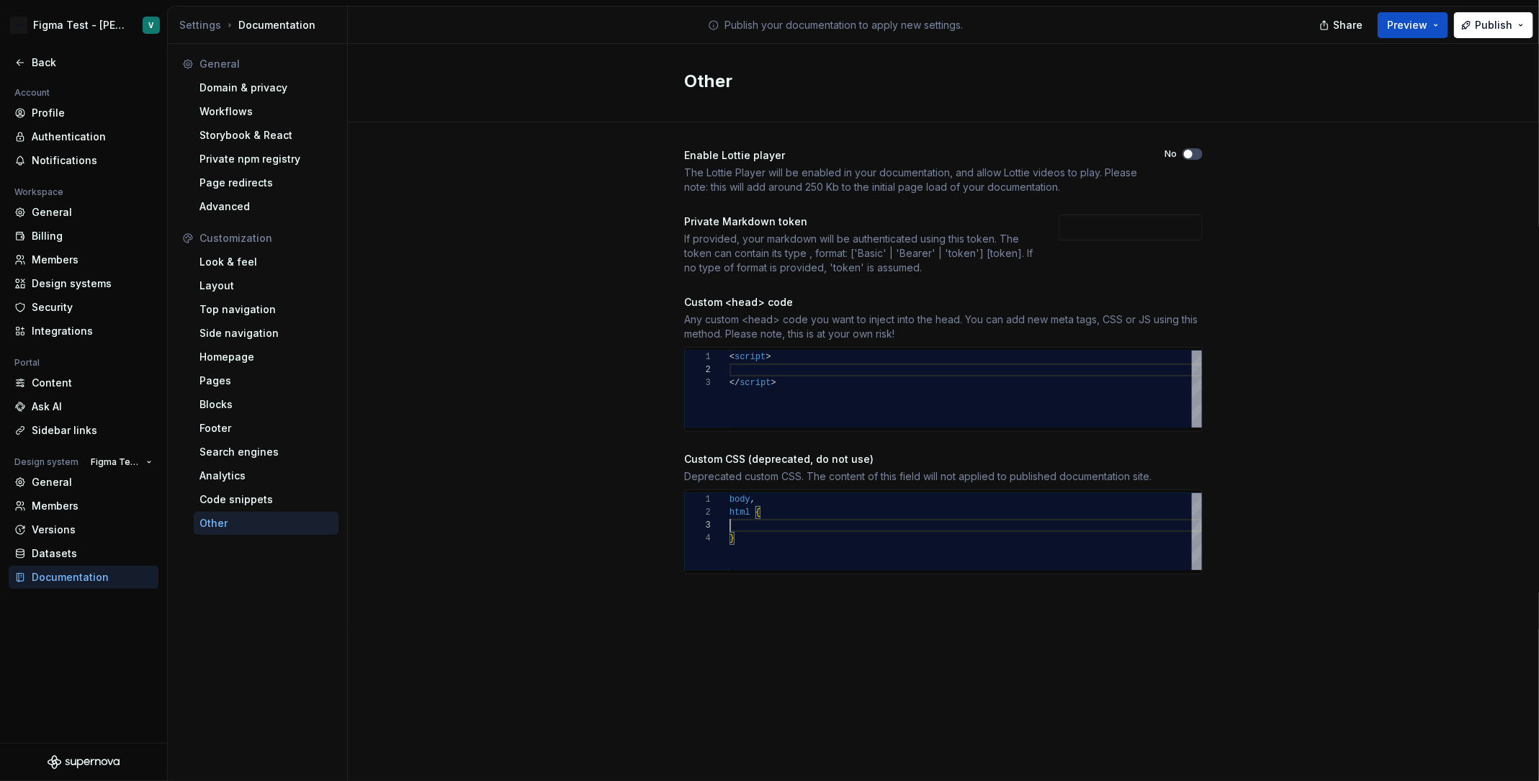
click at [740, 453] on div "Custom CSS (deprecated, do not use)" at bounding box center [943, 459] width 519 height 14
copy div "Custom CSS (deprecated, do not use)"
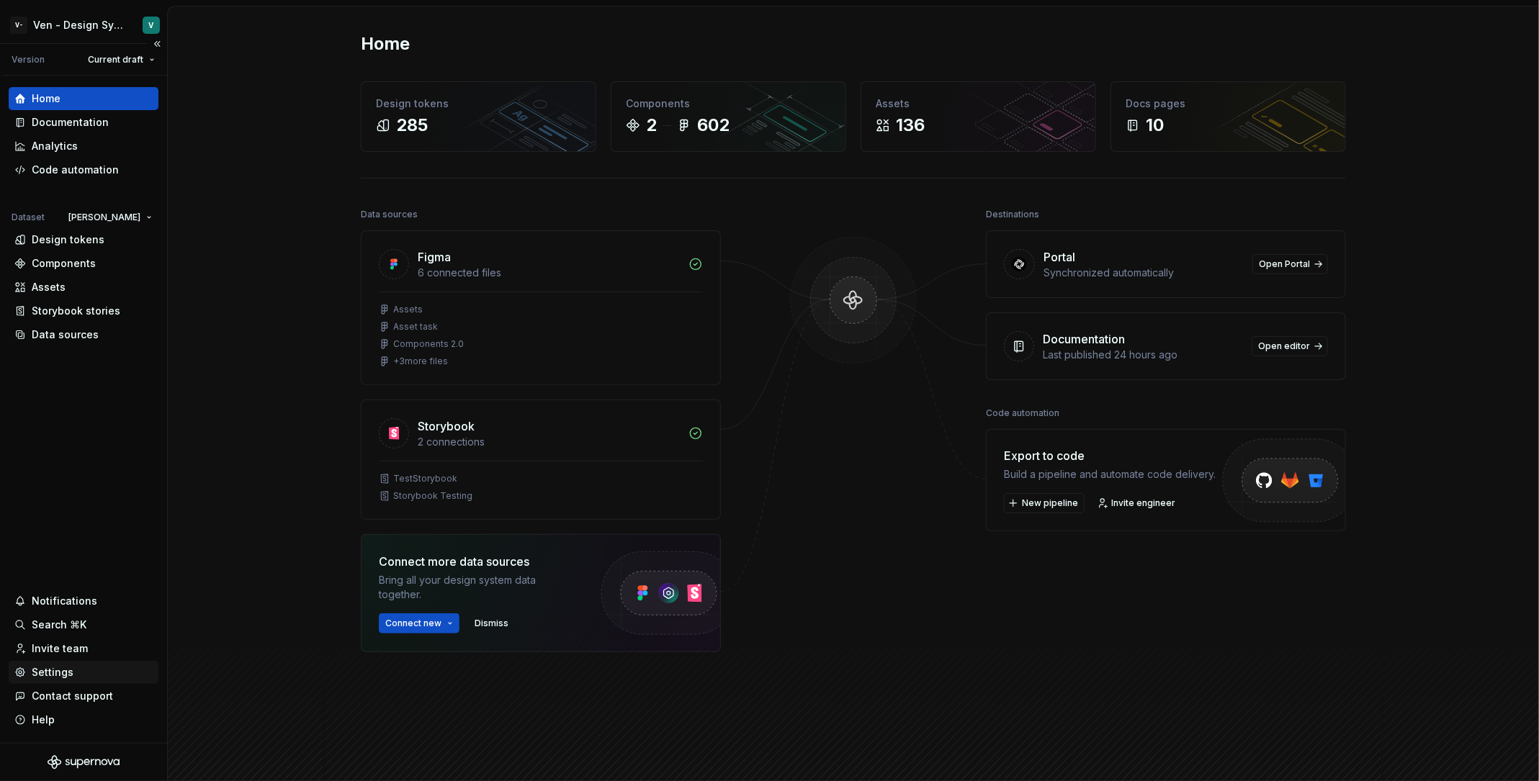
click at [58, 669] on div "Settings" at bounding box center [53, 672] width 42 height 14
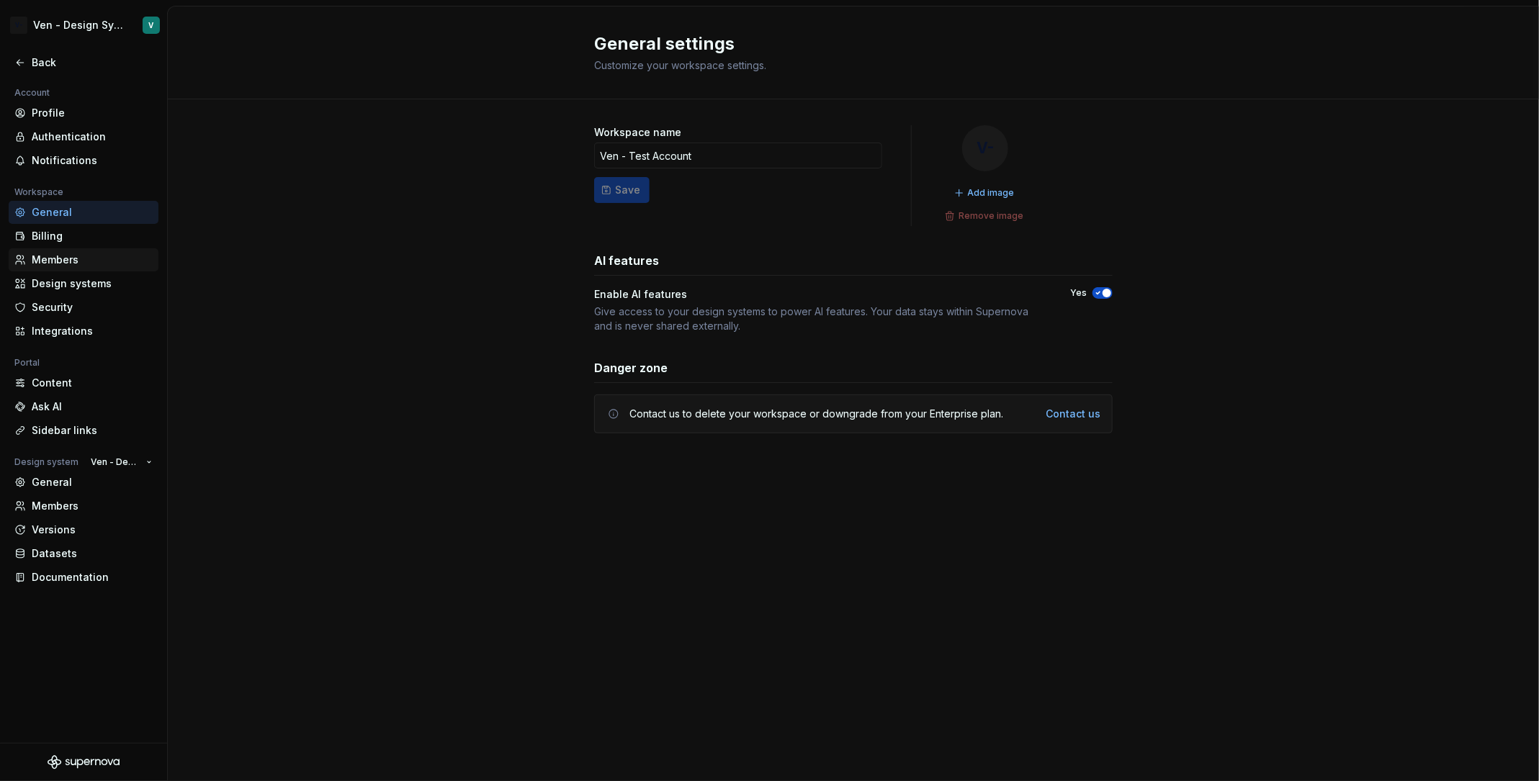
click at [96, 266] on div "Members" at bounding box center [92, 260] width 121 height 14
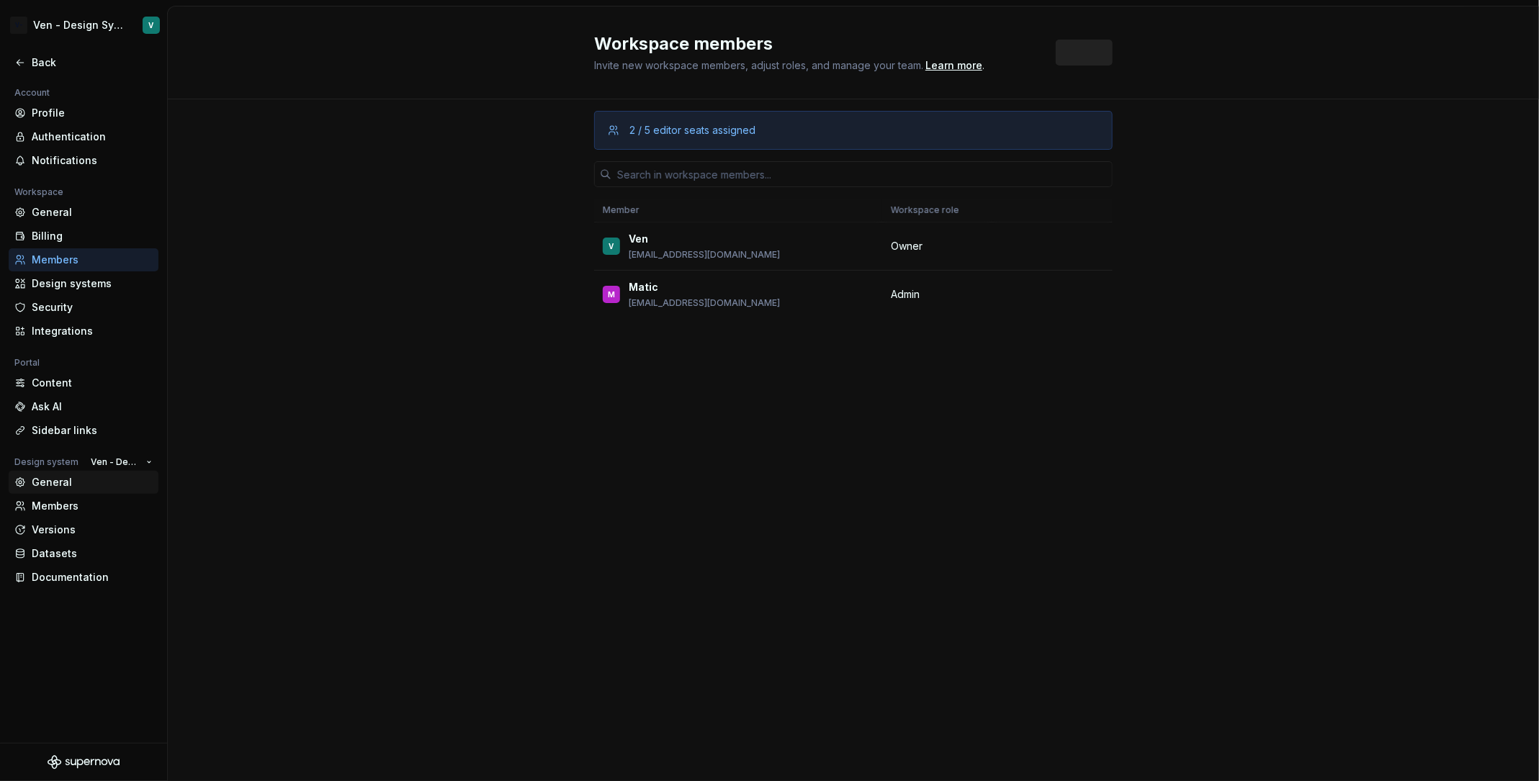
click at [99, 478] on div "General" at bounding box center [92, 482] width 121 height 14
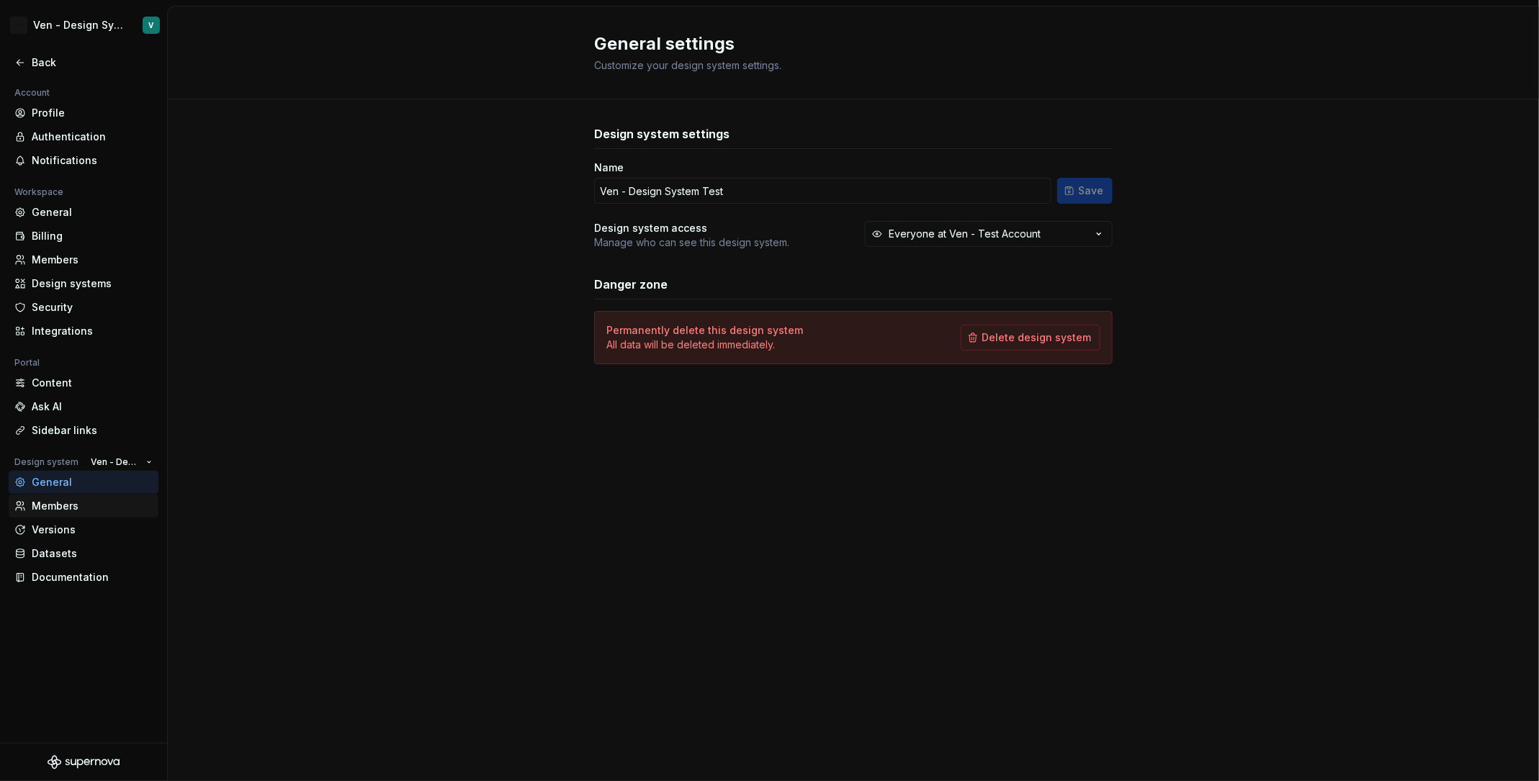
click at [105, 510] on div "Members" at bounding box center [92, 506] width 121 height 14
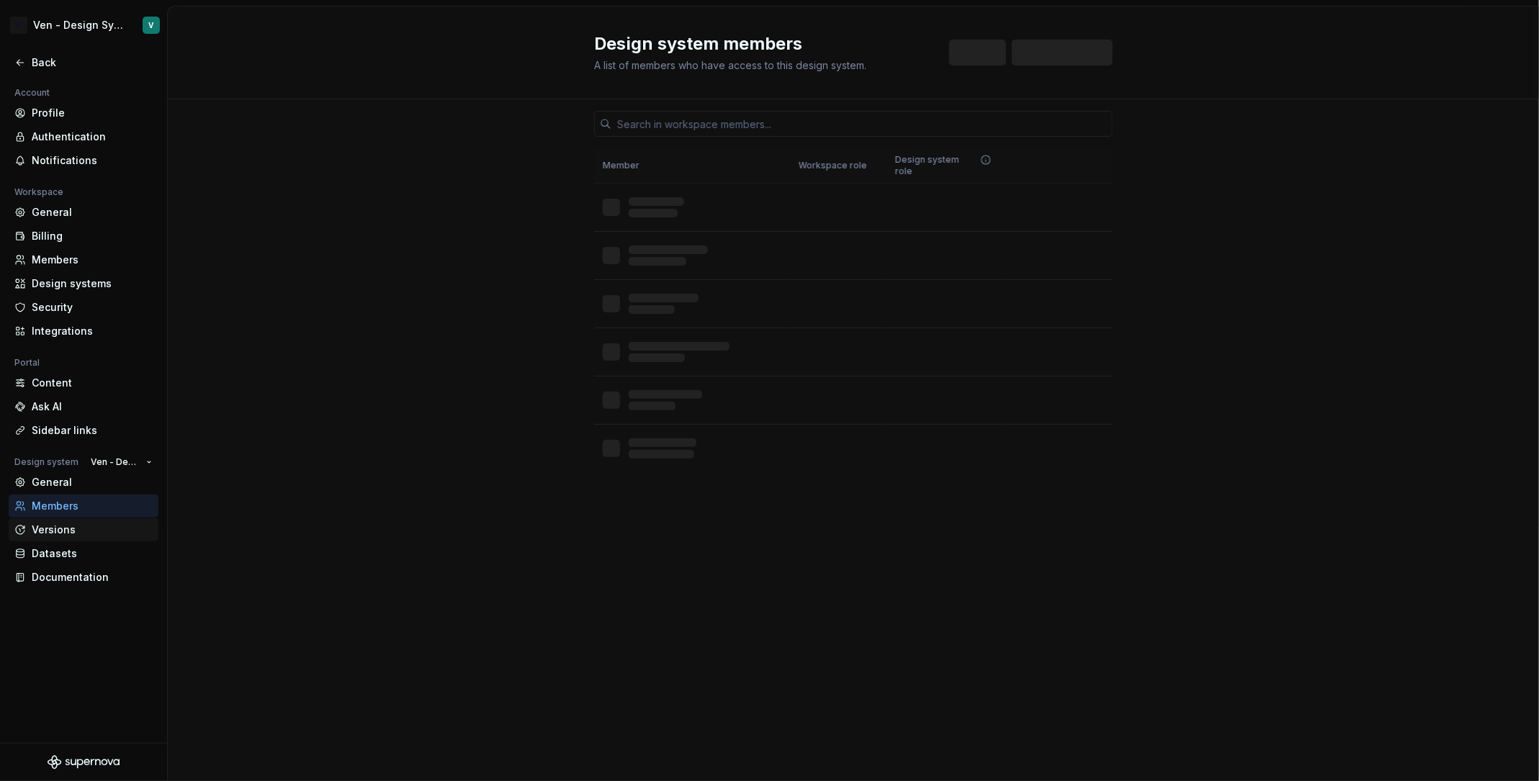
click at [102, 531] on div "Versions" at bounding box center [92, 530] width 121 height 14
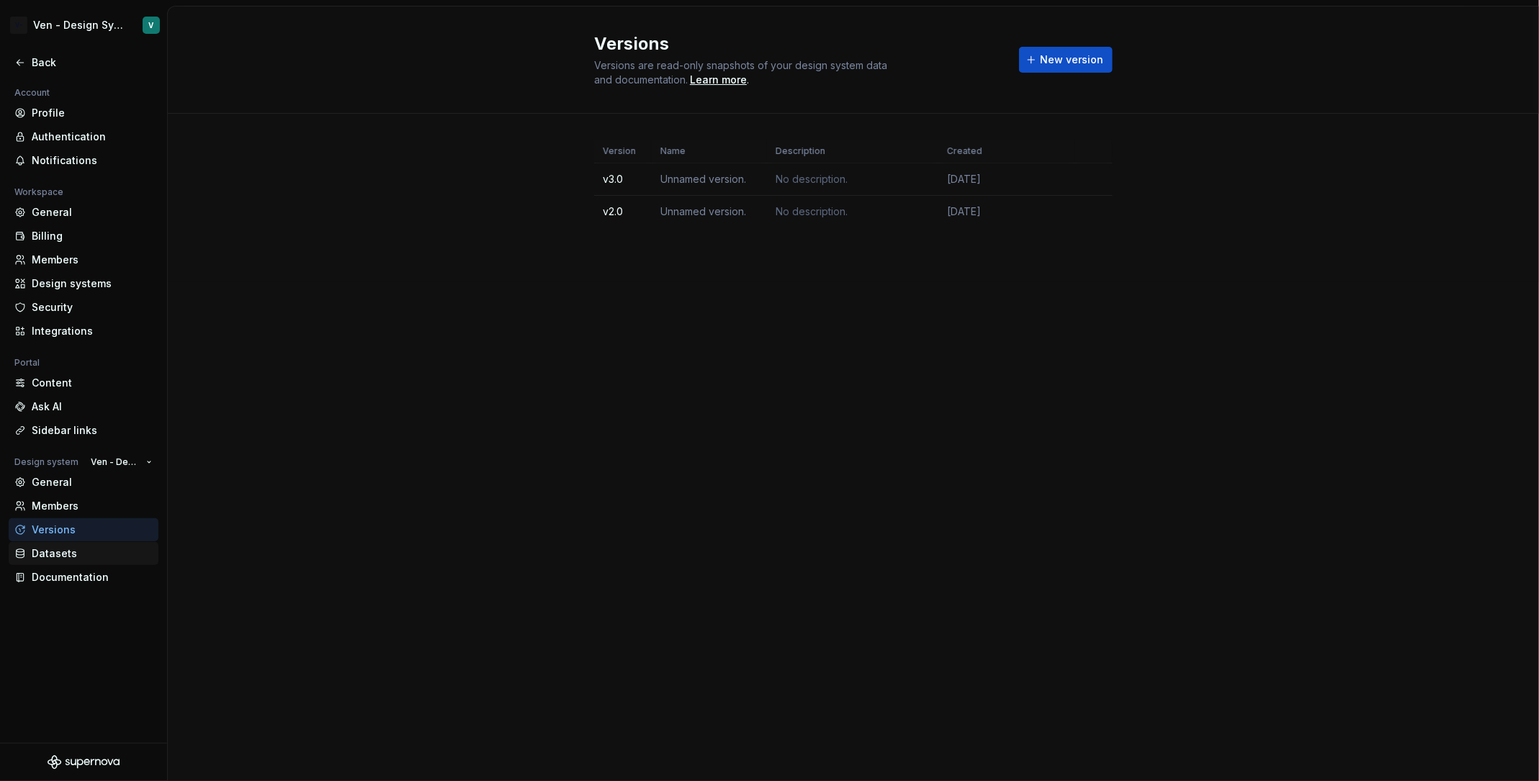
click at [105, 560] on div "Datasets" at bounding box center [92, 554] width 121 height 14
click at [111, 581] on div "Documentation" at bounding box center [92, 577] width 121 height 14
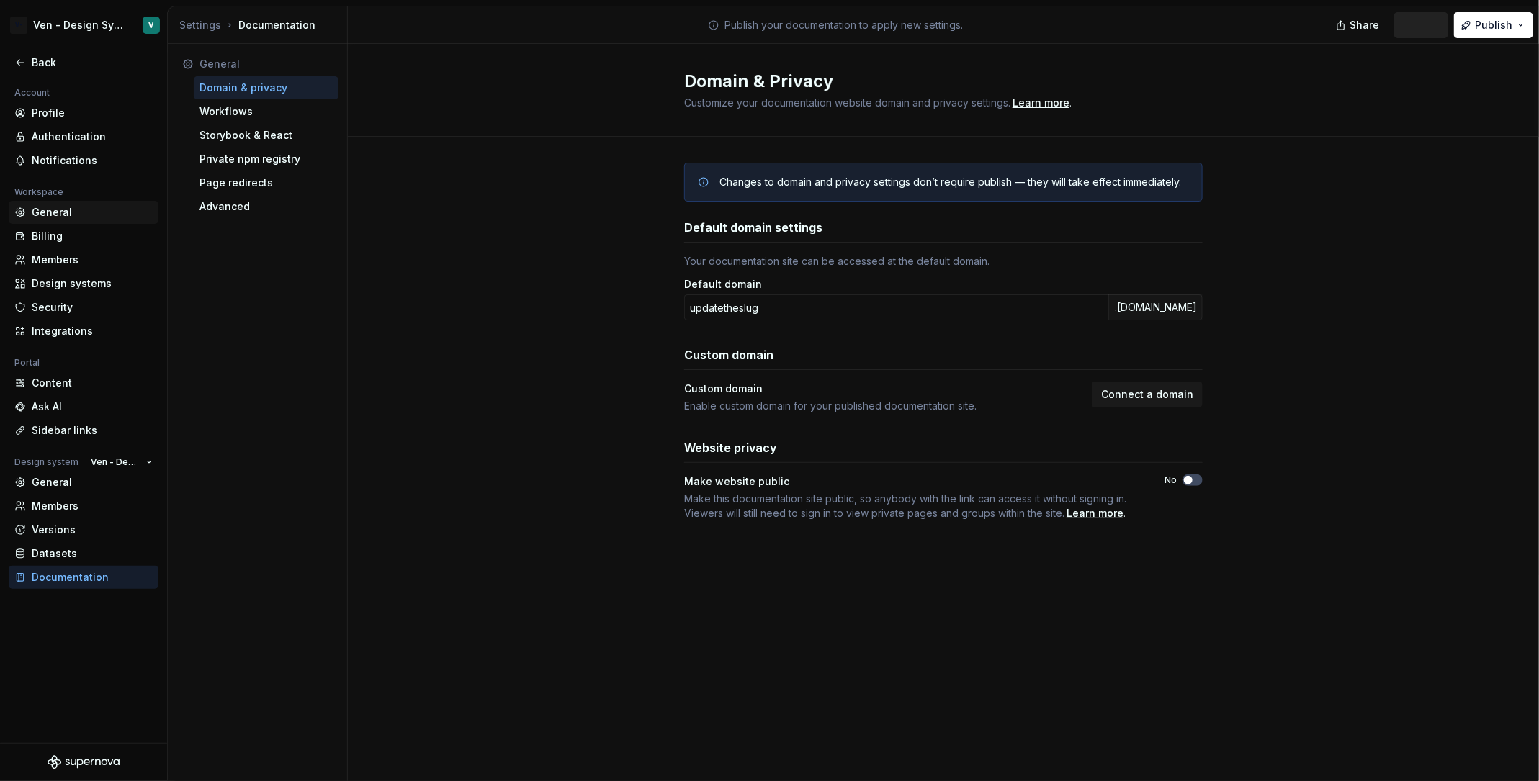
click at [71, 210] on div "General" at bounding box center [92, 212] width 121 height 14
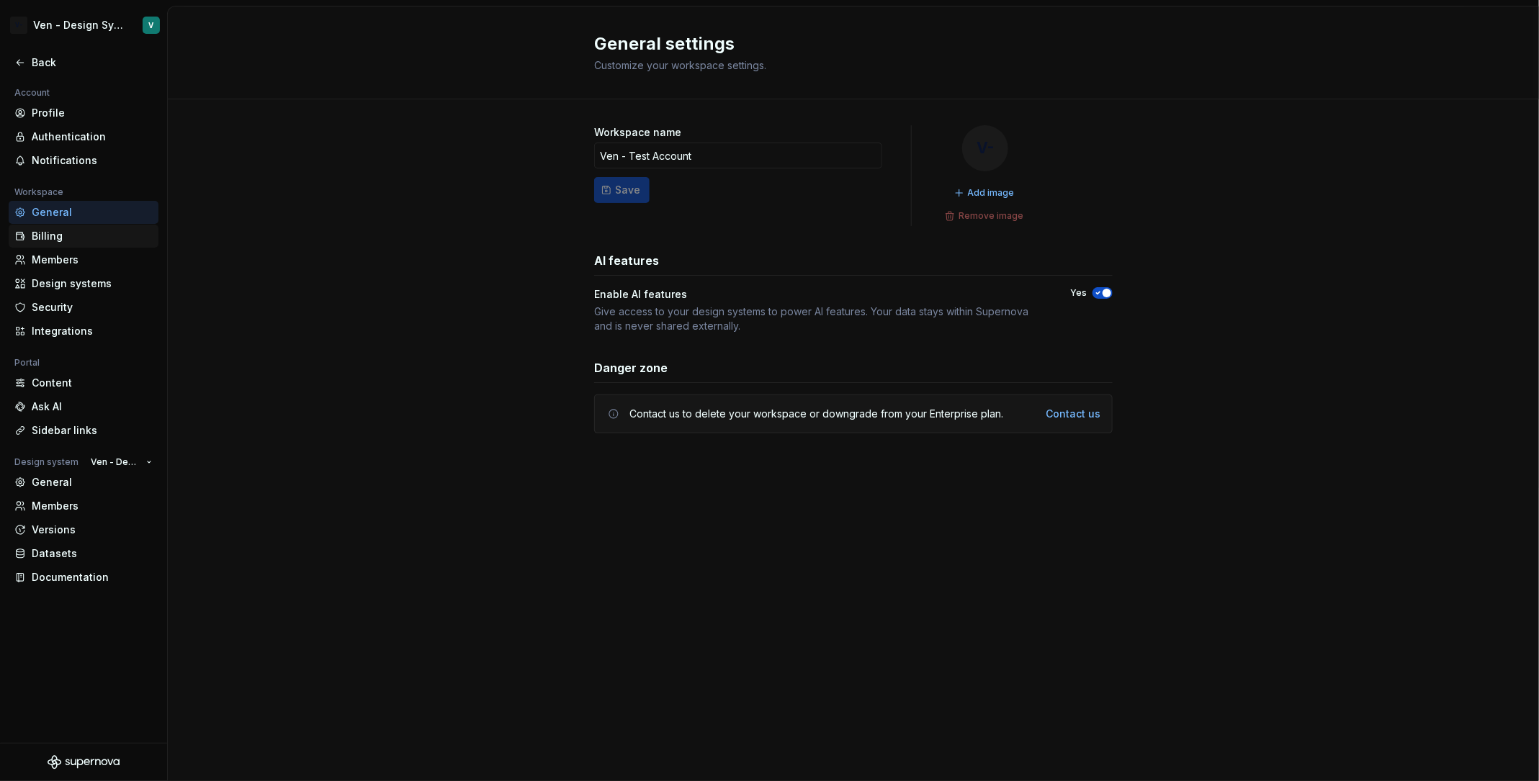
click at [101, 239] on div "Billing" at bounding box center [92, 236] width 121 height 14
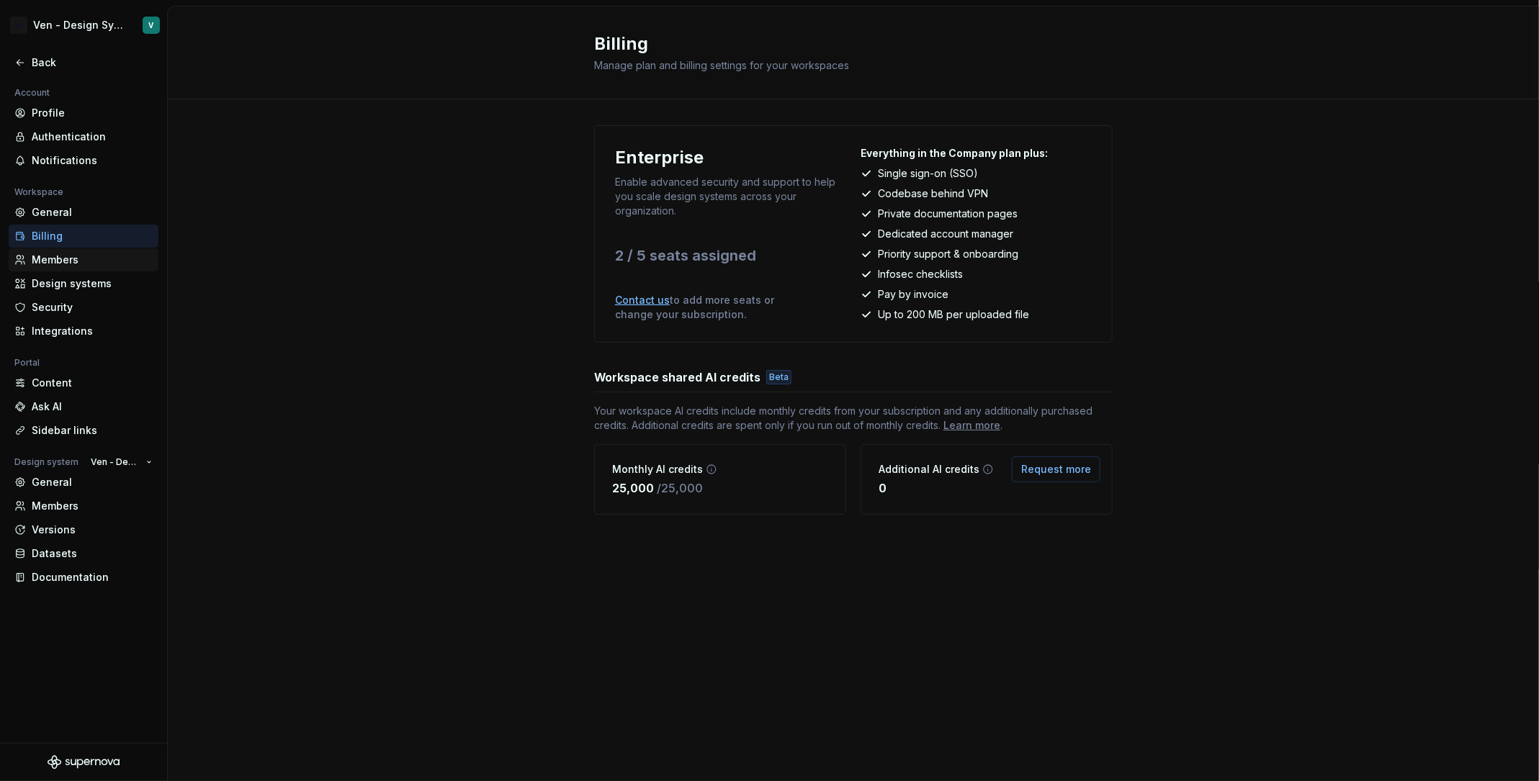
click at [100, 260] on div "Members" at bounding box center [92, 260] width 121 height 14
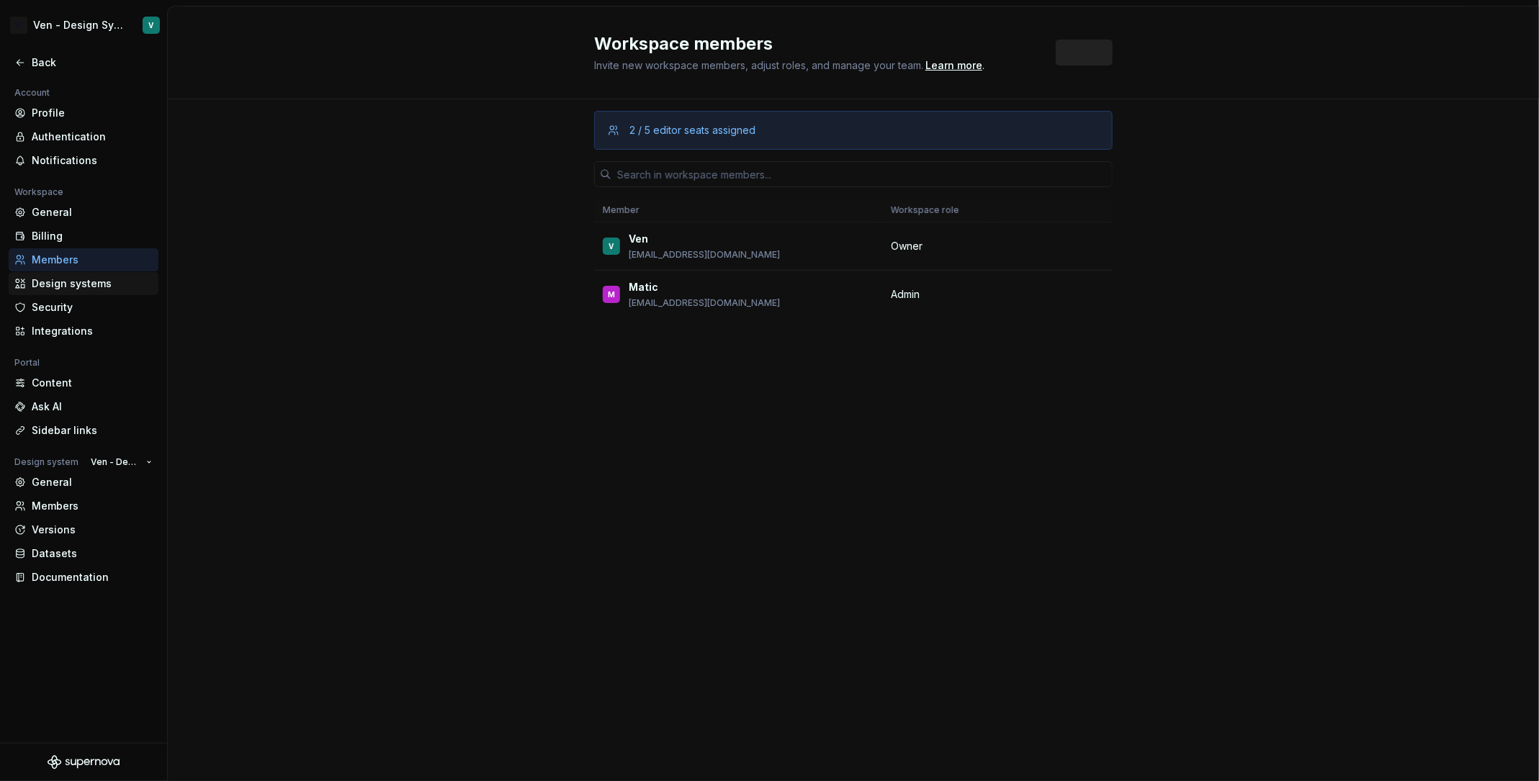
click at [104, 285] on div "Design systems" at bounding box center [92, 284] width 121 height 14
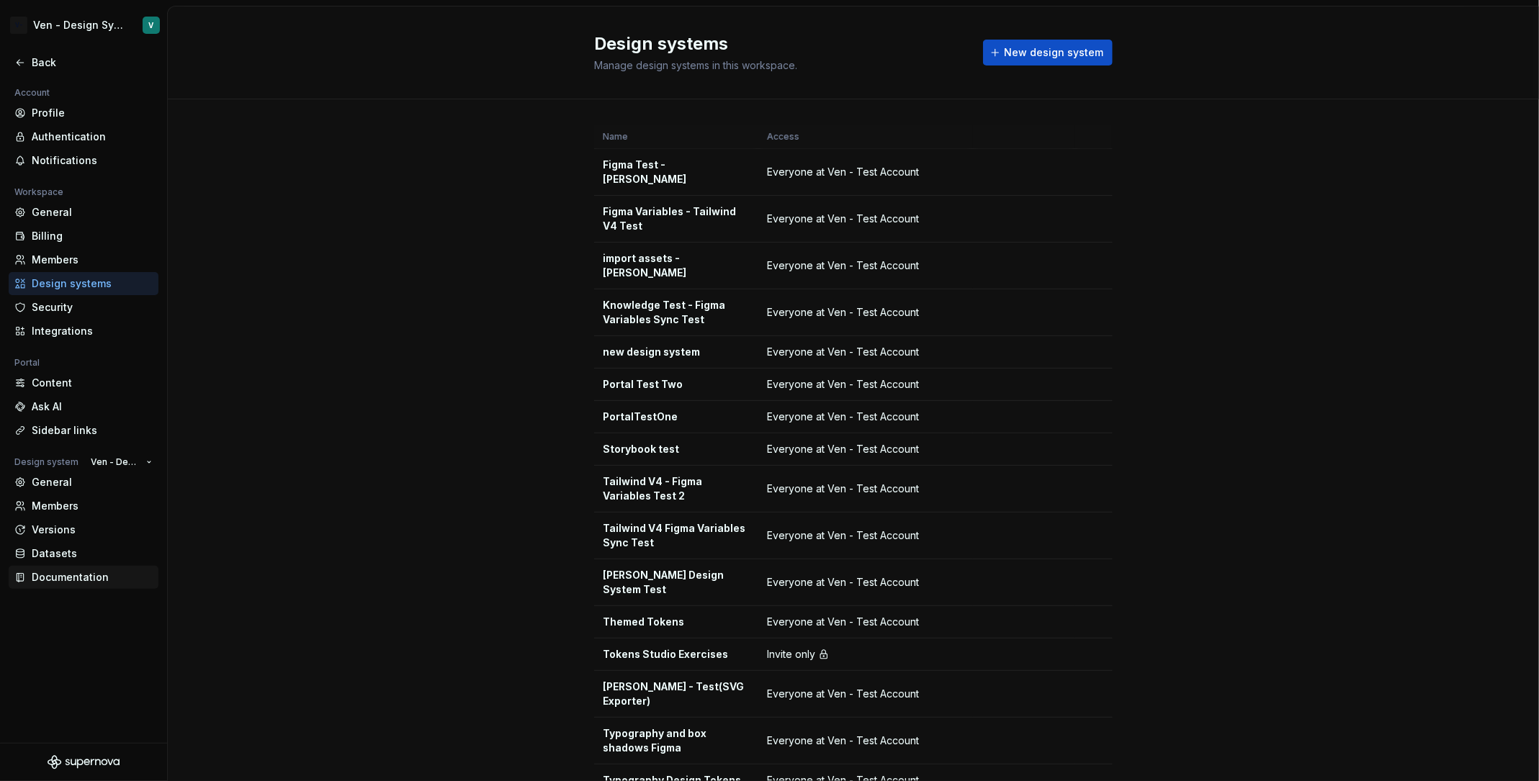
click at [102, 587] on div "Documentation" at bounding box center [84, 577] width 150 height 23
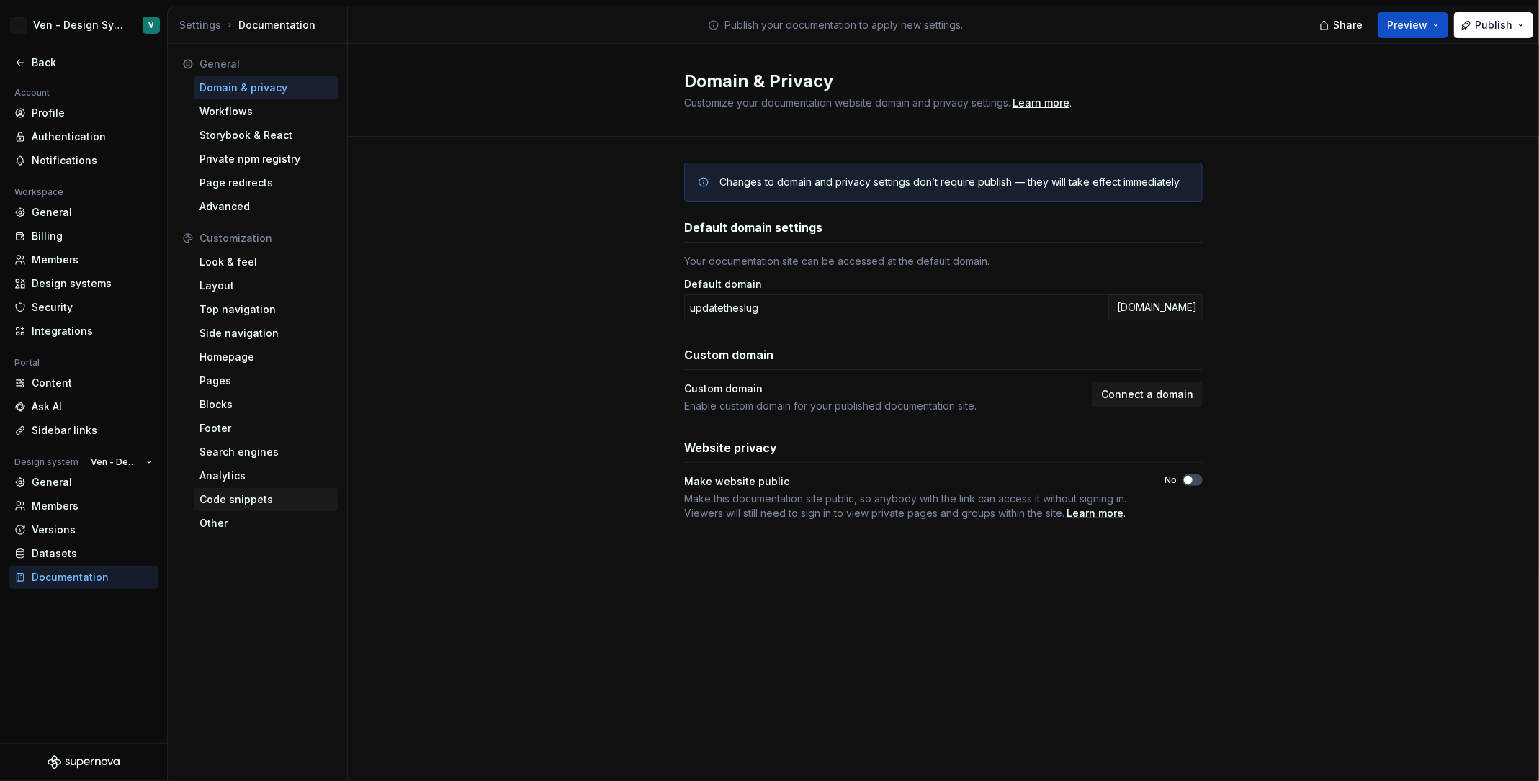
click at [246, 494] on div "Code snippets" at bounding box center [265, 500] width 133 height 14
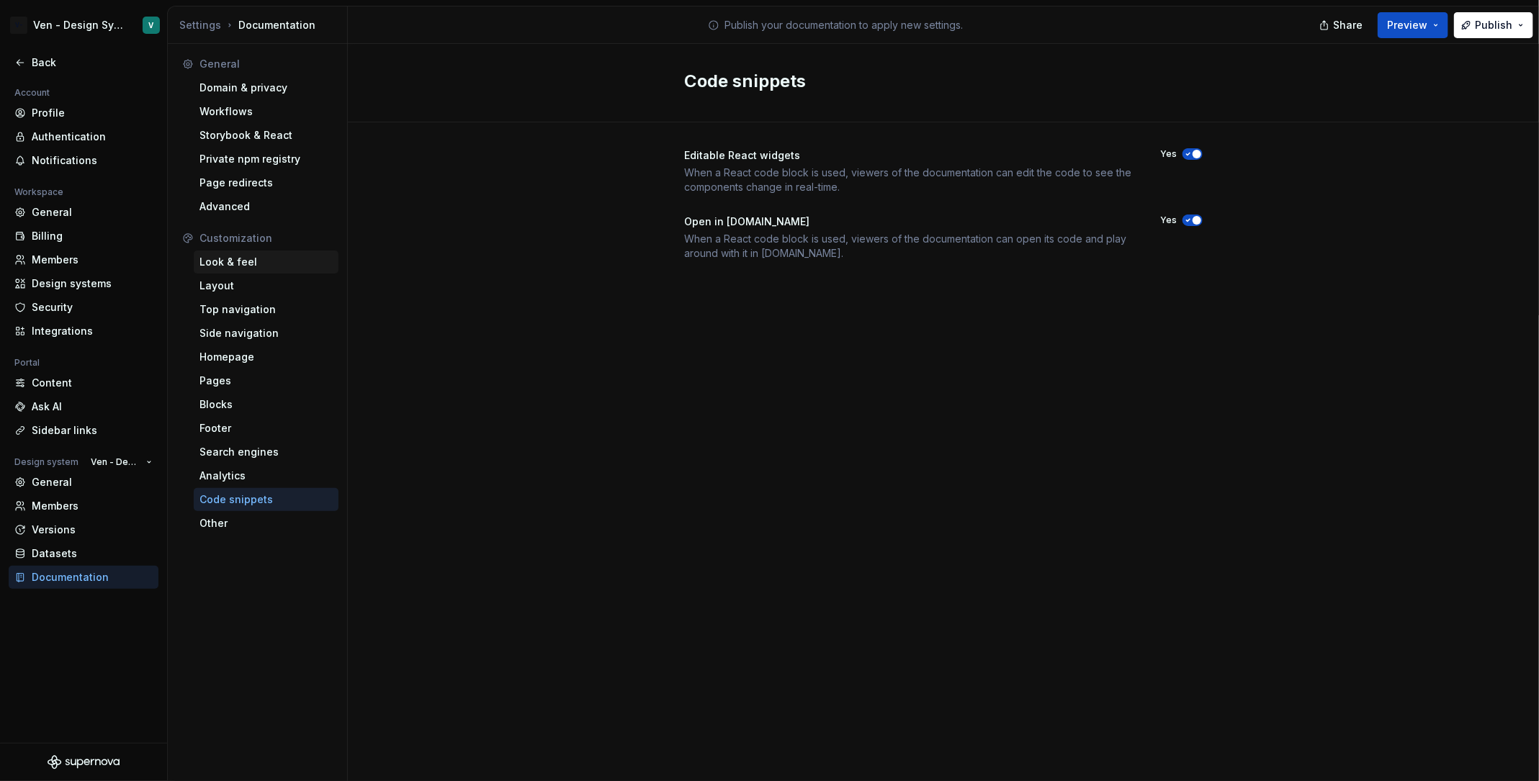
click at [276, 259] on div "Look & feel" at bounding box center [265, 262] width 133 height 14
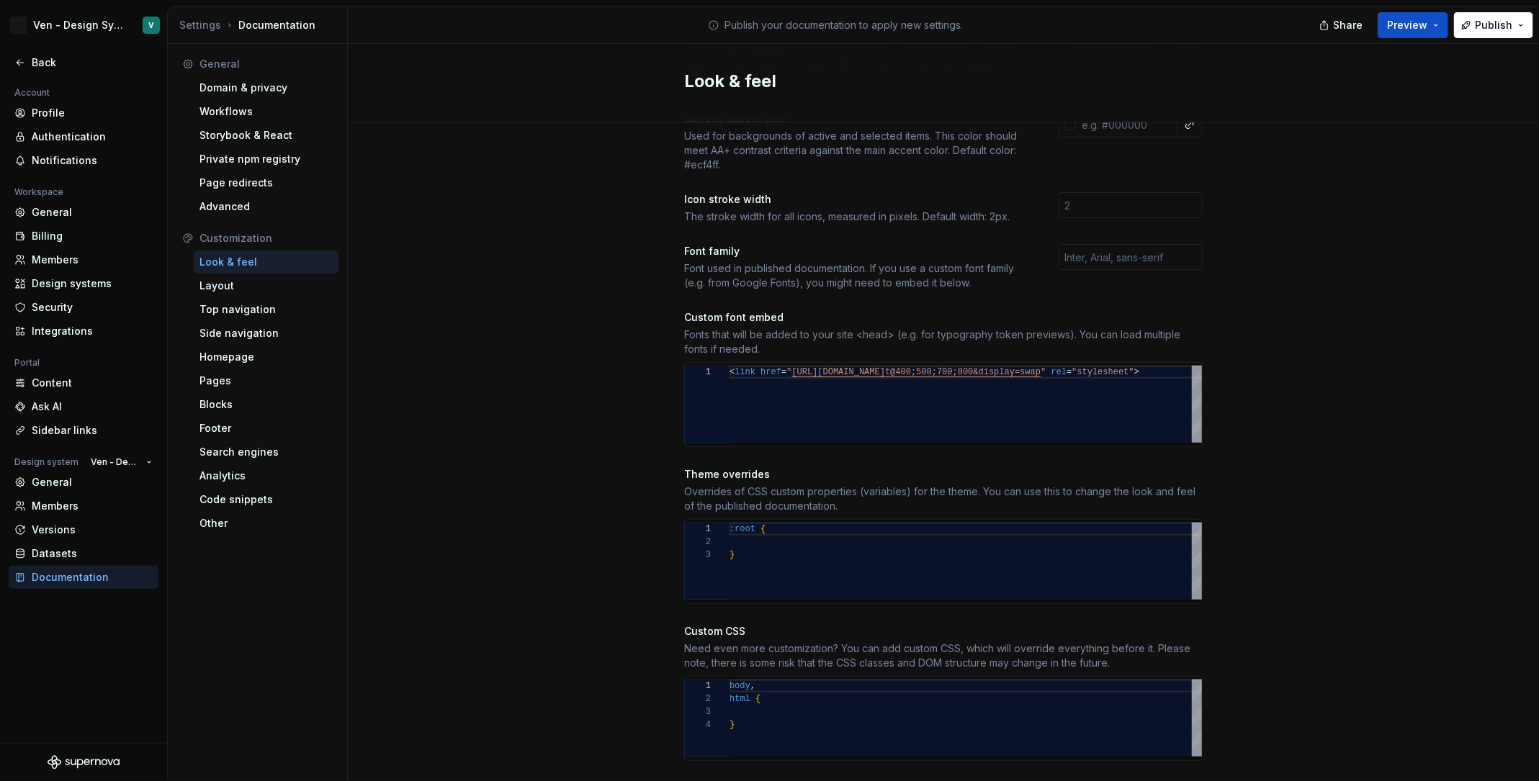
scroll to position [379, 0]
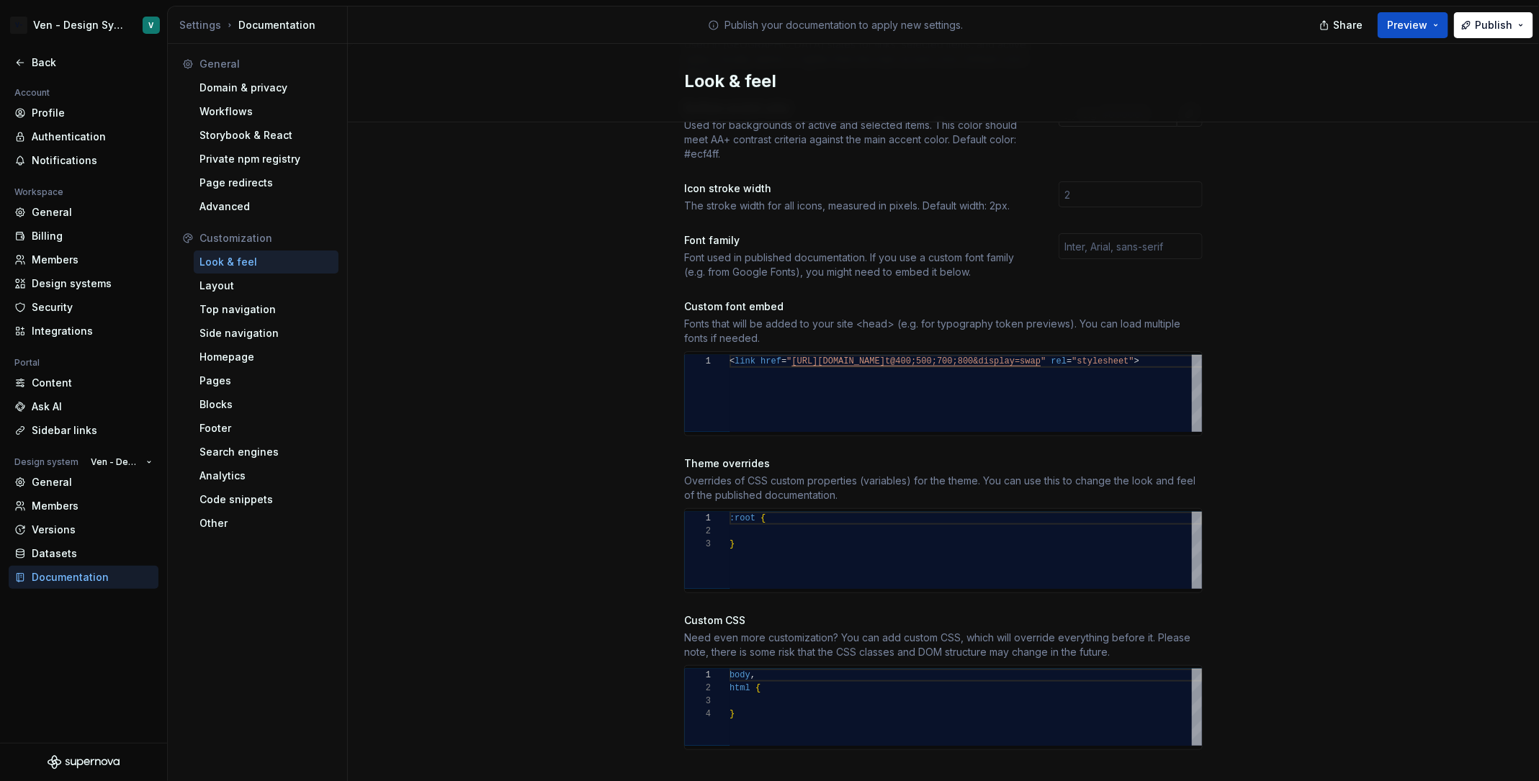
click at [836, 714] on div "body , html { }" at bounding box center [966, 707] width 472 height 77
type textarea "***** ****** *"
click at [840, 692] on div "body , html { }" at bounding box center [966, 707] width 472 height 77
click at [848, 382] on div "< link href = " [URL][DOMAIN_NAME] t@400;500;700;800&display=swap " rel = "styl…" at bounding box center [1034, 393] width 608 height 77
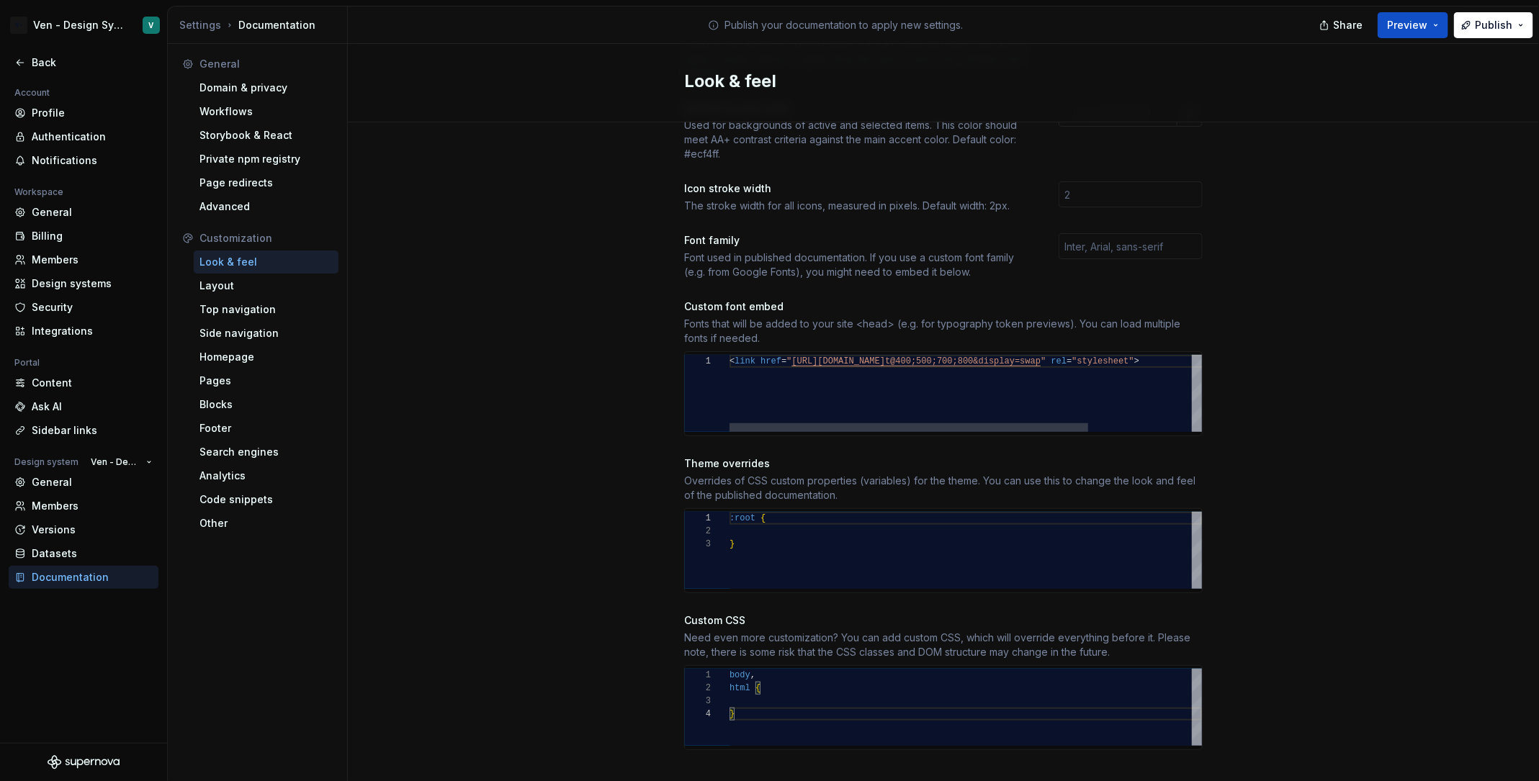
type textarea "**********"
click at [905, 377] on div "< link href = " [URL][DOMAIN_NAME] t@400;500;700;800&display=swap " rel = "styl…" at bounding box center [918, 393] width 608 height 77
click at [752, 376] on div "< link href = " [URL][DOMAIN_NAME] t@400;500;700;800&display=swap " rel = "styl…" at bounding box center [1034, 393] width 608 height 77
click at [766, 522] on div ":root { }" at bounding box center [966, 550] width 472 height 77
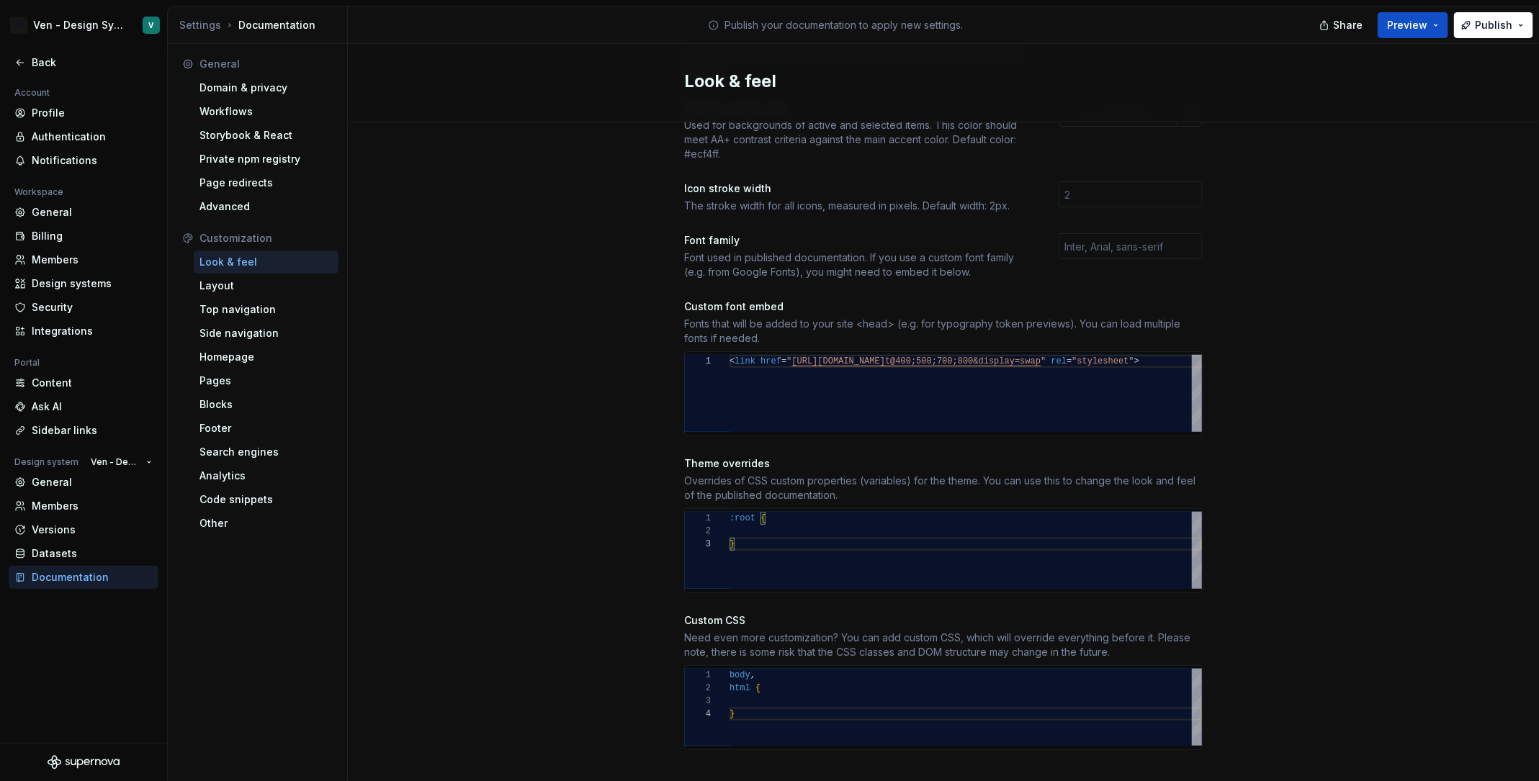
click at [772, 512] on div ":root { }" at bounding box center [966, 550] width 472 height 77
click at [1406, 21] on span "Preview" at bounding box center [1407, 25] width 40 height 14
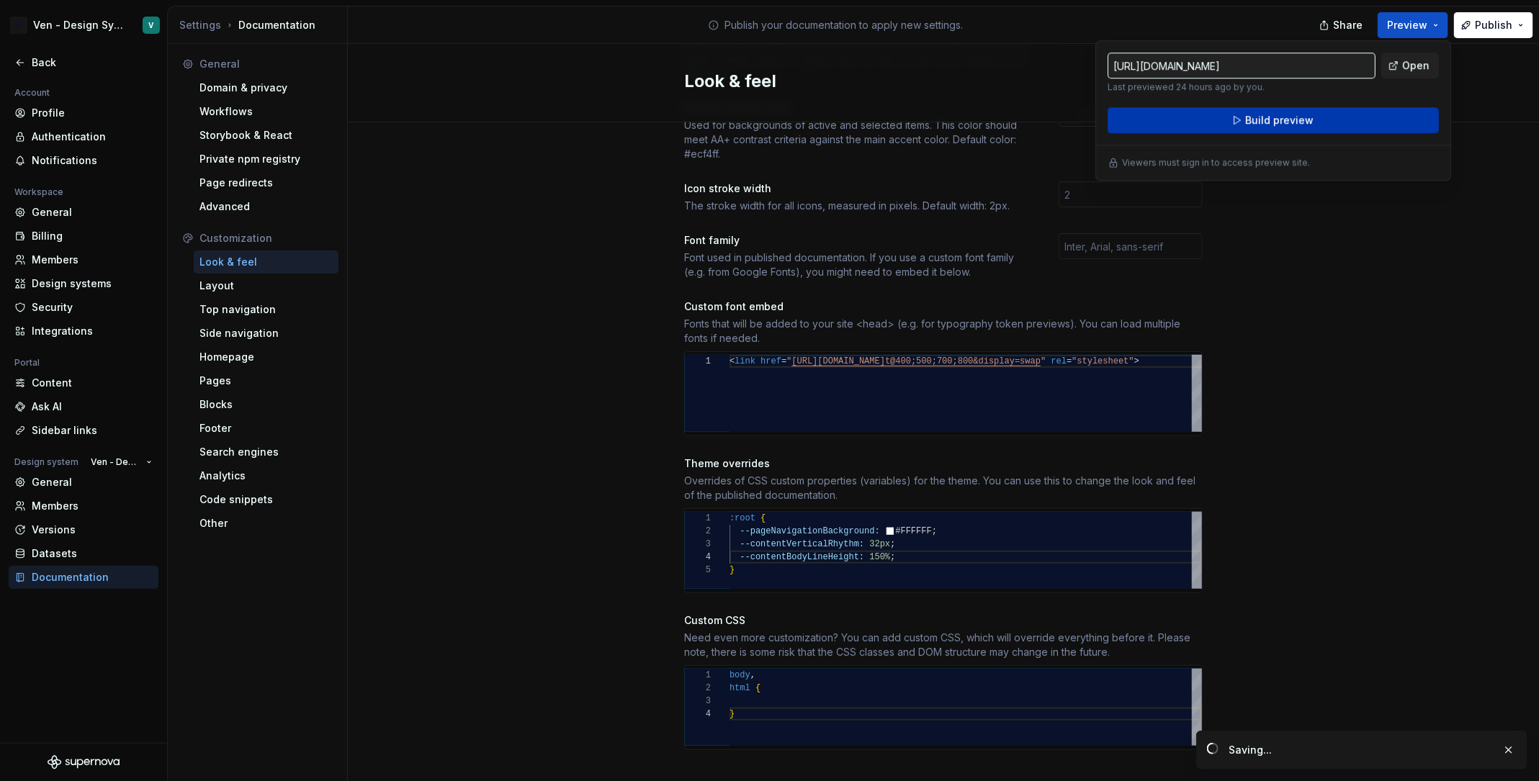
click at [1329, 121] on button "Build preview" at bounding box center [1273, 120] width 331 height 26
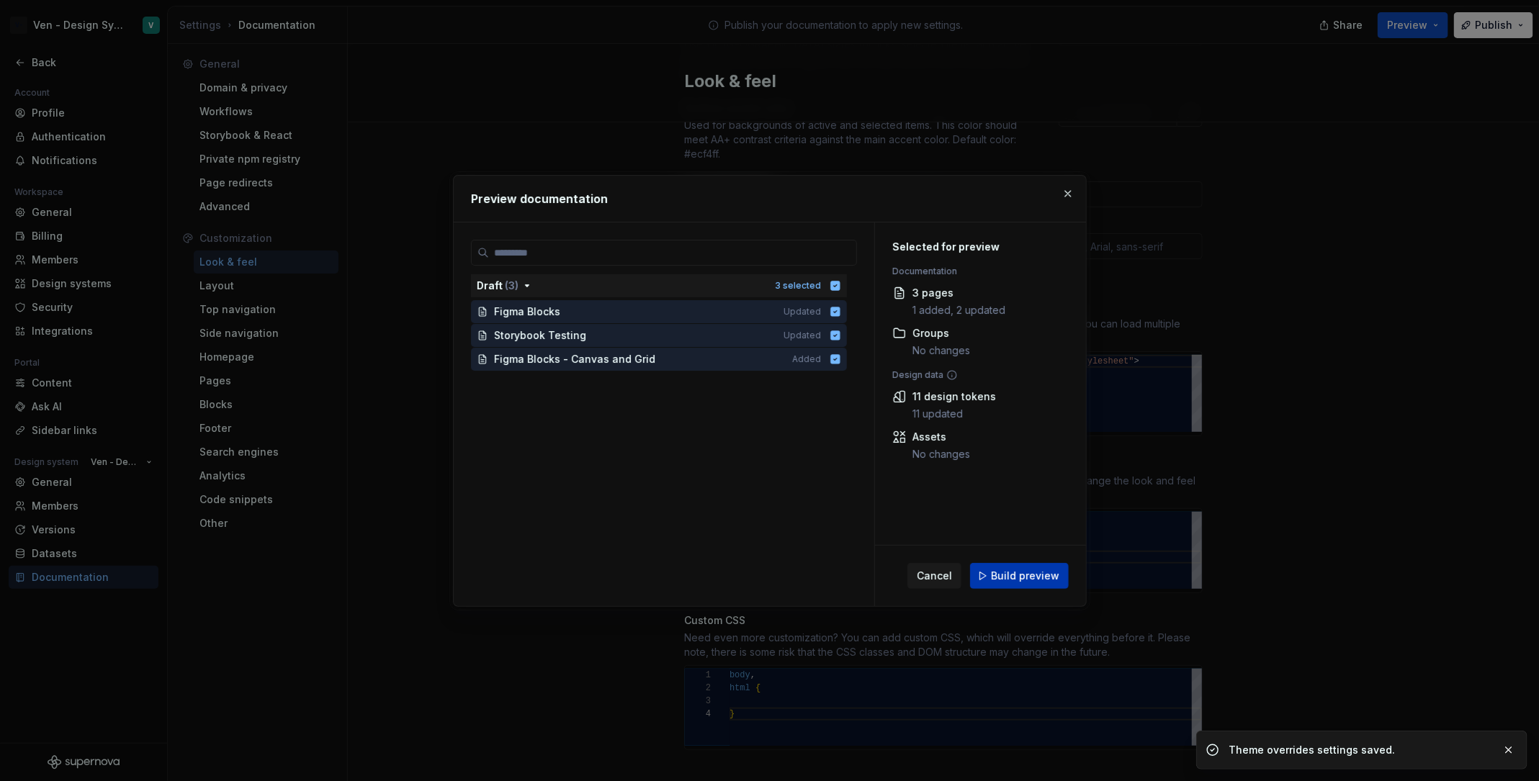
click at [1046, 578] on span "Build preview" at bounding box center [1025, 576] width 68 height 14
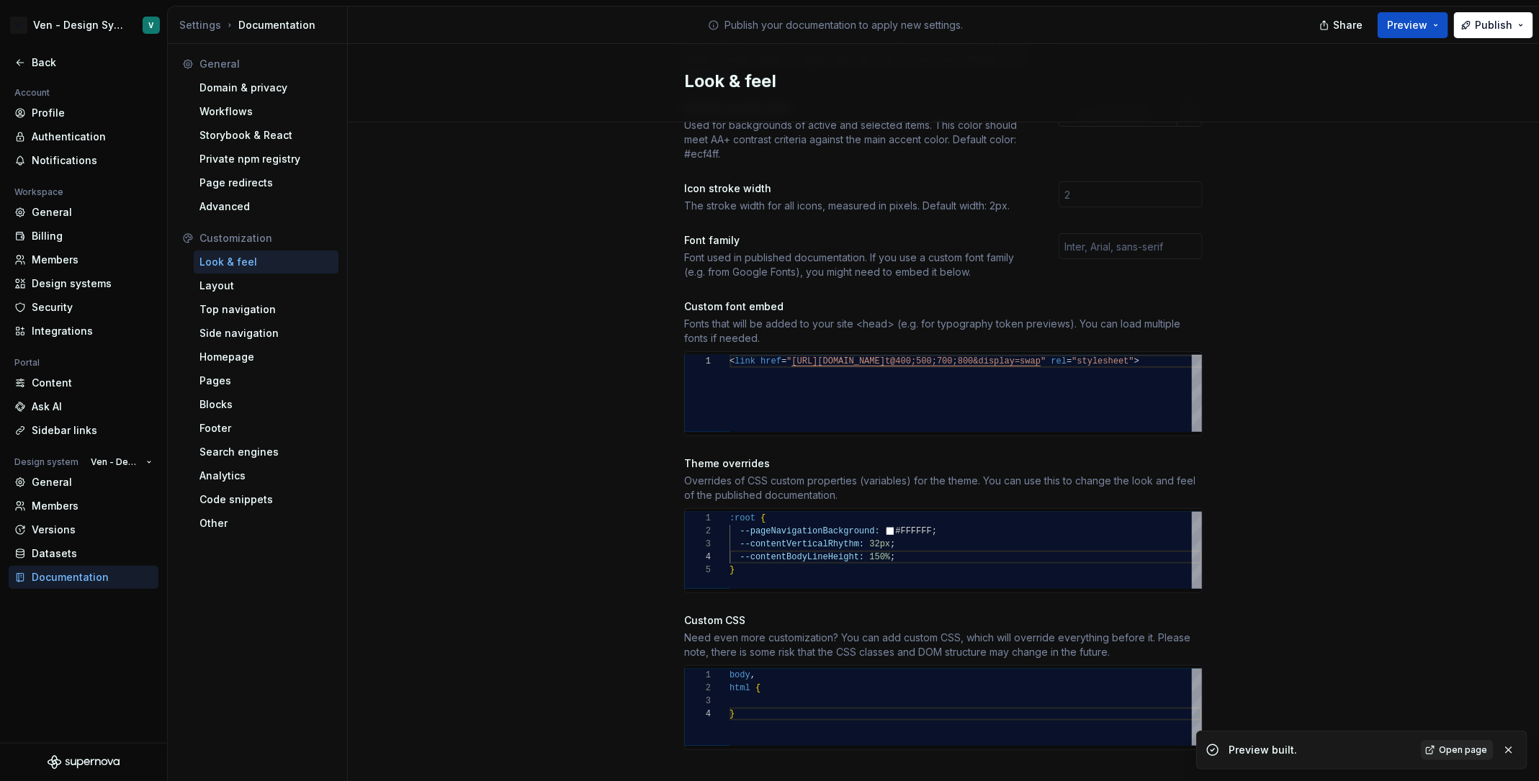
click at [1456, 754] on span "Open page" at bounding box center [1463, 751] width 48 height 12
click at [933, 512] on div ":root { --pageNavigationBackground: #FFFFFF ; --contentVerticalRhythm: 32px ; -…" at bounding box center [966, 550] width 472 height 77
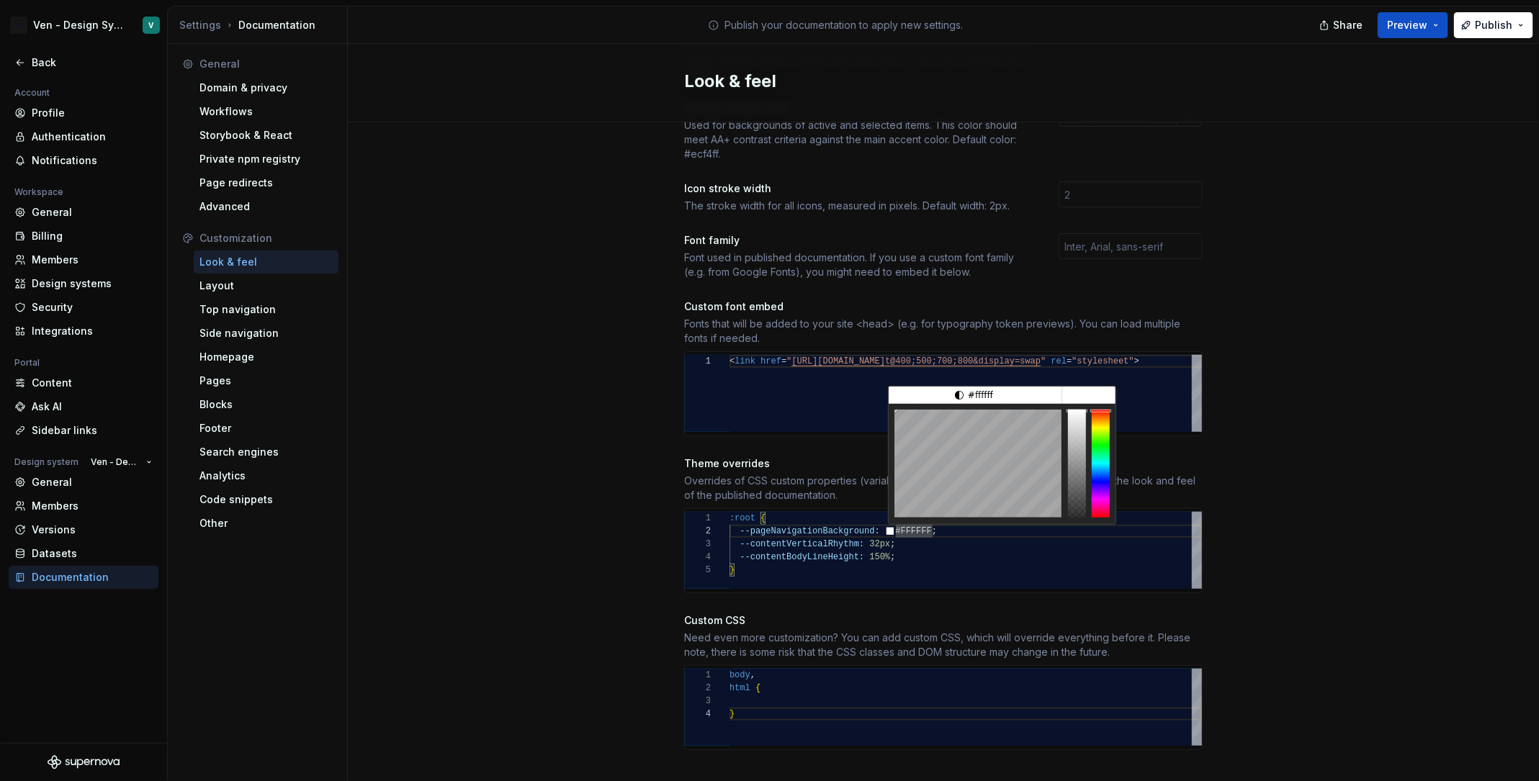
click at [1100, 466] on div at bounding box center [1101, 464] width 18 height 108
type textarea "**********"
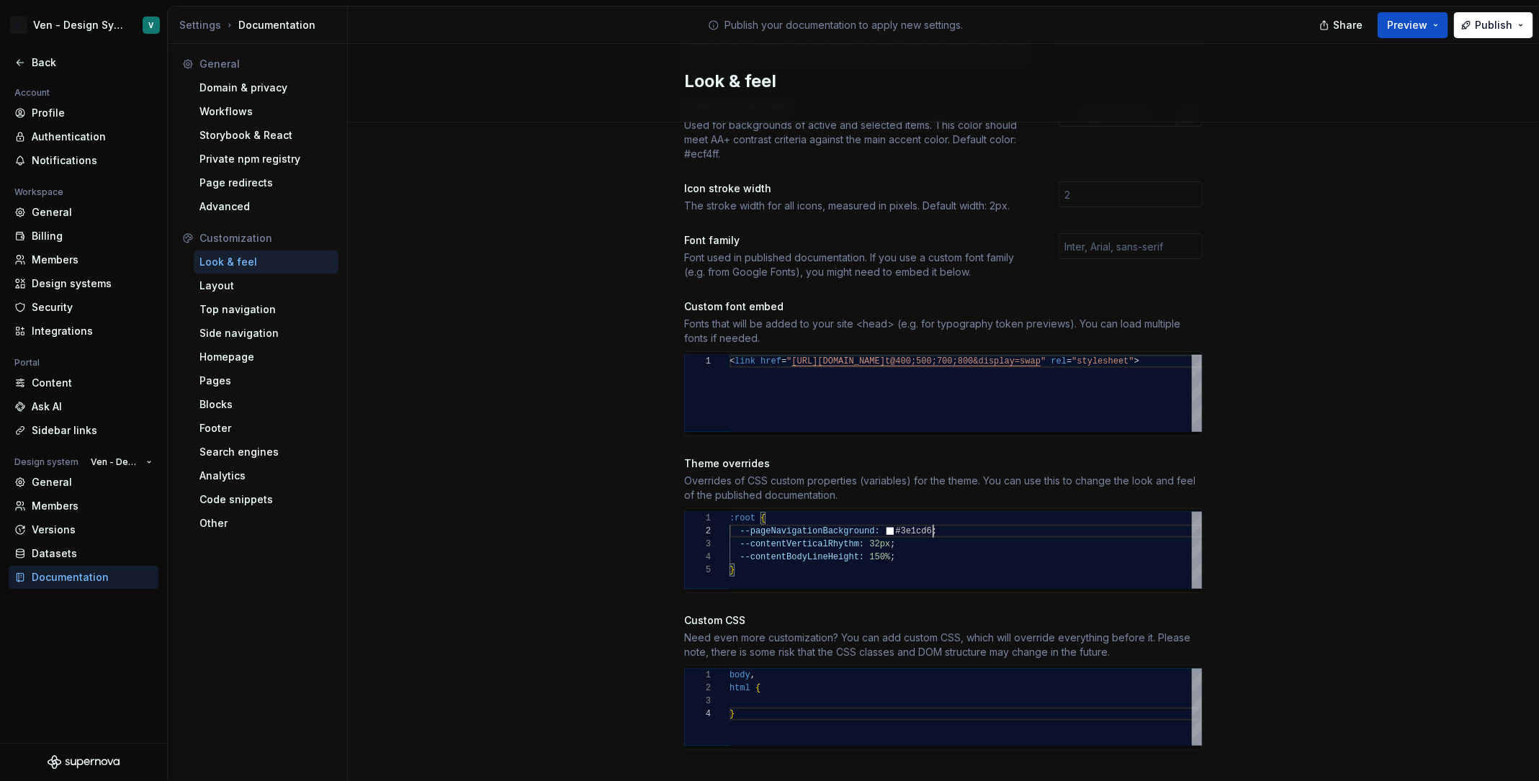
click at [1335, 421] on div "Site logo A company logo that will be displayed on all pages on your documentat…" at bounding box center [943, 275] width 1191 height 1062
click at [1412, 37] on div "Share Preview Publish" at bounding box center [1431, 24] width 216 height 37
click at [1412, 25] on span "Preview" at bounding box center [1407, 25] width 40 height 14
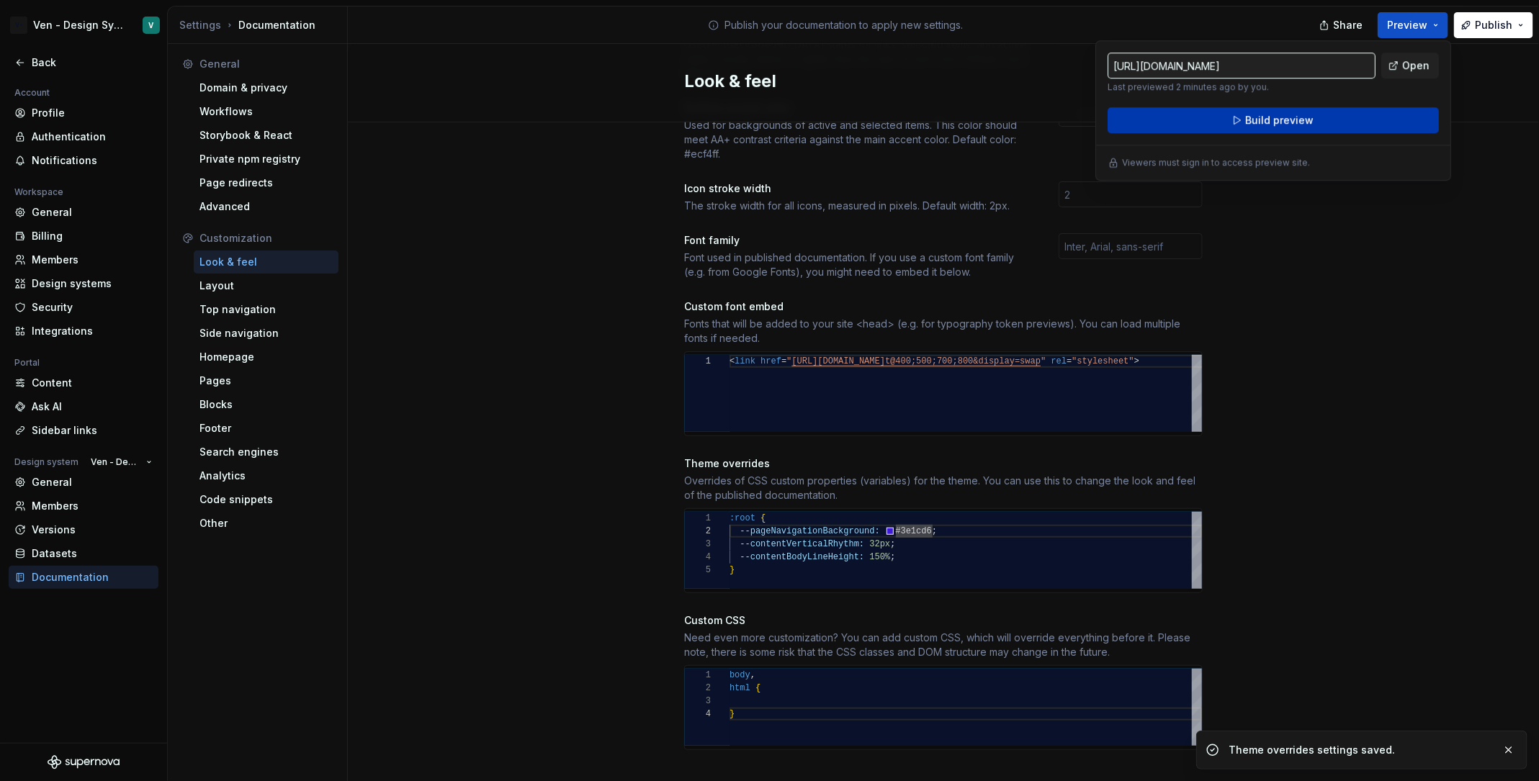
click at [1278, 121] on span "Build preview" at bounding box center [1279, 120] width 68 height 14
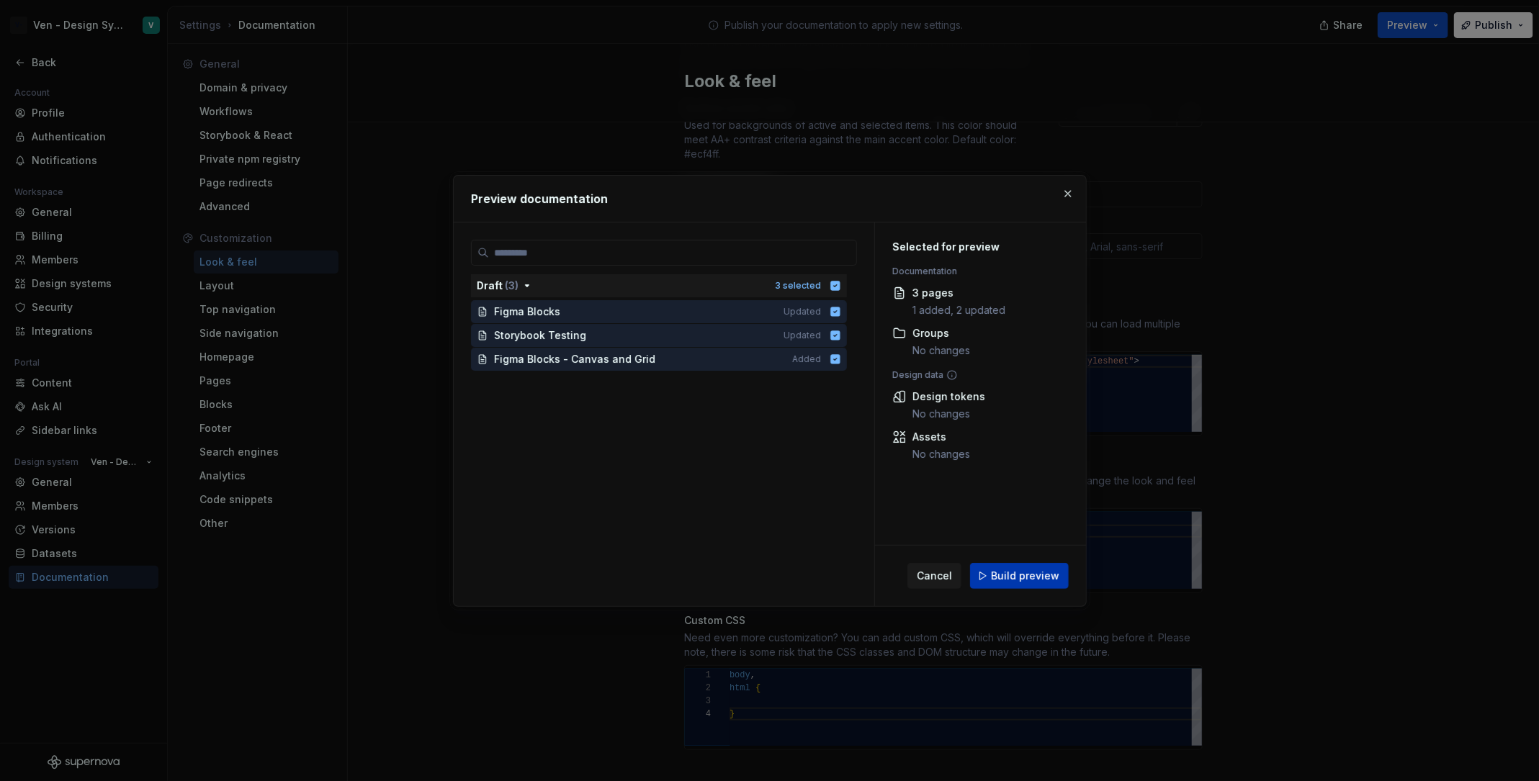
click at [1021, 583] on button "Build preview" at bounding box center [1019, 576] width 99 height 26
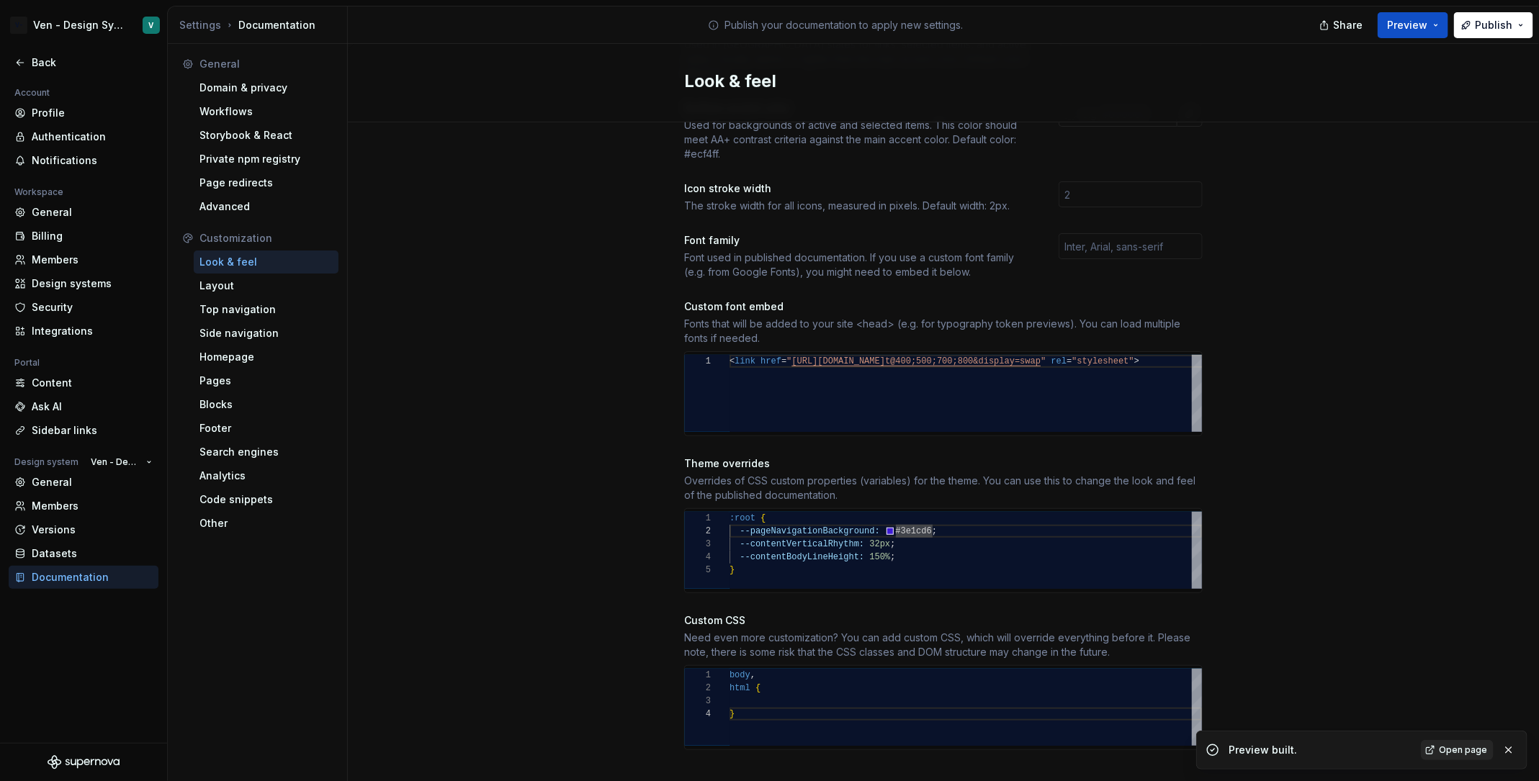
click at [1456, 759] on link "Open page" at bounding box center [1457, 750] width 73 height 20
click at [1484, 13] on button "Publish" at bounding box center [1493, 25] width 79 height 26
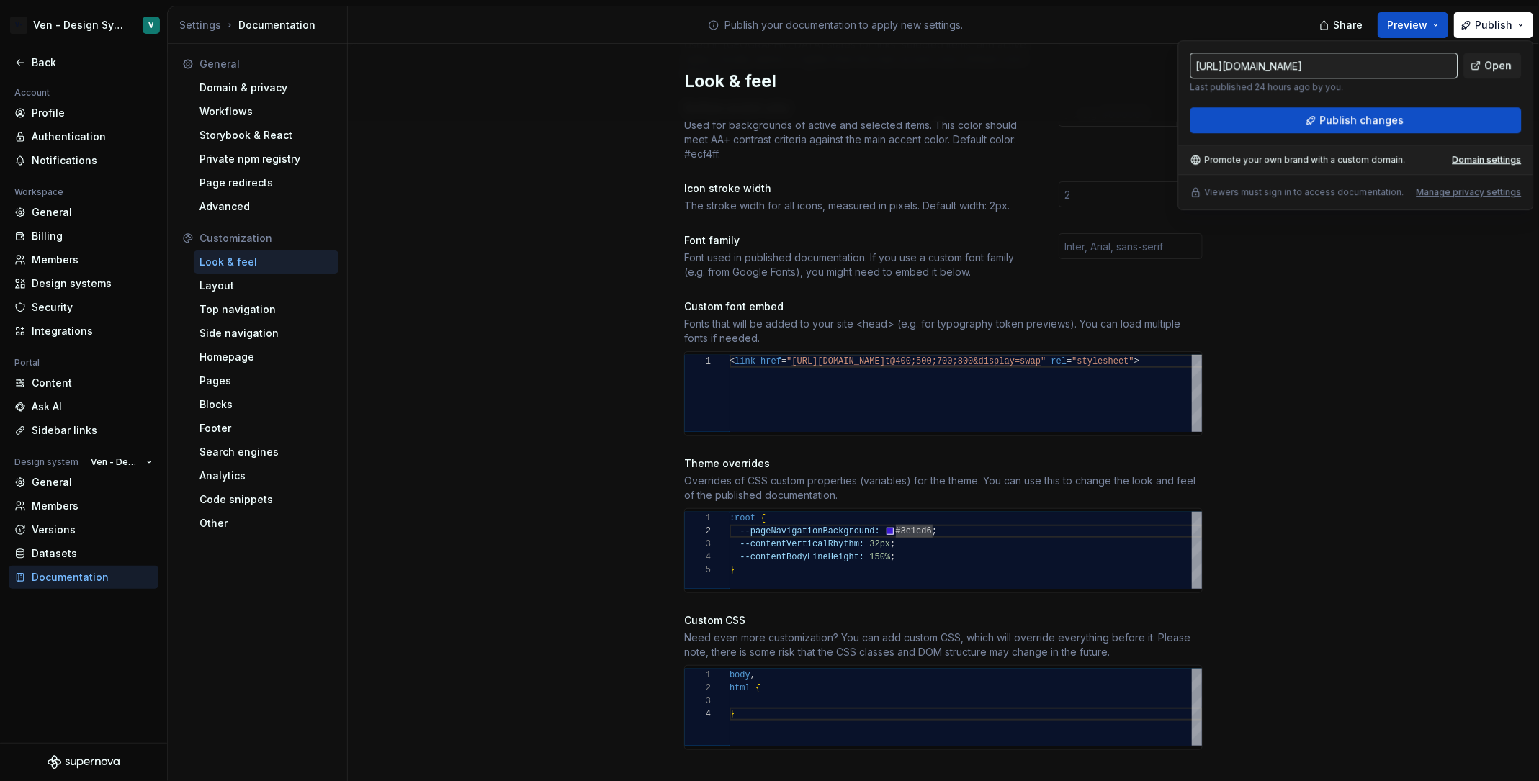
click at [866, 572] on div ":root { --pageNavigationBackground: #3e1cd6 ; --contentVerticalRhythm: 32px ; -…" at bounding box center [966, 550] width 472 height 77
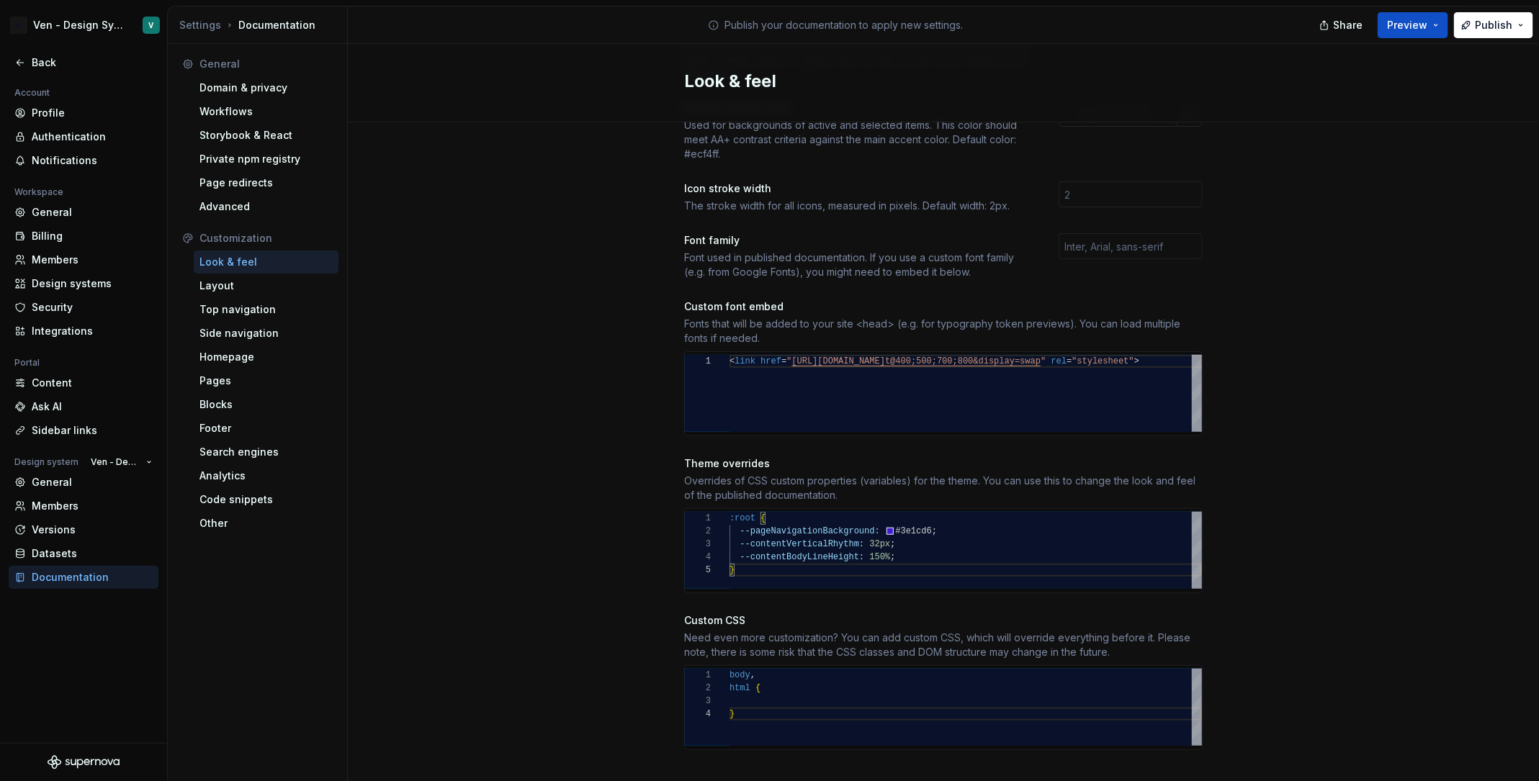
click at [861, 543] on div ":root { --pageNavigationBackground: #3e1cd6 ; --contentVerticalRhythm: 32px ; -…" at bounding box center [966, 550] width 472 height 77
click at [872, 517] on div ":root { --pageNavigationBackground: #3e1cd6 ; --contentVerticalRhythm: 32px ; -…" at bounding box center [966, 550] width 472 height 77
drag, startPoint x: 874, startPoint y: 514, endPoint x: 750, endPoint y: 513, distance: 124.6
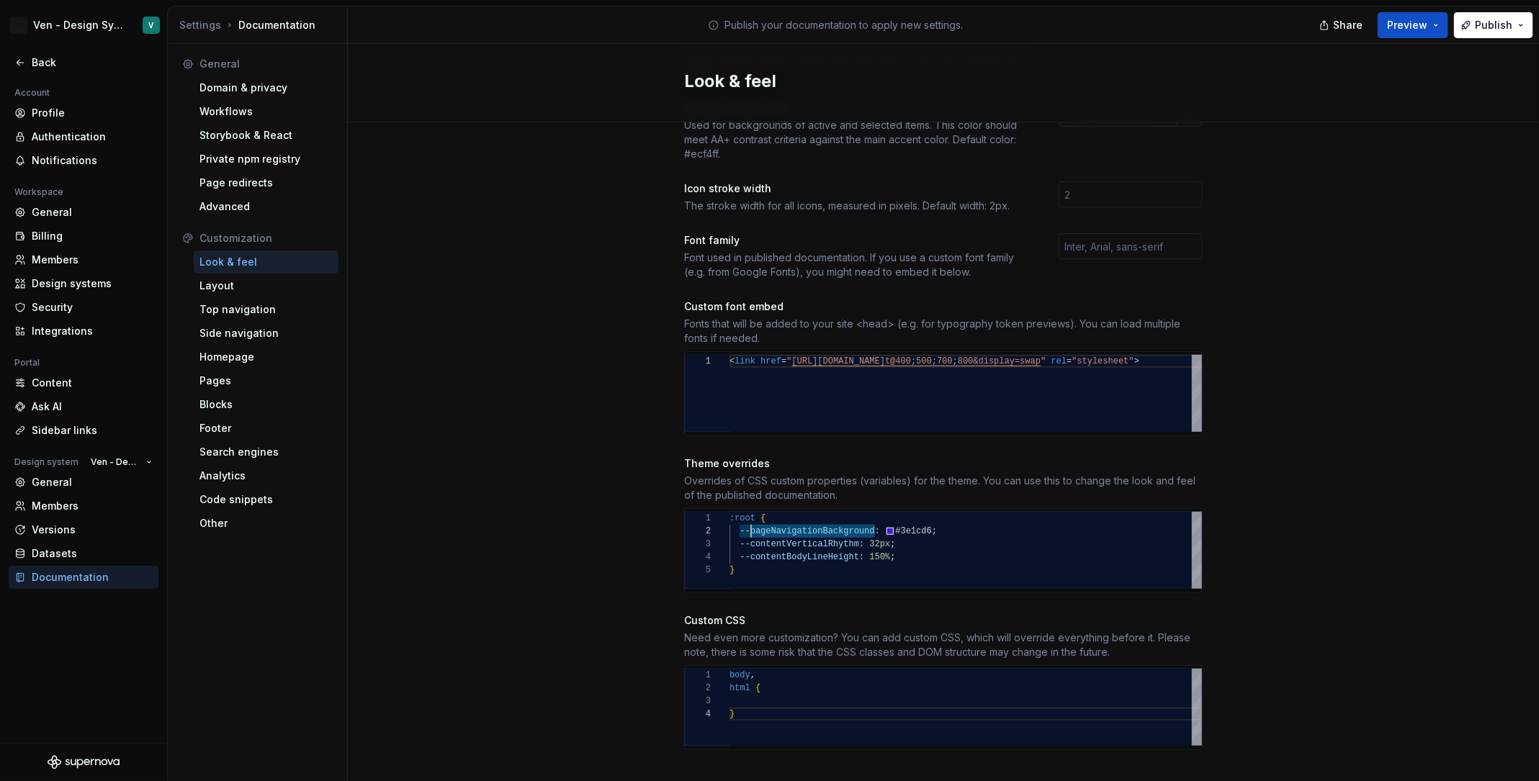
click at [750, 513] on div ":root { --pageNavigationBackground: #3e1cd6 ; --contentVerticalRhythm: 32px ; -…" at bounding box center [966, 550] width 472 height 77
drag, startPoint x: 750, startPoint y: 513, endPoint x: 875, endPoint y: 516, distance: 125.4
click at [874, 516] on div ":root { --pageNavigationBackground: #3e1cd6 ; --contentVerticalRhythm: 32px ; -…" at bounding box center [966, 550] width 472 height 77
click at [875, 516] on div ":root { --pageNavigationBackground: #3e1cd6 ; --contentVerticalRhythm: 32px ; -…" at bounding box center [966, 550] width 472 height 77
click at [893, 515] on div ":root { --pageNavigationBackground: #3e1cd6 ; --contentVerticalRhythm: 32px ; -…" at bounding box center [966, 550] width 472 height 77
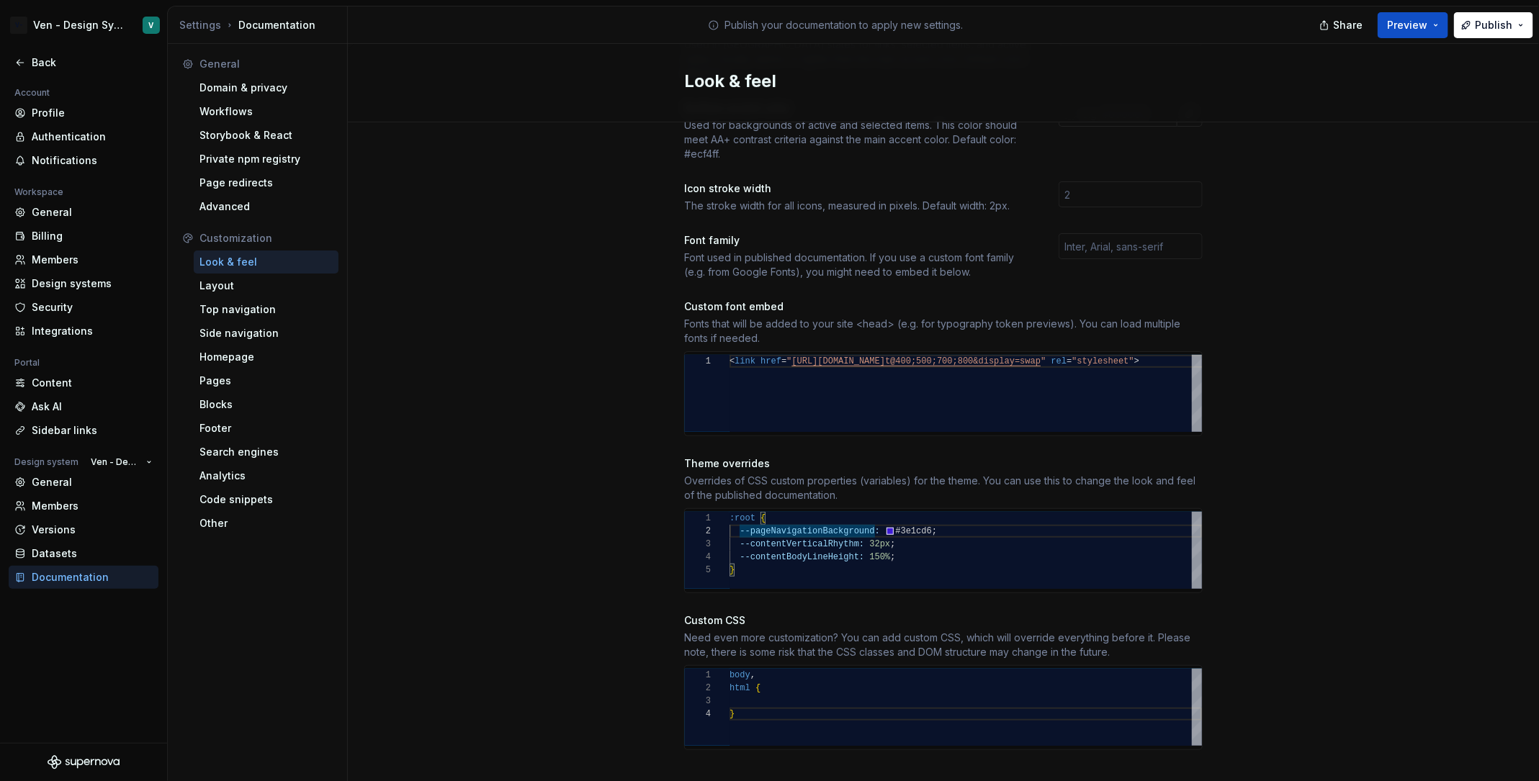
scroll to position [13, 166]
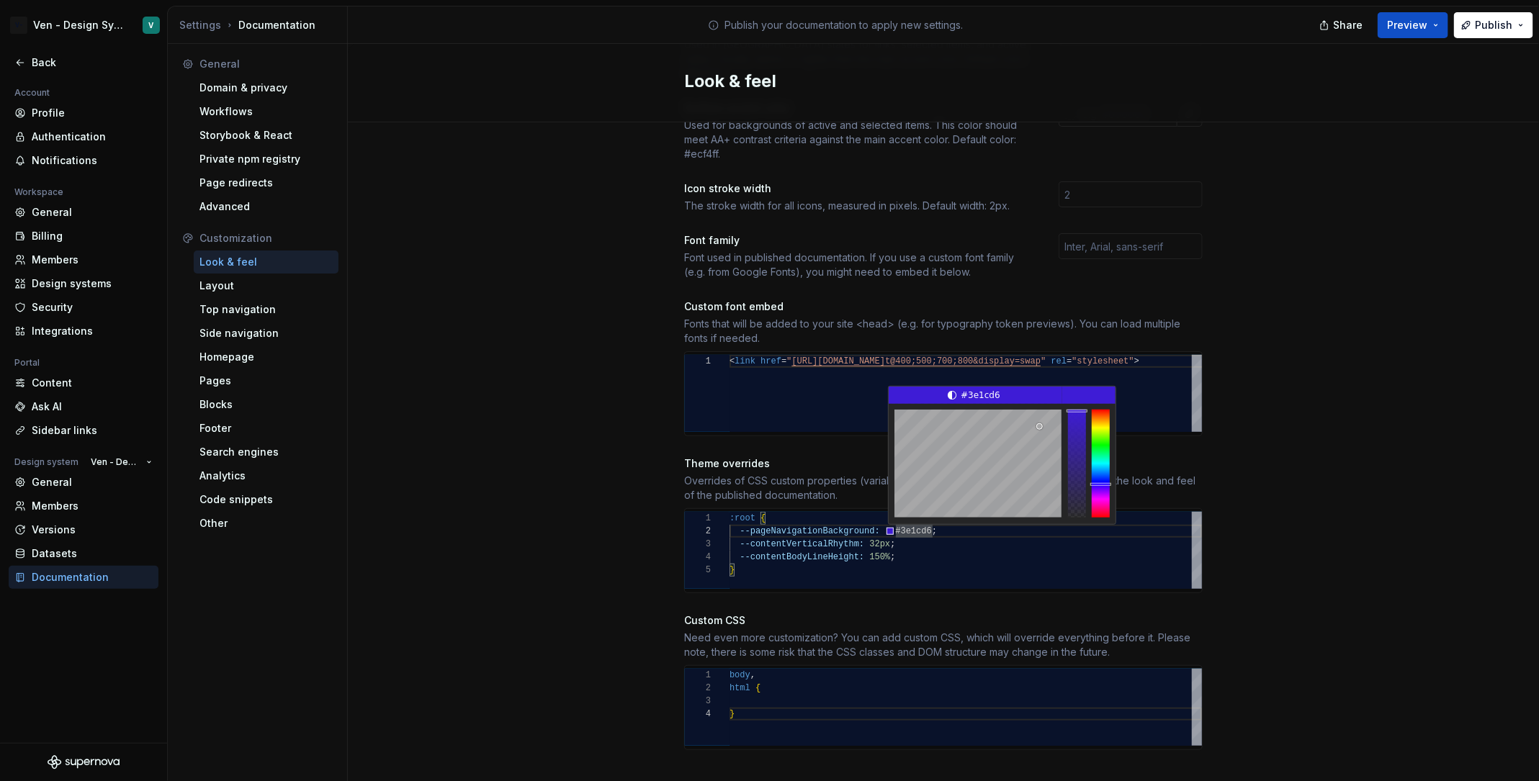
click at [877, 514] on div ":root { --pageNavigationBackground: #3e1cd6 ; --contentVerticalRhythm: 32px ; -…" at bounding box center [966, 550] width 472 height 77
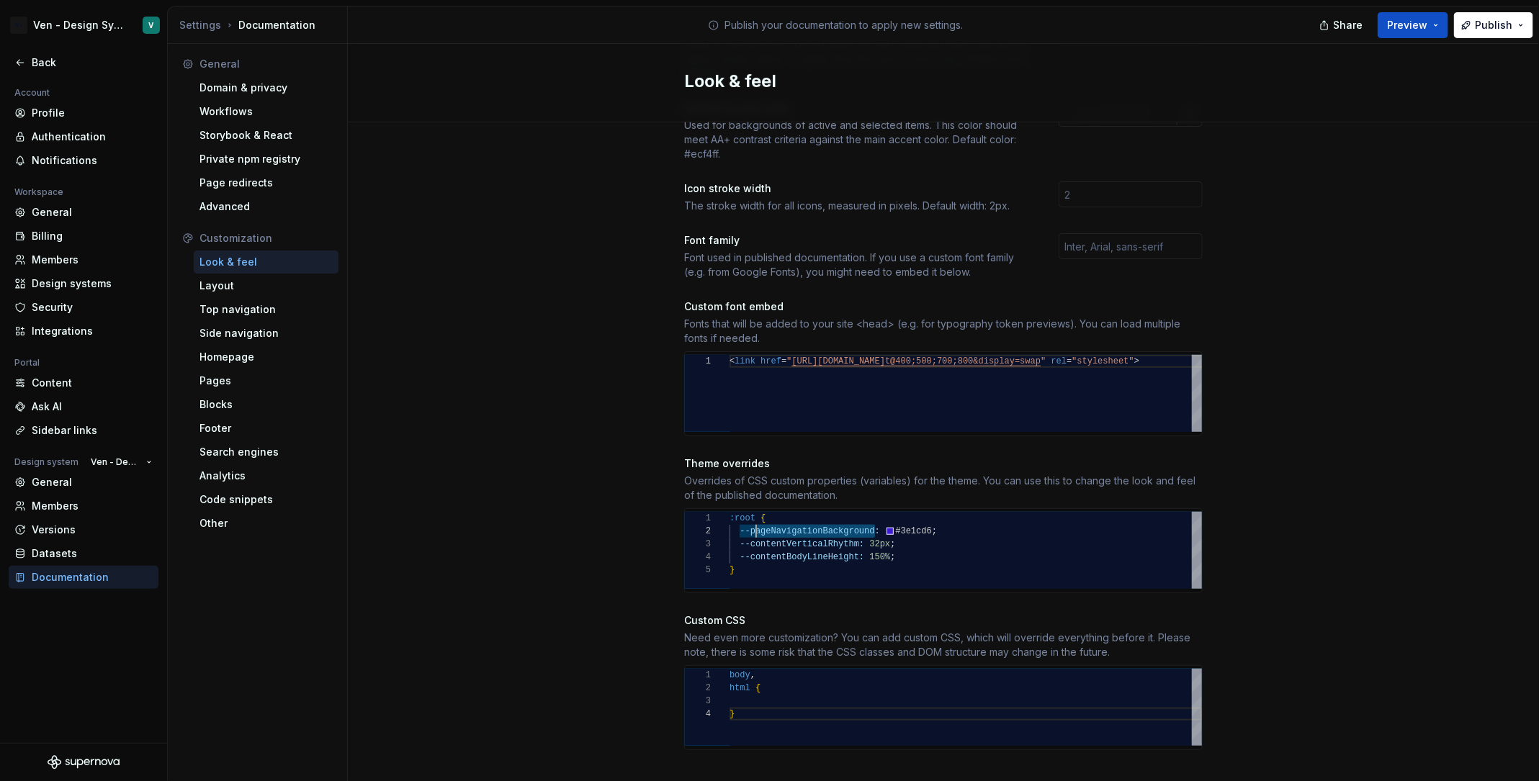
scroll to position [13, 20]
click at [1412, 27] on span "Preview" at bounding box center [1407, 25] width 40 height 14
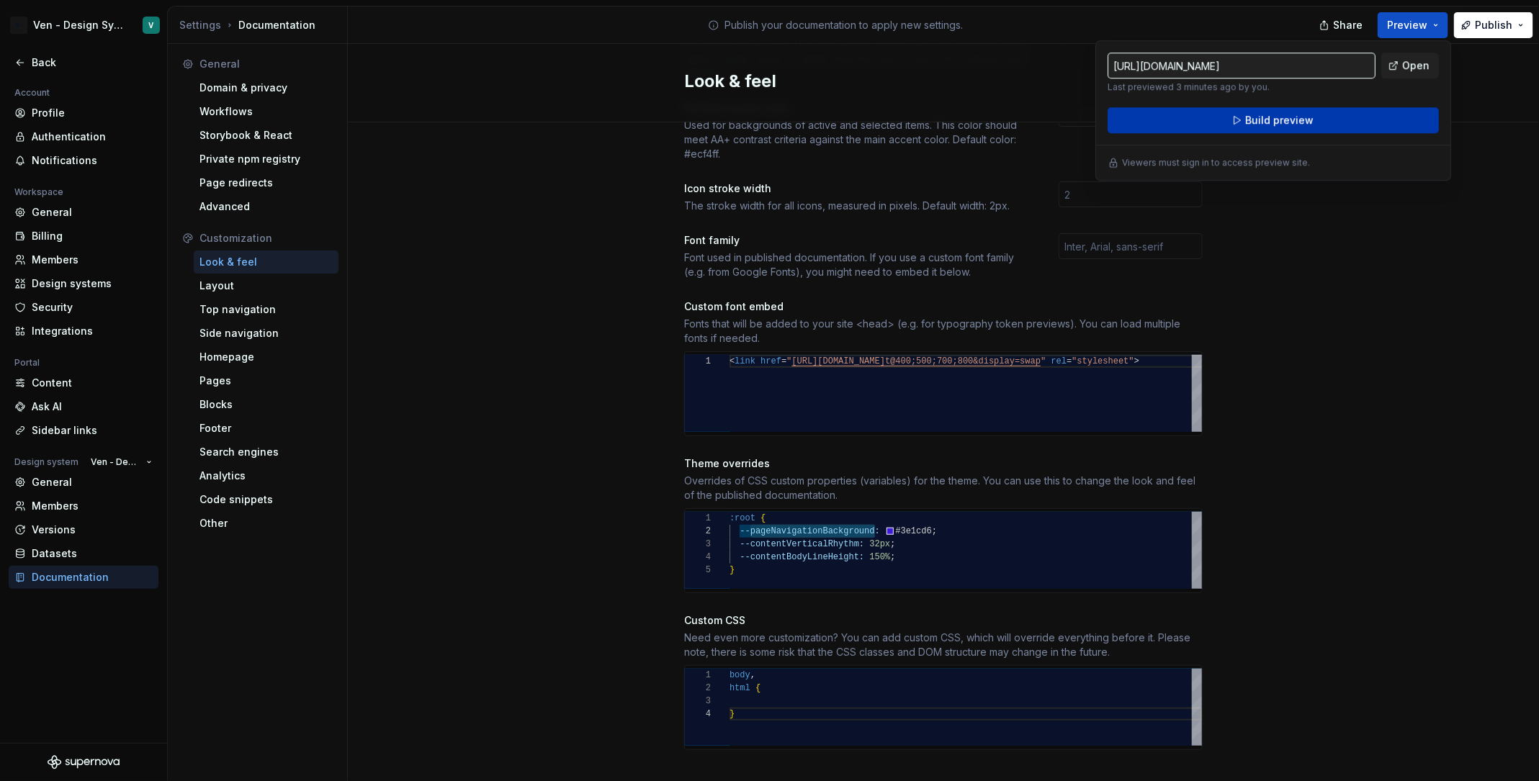
click at [1352, 117] on button "Build preview" at bounding box center [1273, 120] width 331 height 26
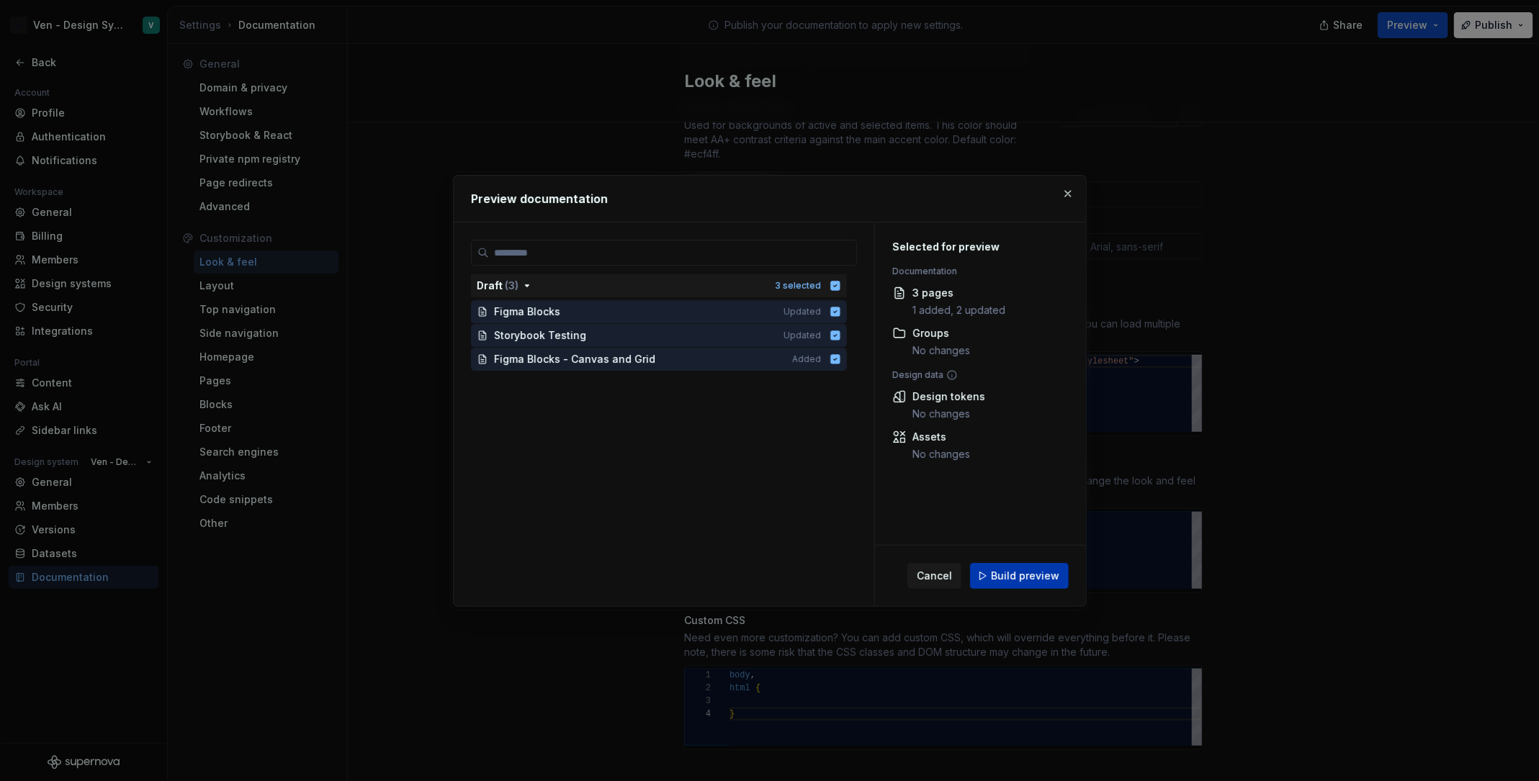
click at [1038, 578] on span "Build preview" at bounding box center [1025, 576] width 68 height 14
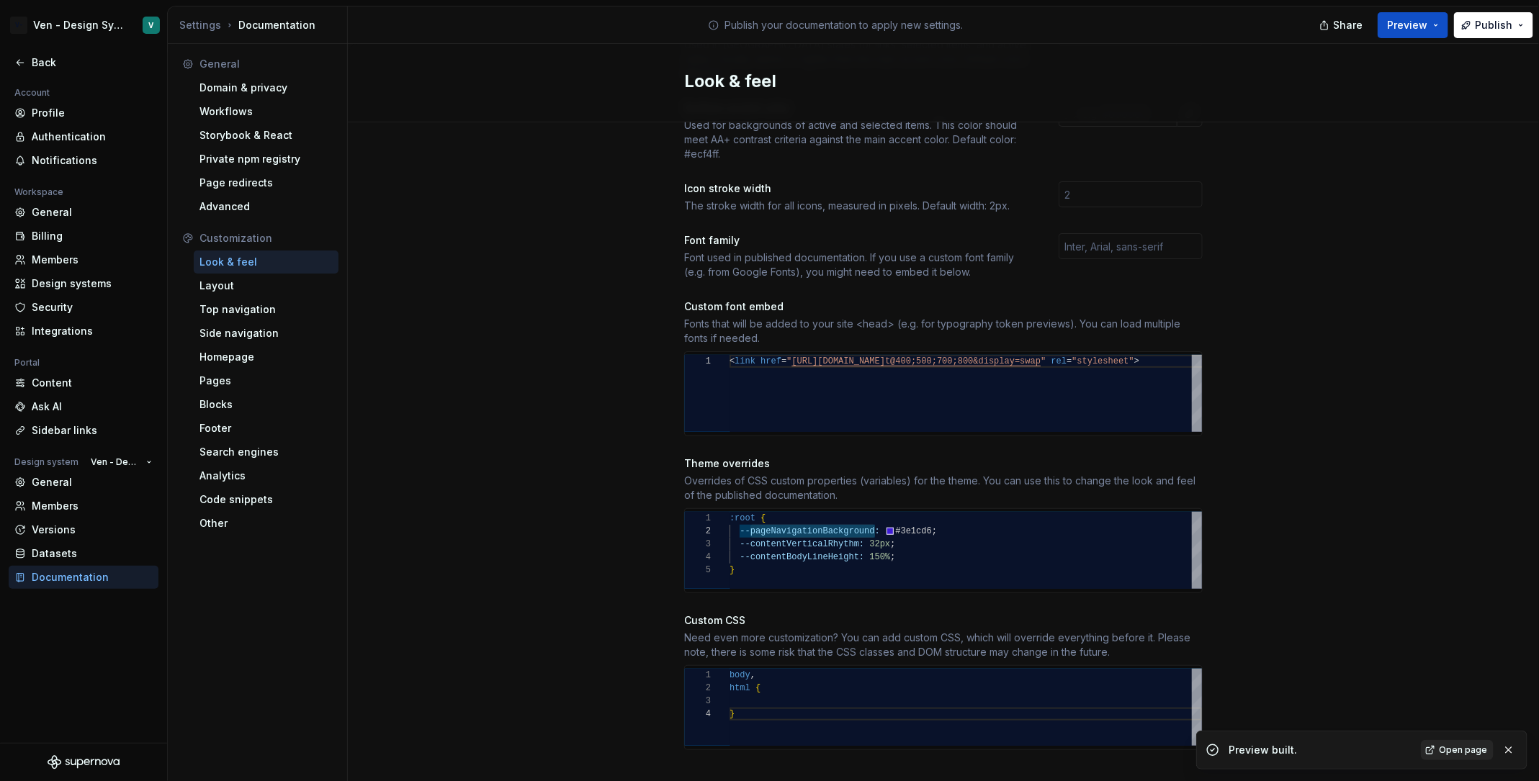
click at [1455, 746] on span "Open page" at bounding box center [1463, 751] width 48 height 12
click at [934, 512] on div ":root { --pageNavigationBackground: #3e1cd6 ; --contentVerticalRhythm: 32px ; -…" at bounding box center [966, 550] width 472 height 77
